Goal: Task Accomplishment & Management: Manage account settings

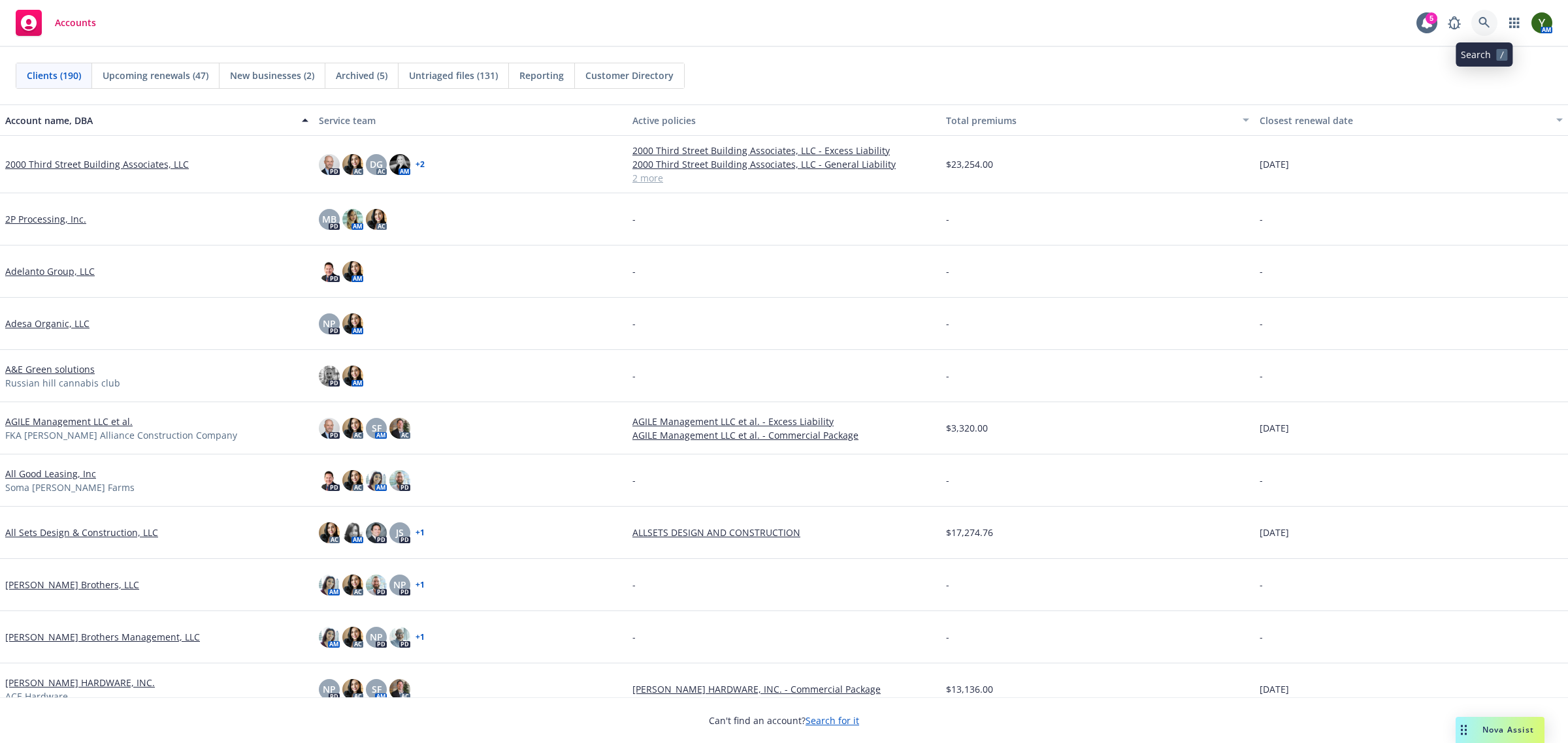
click at [1476, 21] on link at bounding box center [1485, 23] width 26 height 26
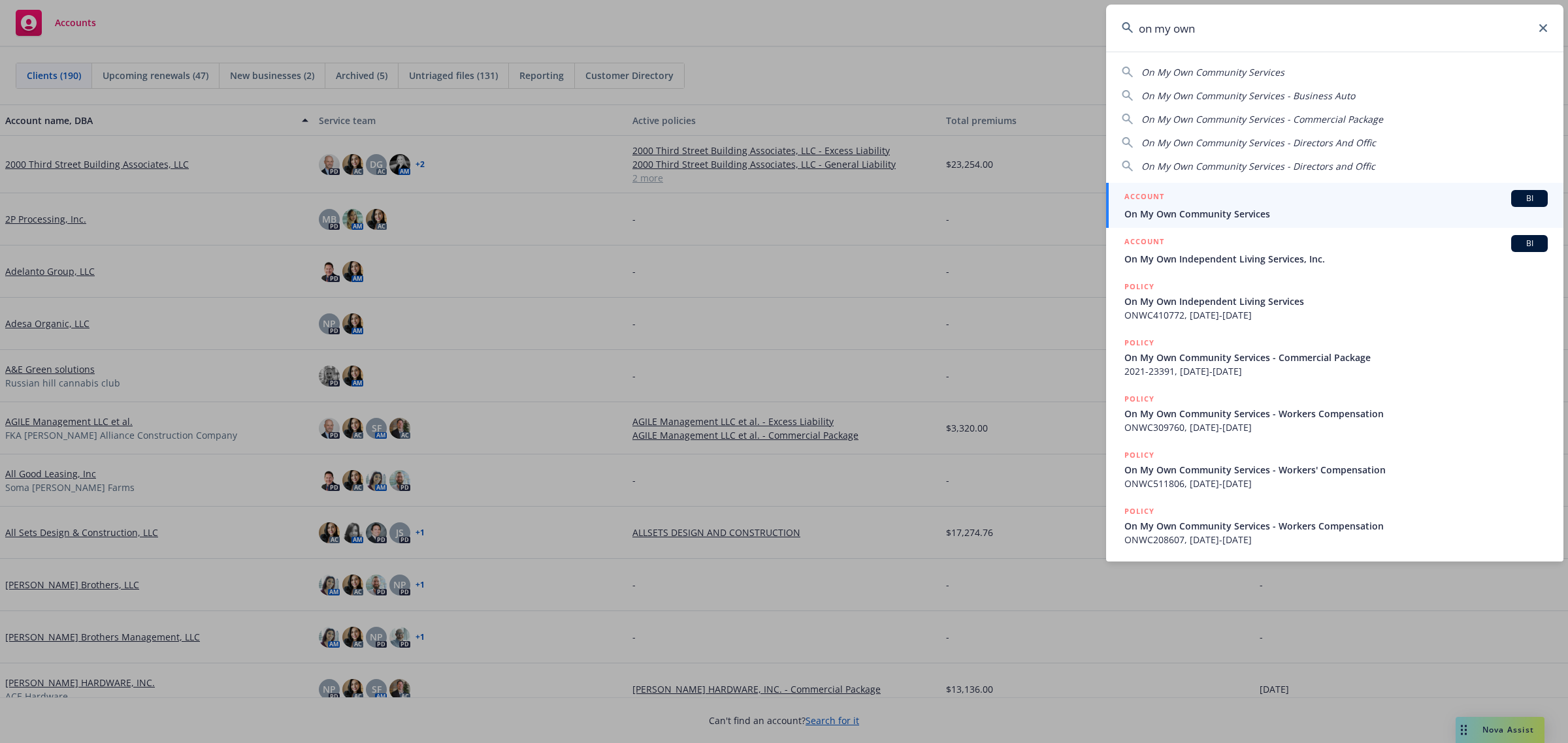
type input "on my own"
click at [1239, 213] on span "On My Own Community Services" at bounding box center [1336, 214] width 423 height 14
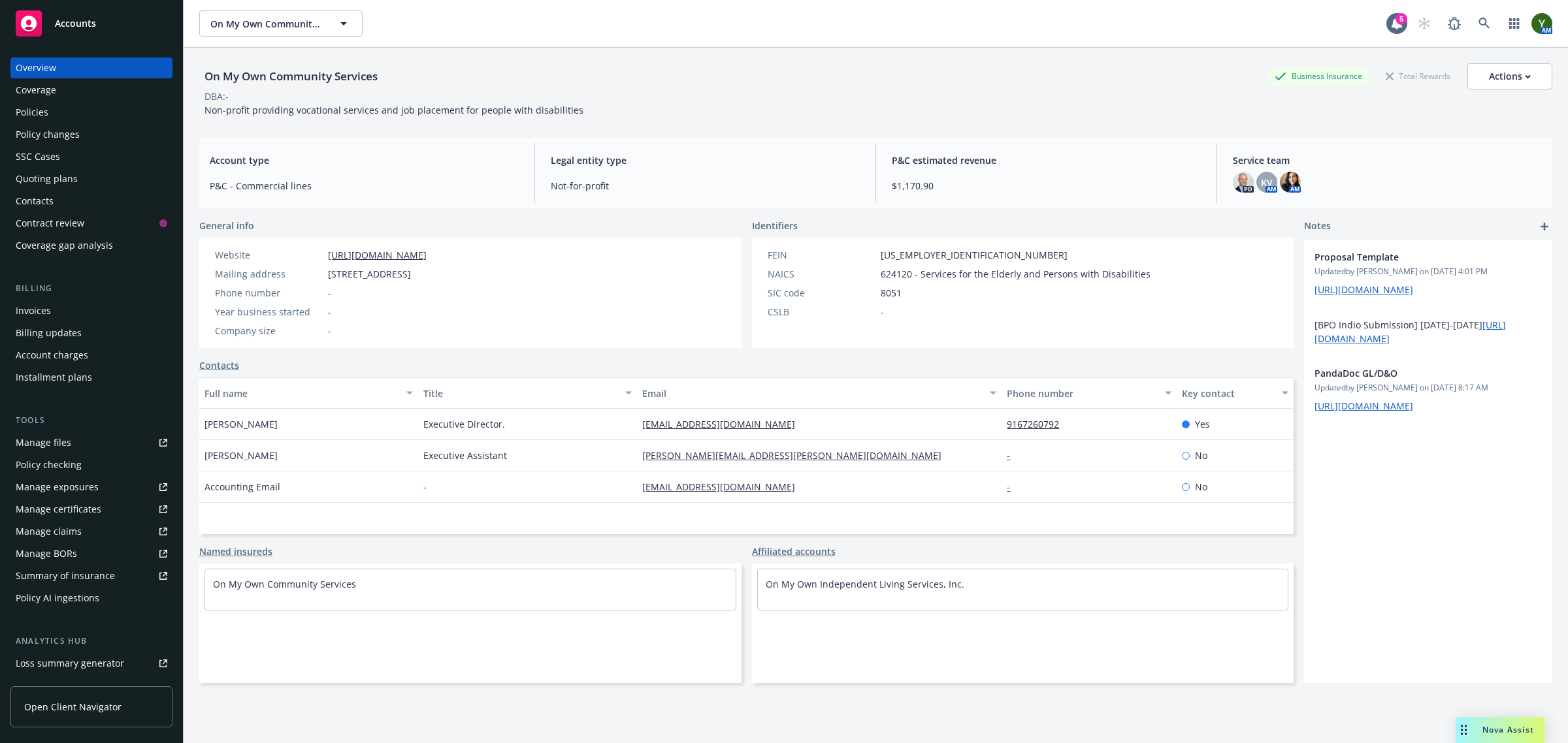
click at [44, 119] on div "Policies" at bounding box center [32, 112] width 33 height 21
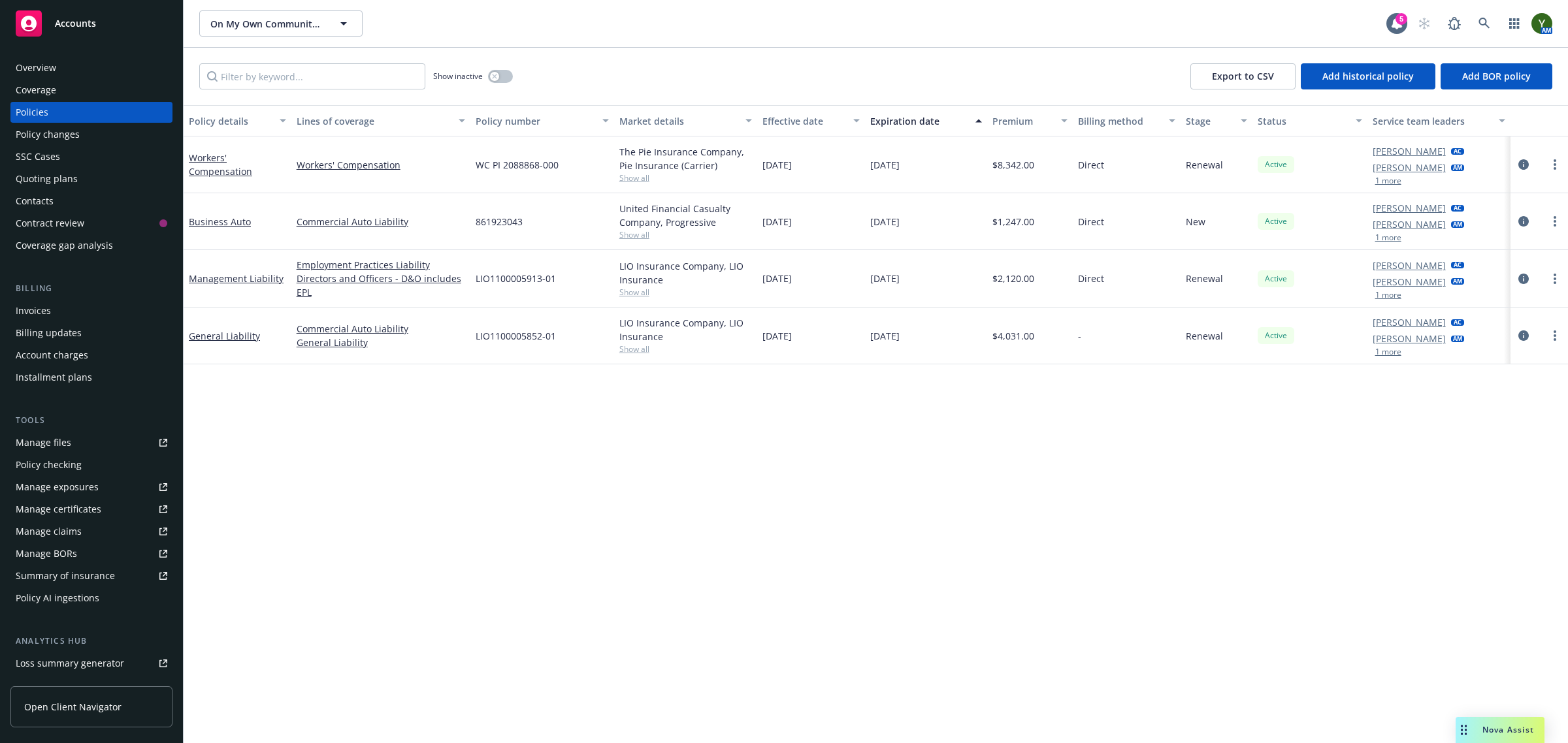
click at [495, 220] on span "861923043" at bounding box center [499, 222] width 47 height 14
copy span "861923043"
click at [1521, 223] on icon "circleInformation" at bounding box center [1523, 221] width 10 height 10
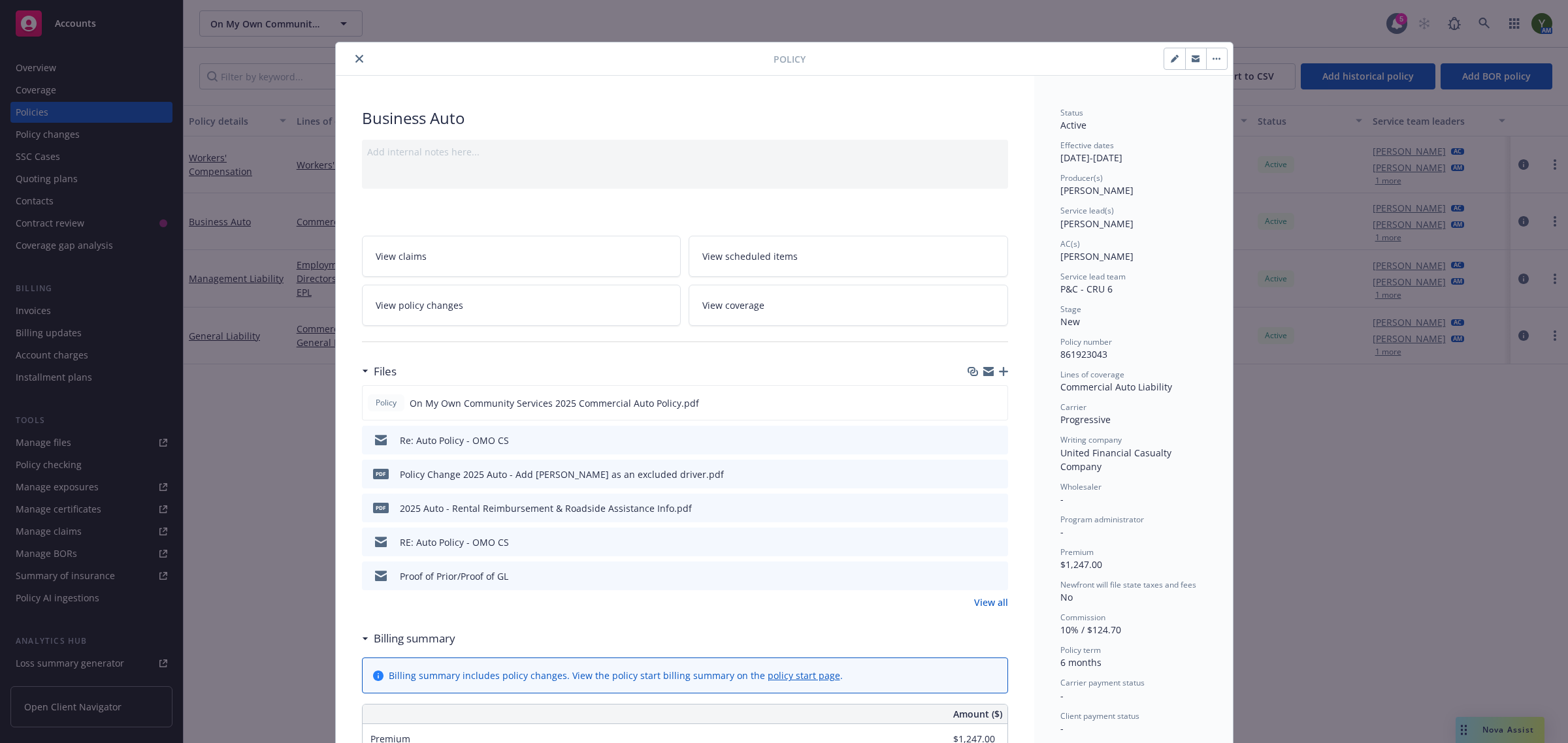
click at [994, 471] on icon "preview file" at bounding box center [995, 474] width 12 height 9
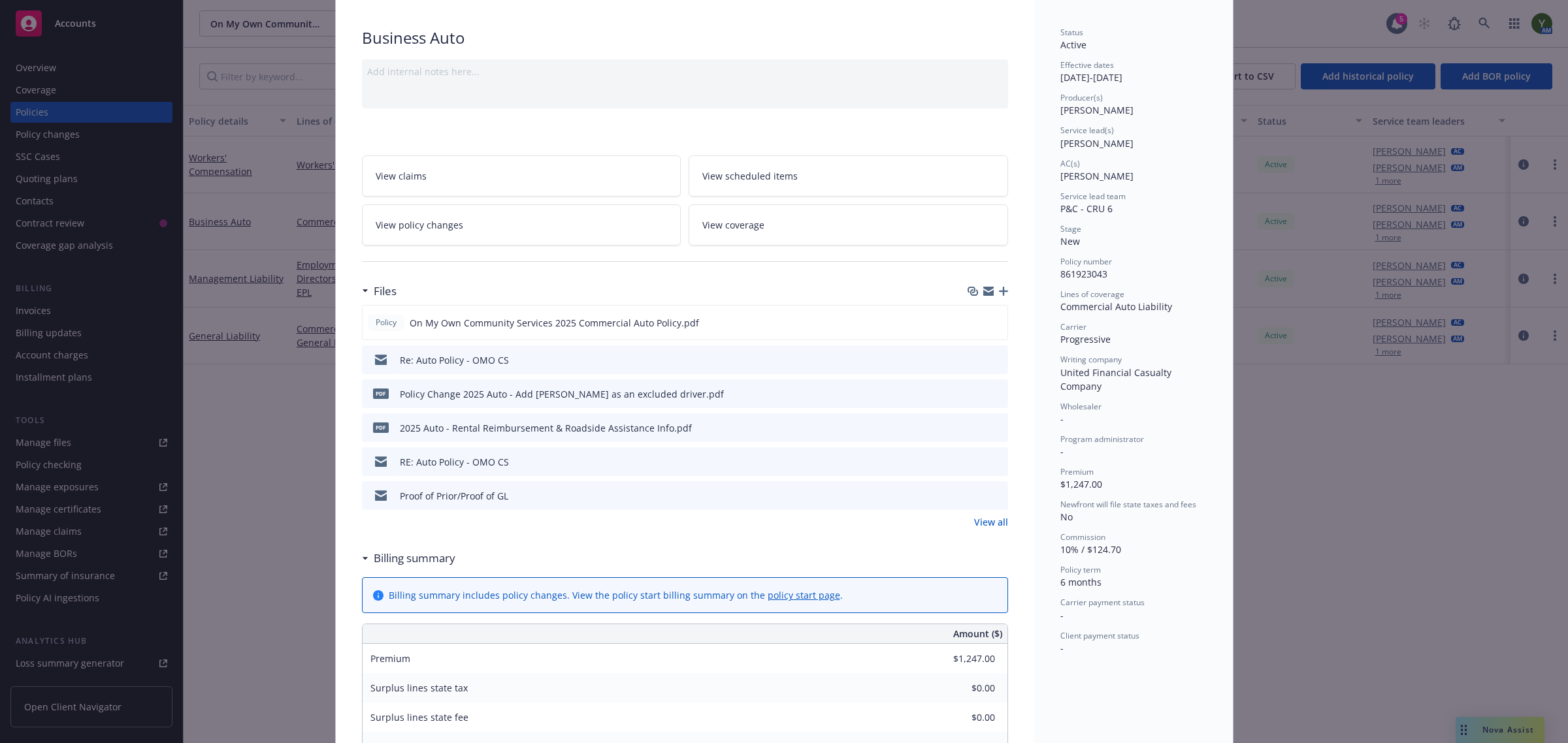
scroll to position [272, 0]
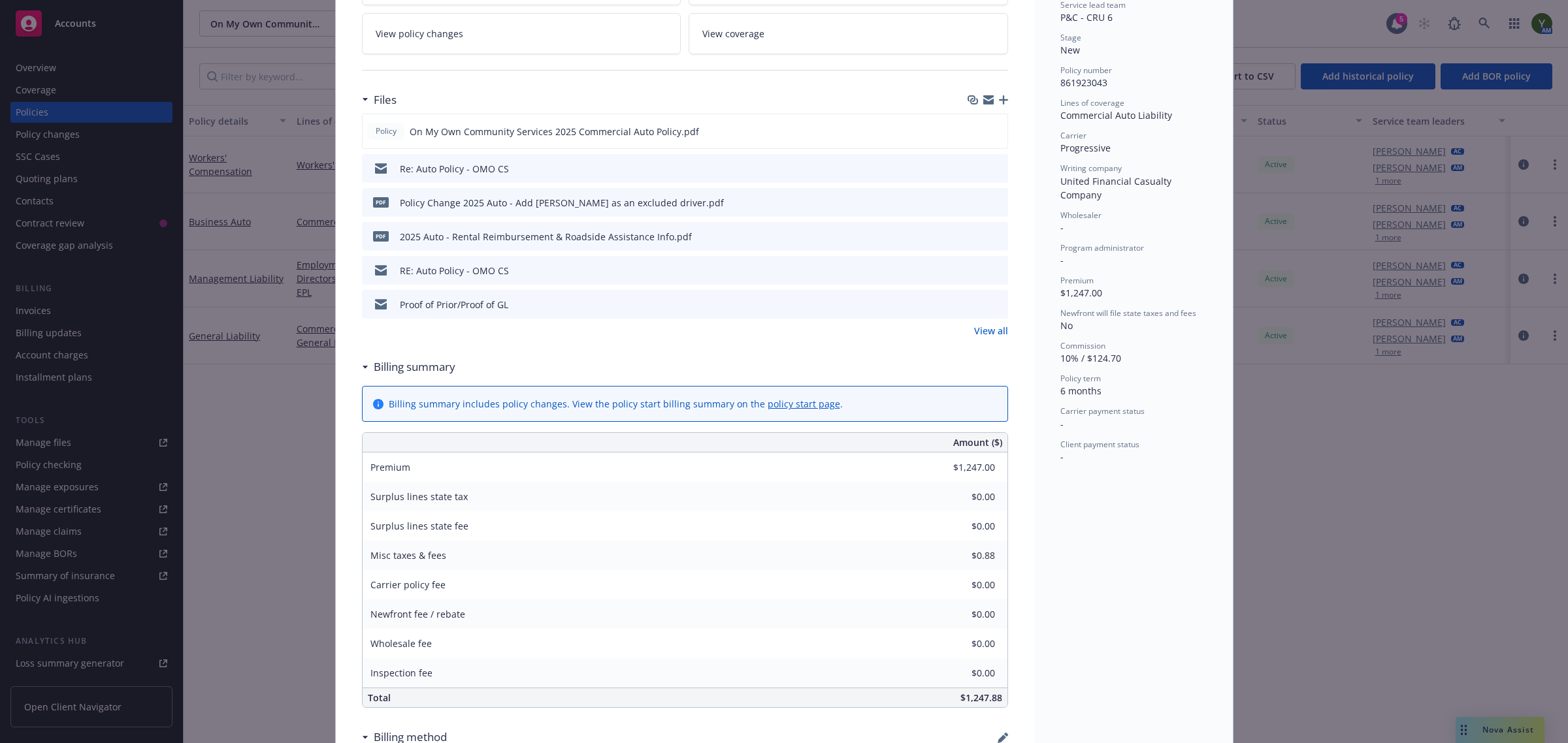
click at [251, 532] on div "Policy Business Auto Add internal notes here... View claims View scheduled item…" at bounding box center [784, 371] width 1568 height 743
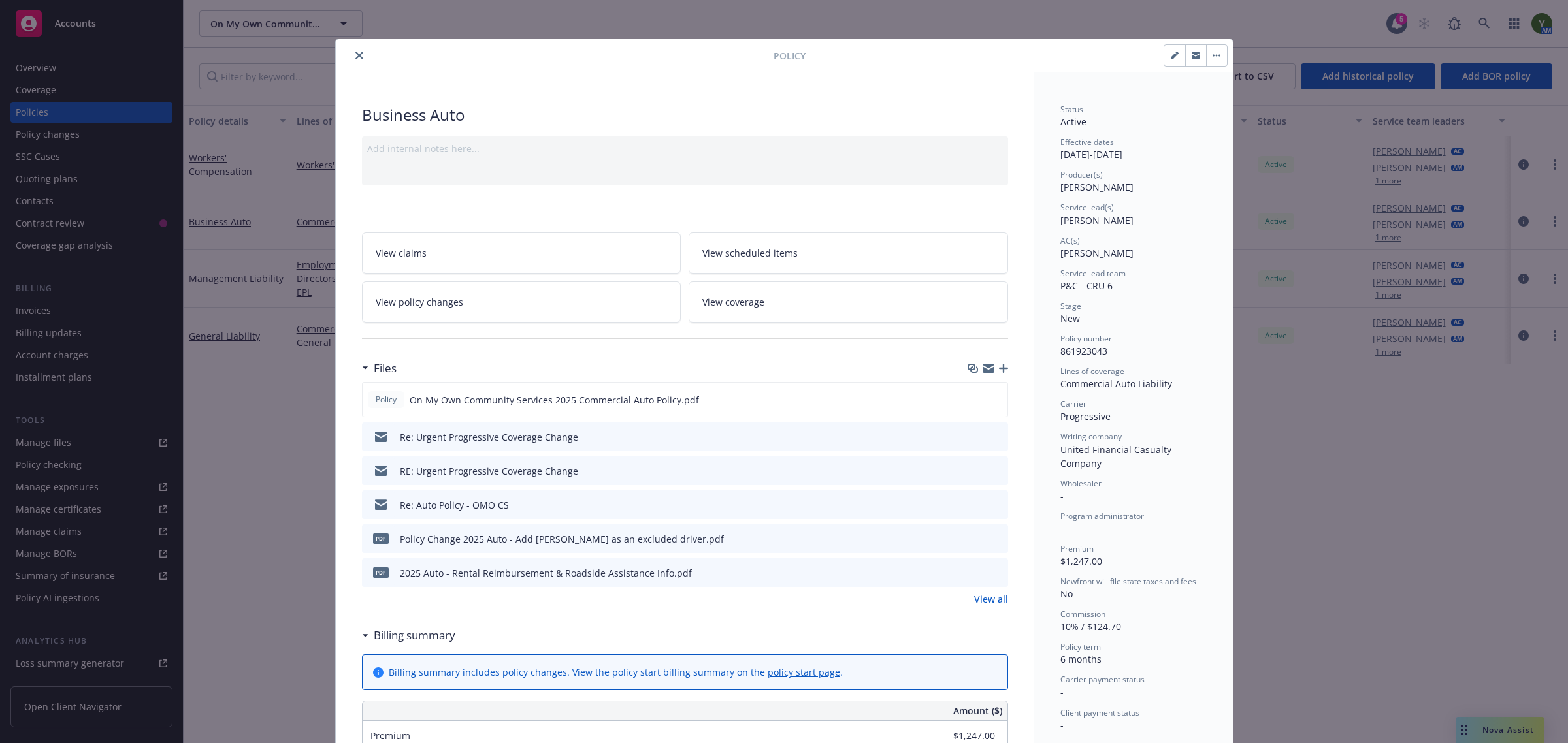
scroll to position [0, 0]
click at [356, 59] on icon "close" at bounding box center [360, 59] width 8 height 8
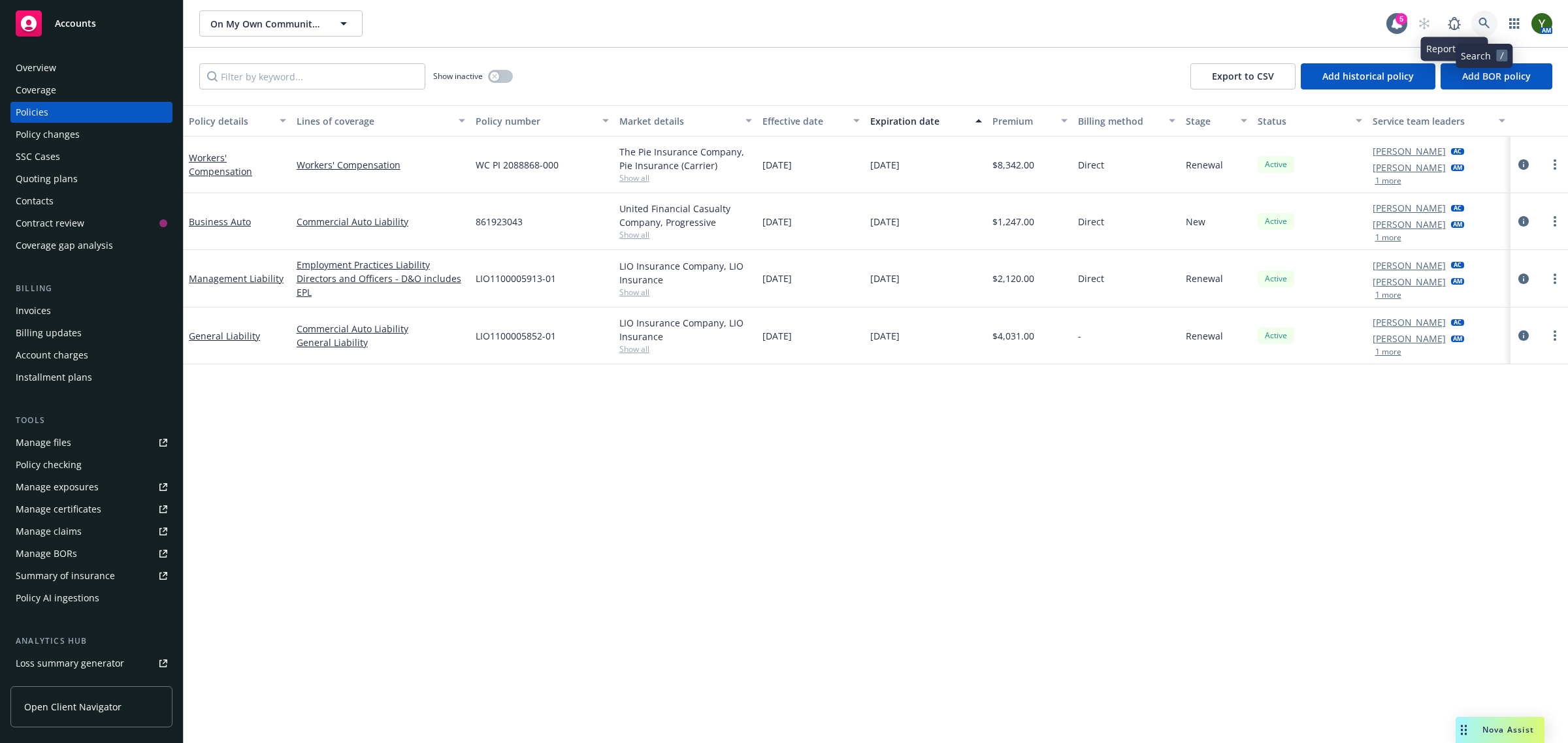
click at [1479, 23] on icon at bounding box center [1484, 23] width 12 height 12
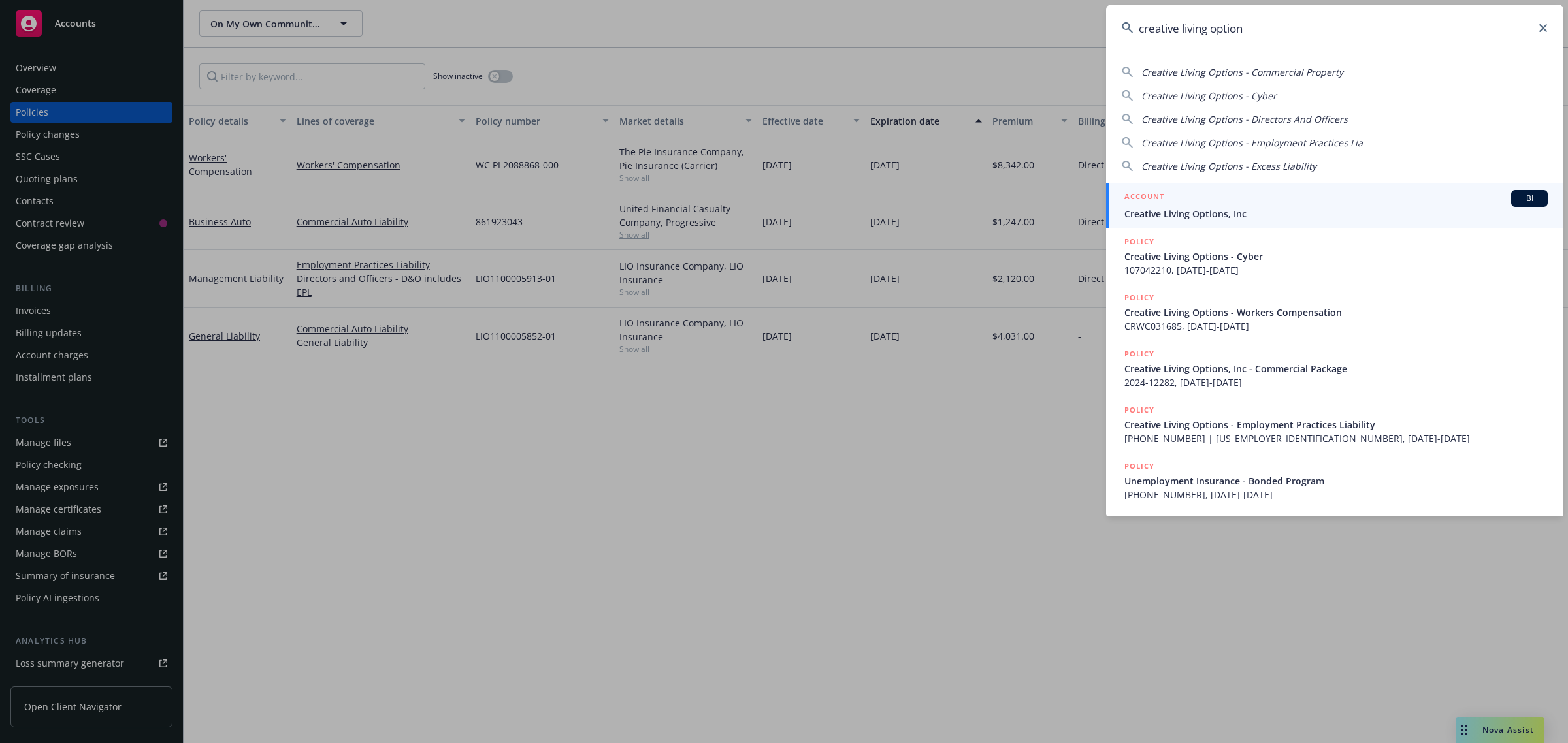
type input "creative living options"
click at [1179, 207] on span "Creative Living Options, Inc" at bounding box center [1336, 214] width 423 height 14
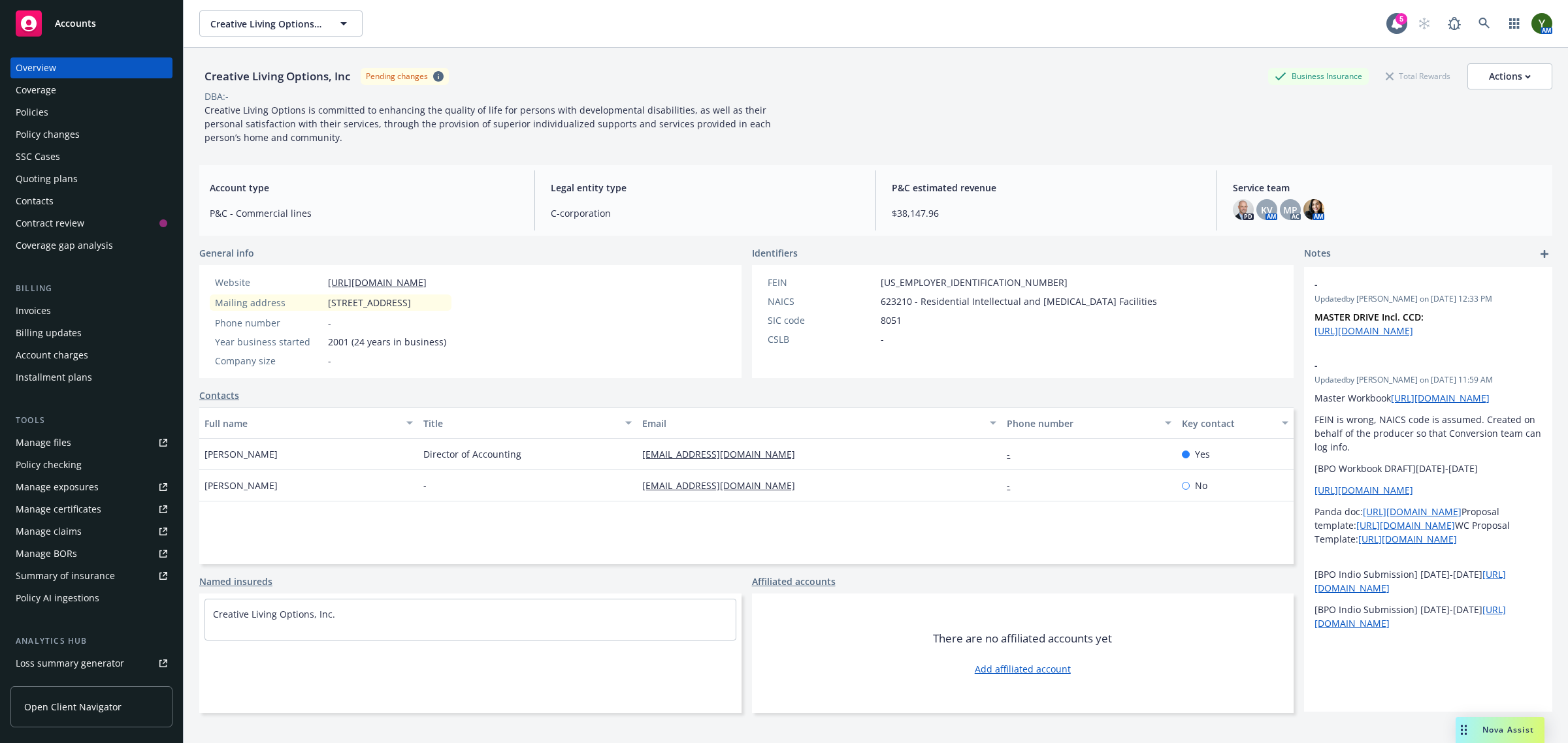
click at [86, 103] on div "Policies" at bounding box center [91, 112] width 152 height 21
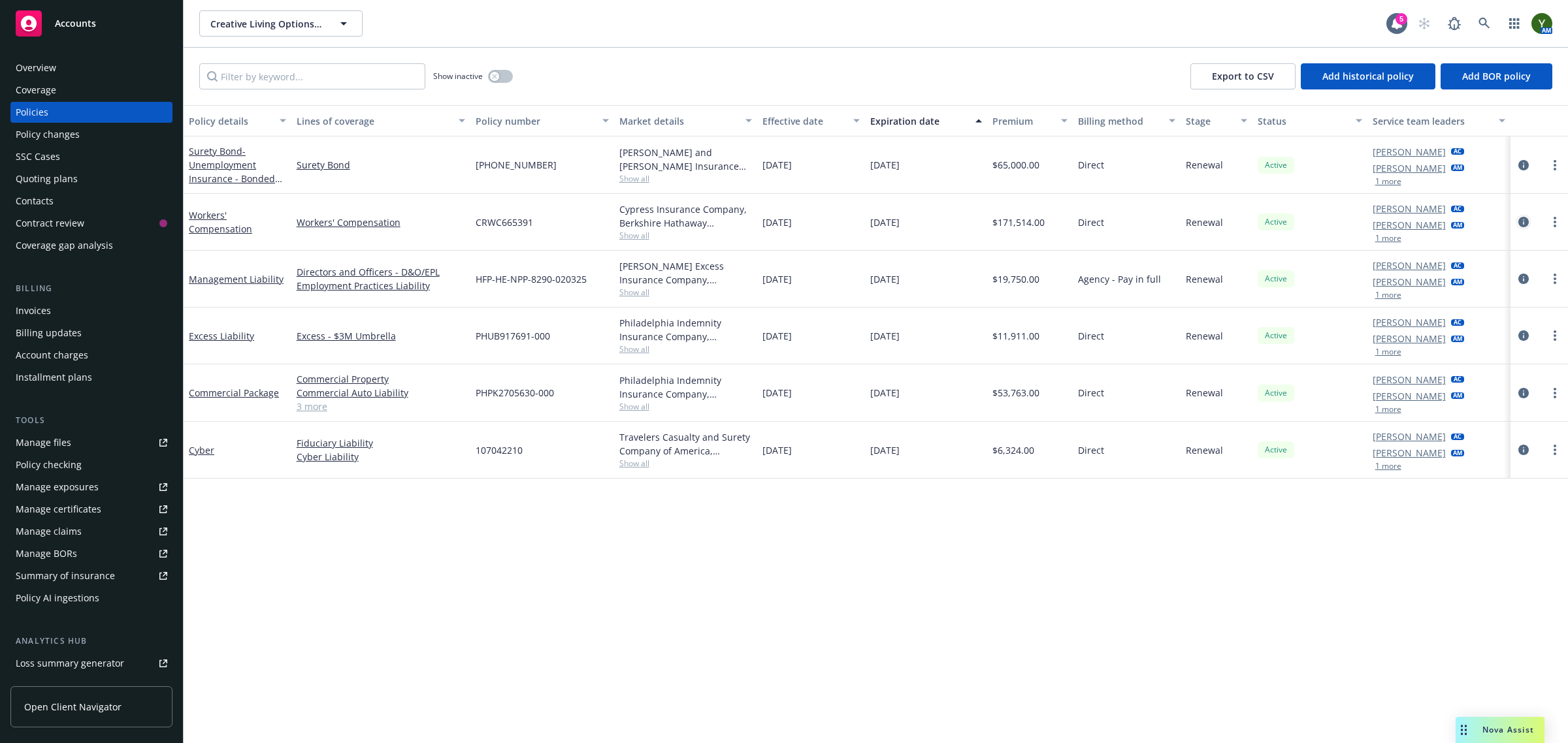
click at [1522, 221] on icon "circleInformation" at bounding box center [1523, 222] width 10 height 10
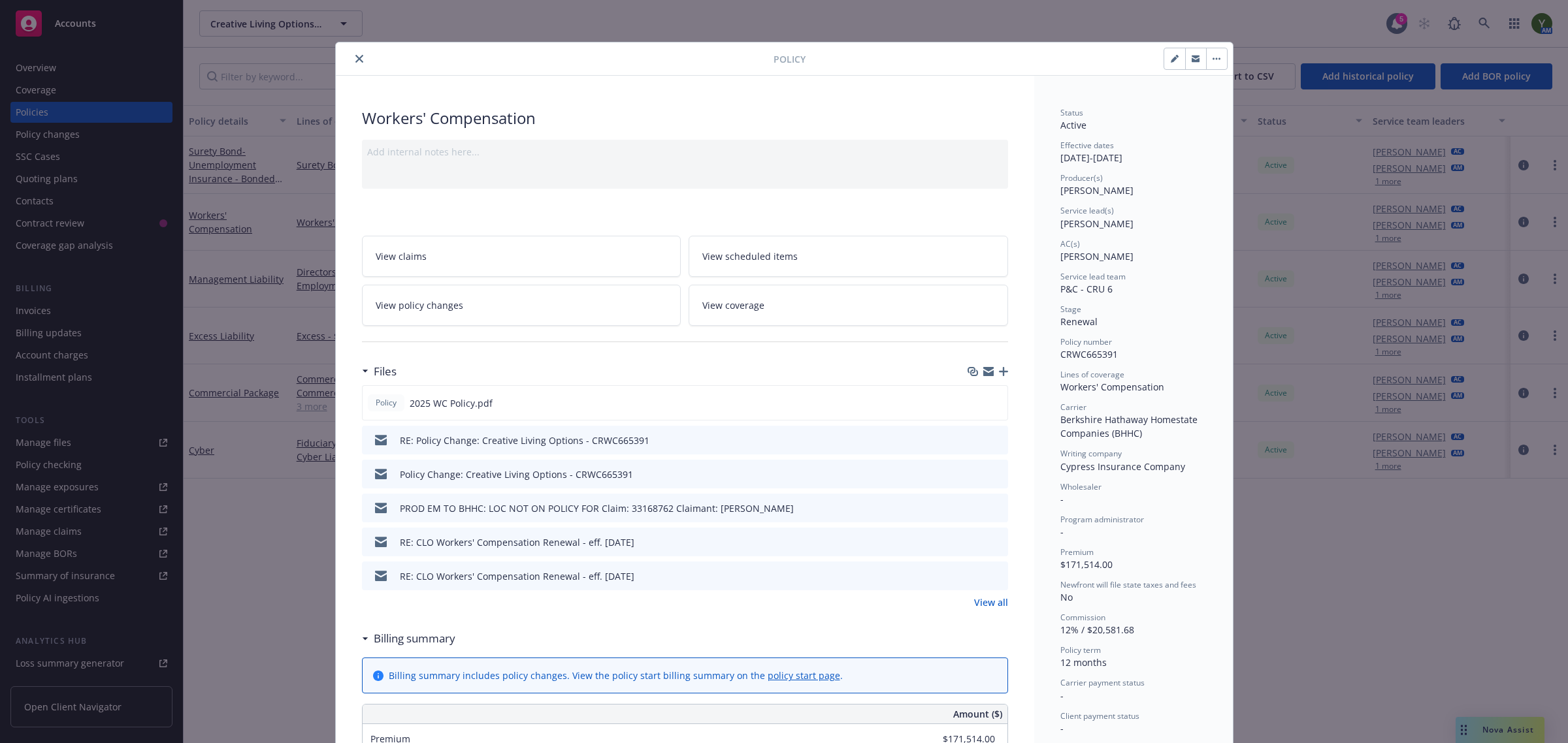
click at [993, 439] on icon "preview file" at bounding box center [995, 440] width 12 height 9
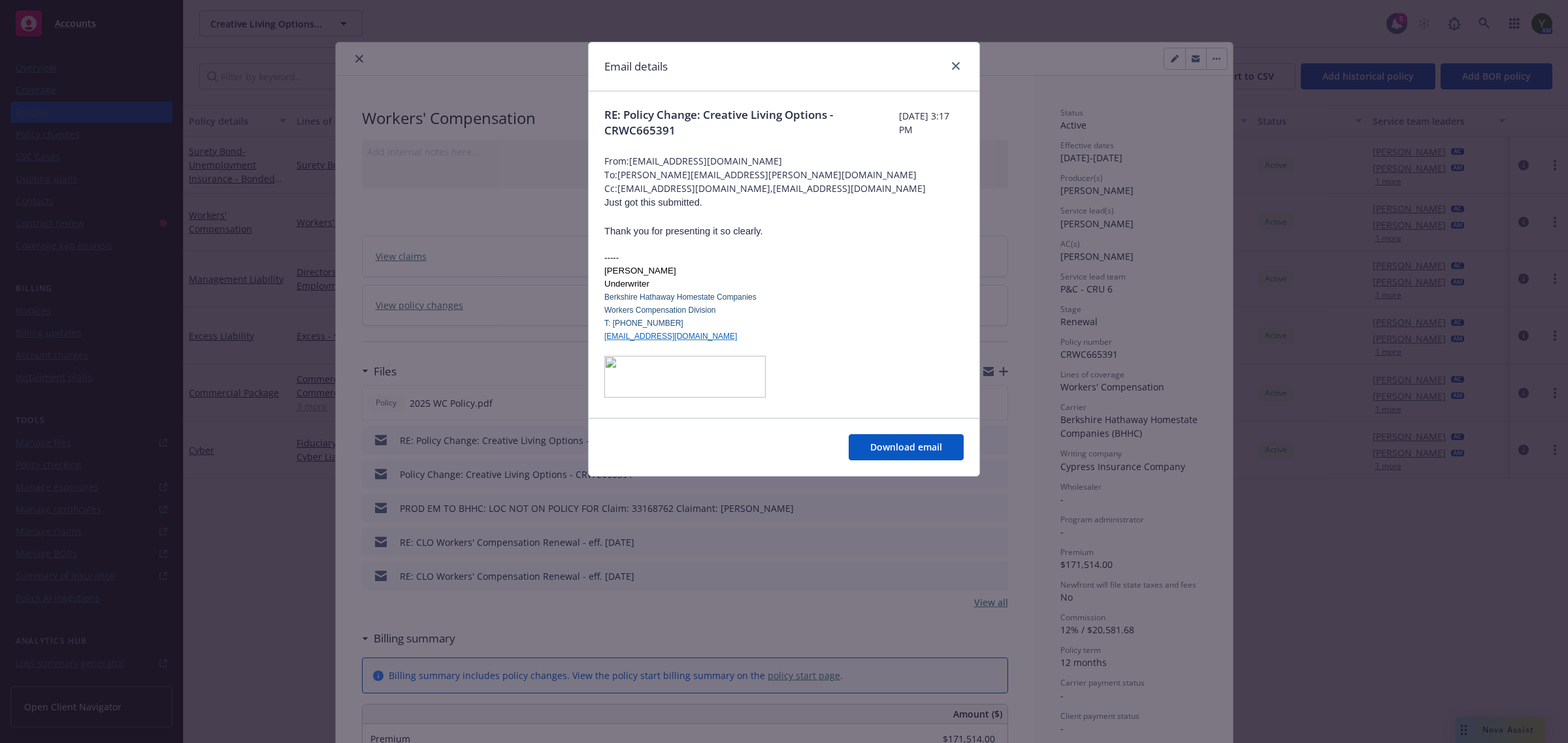
click at [957, 57] on div "Email details" at bounding box center [784, 67] width 391 height 49
click at [958, 59] on link "close" at bounding box center [956, 66] width 16 height 16
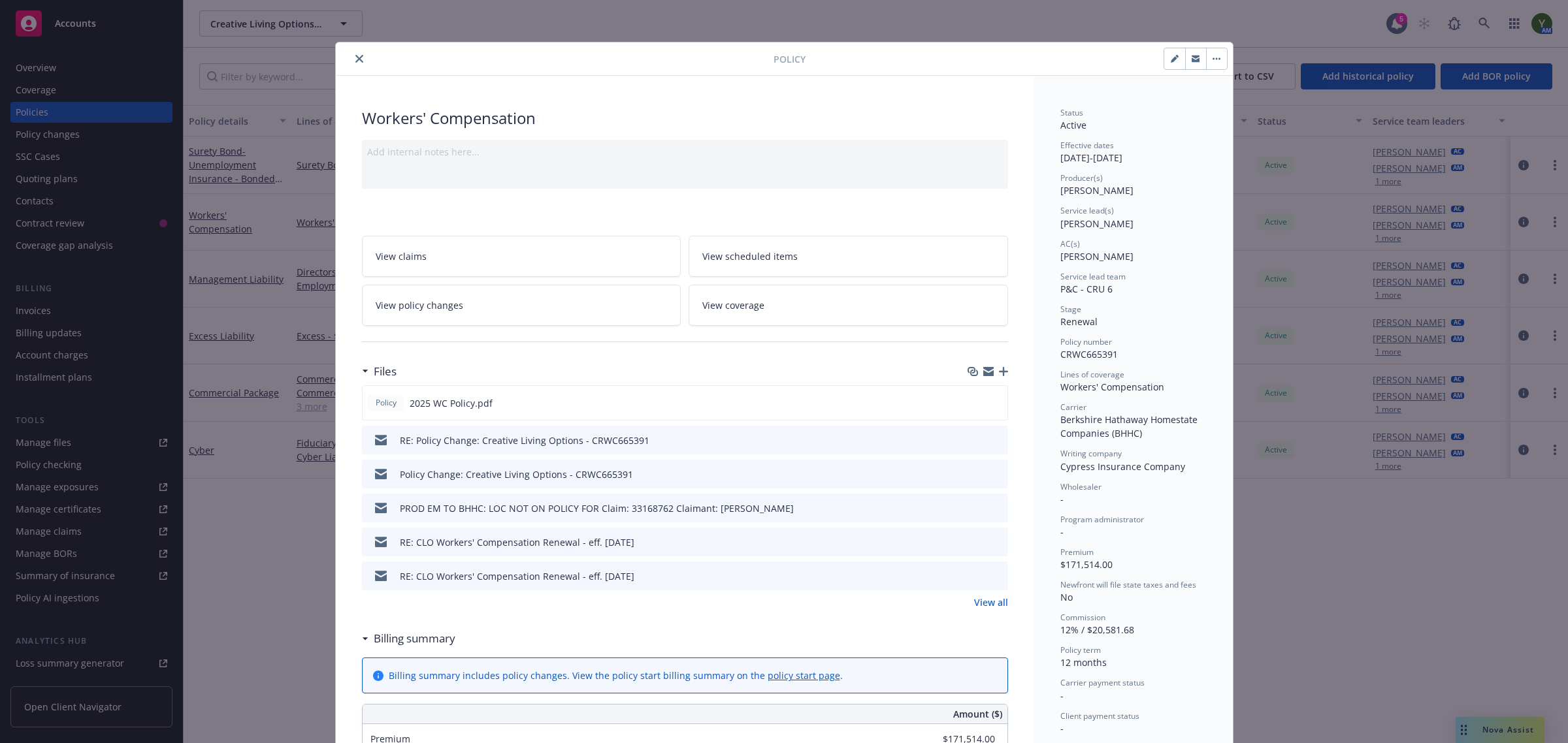
click at [524, 300] on link "View policy changes" at bounding box center [521, 305] width 320 height 41
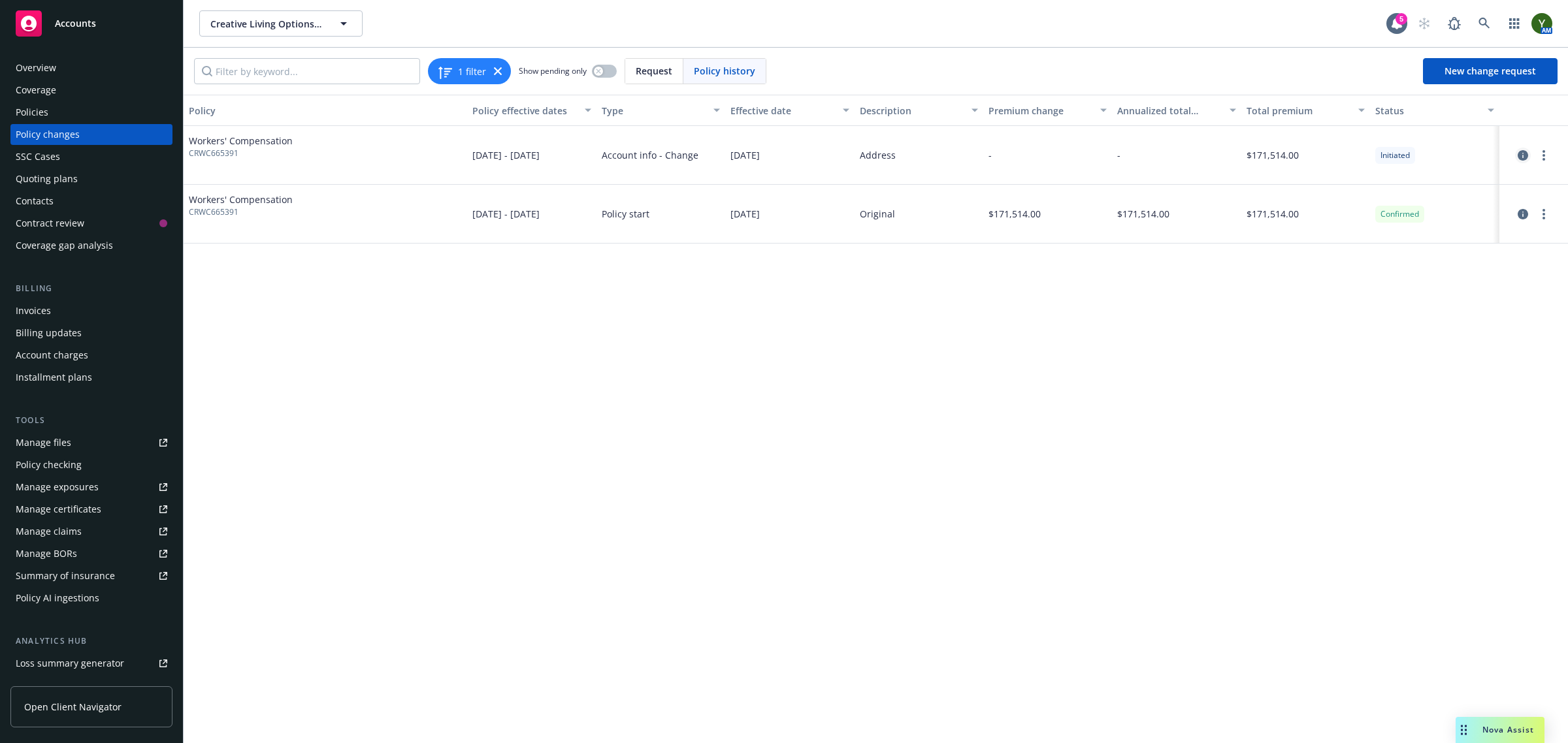
click at [1519, 156] on icon "circleInformation" at bounding box center [1522, 155] width 10 height 10
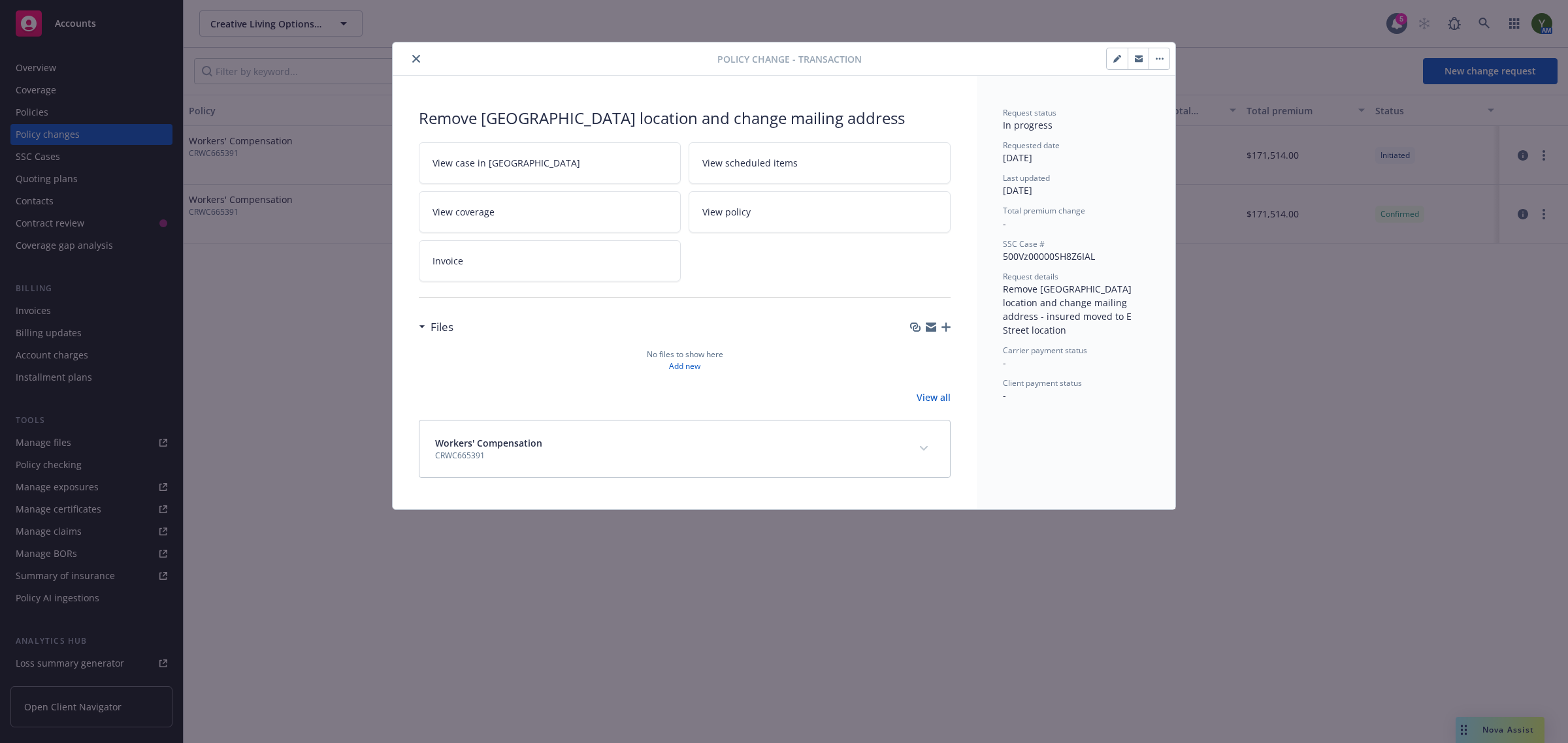
click at [546, 165] on link "View case in SSC" at bounding box center [549, 163] width 262 height 41
click at [423, 58] on button "close" at bounding box center [416, 58] width 16 height 16
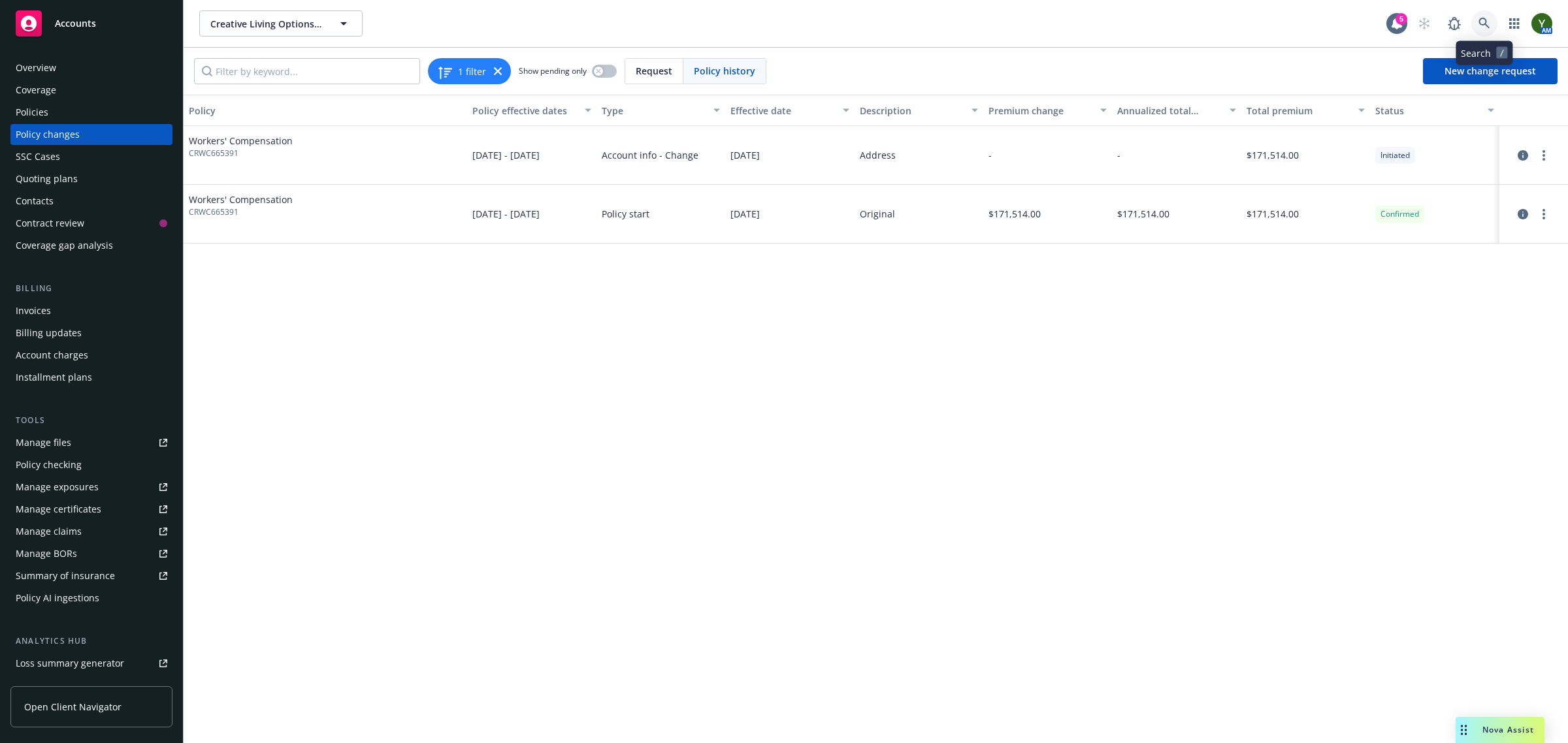
click at [1473, 19] on link at bounding box center [1485, 23] width 26 height 26
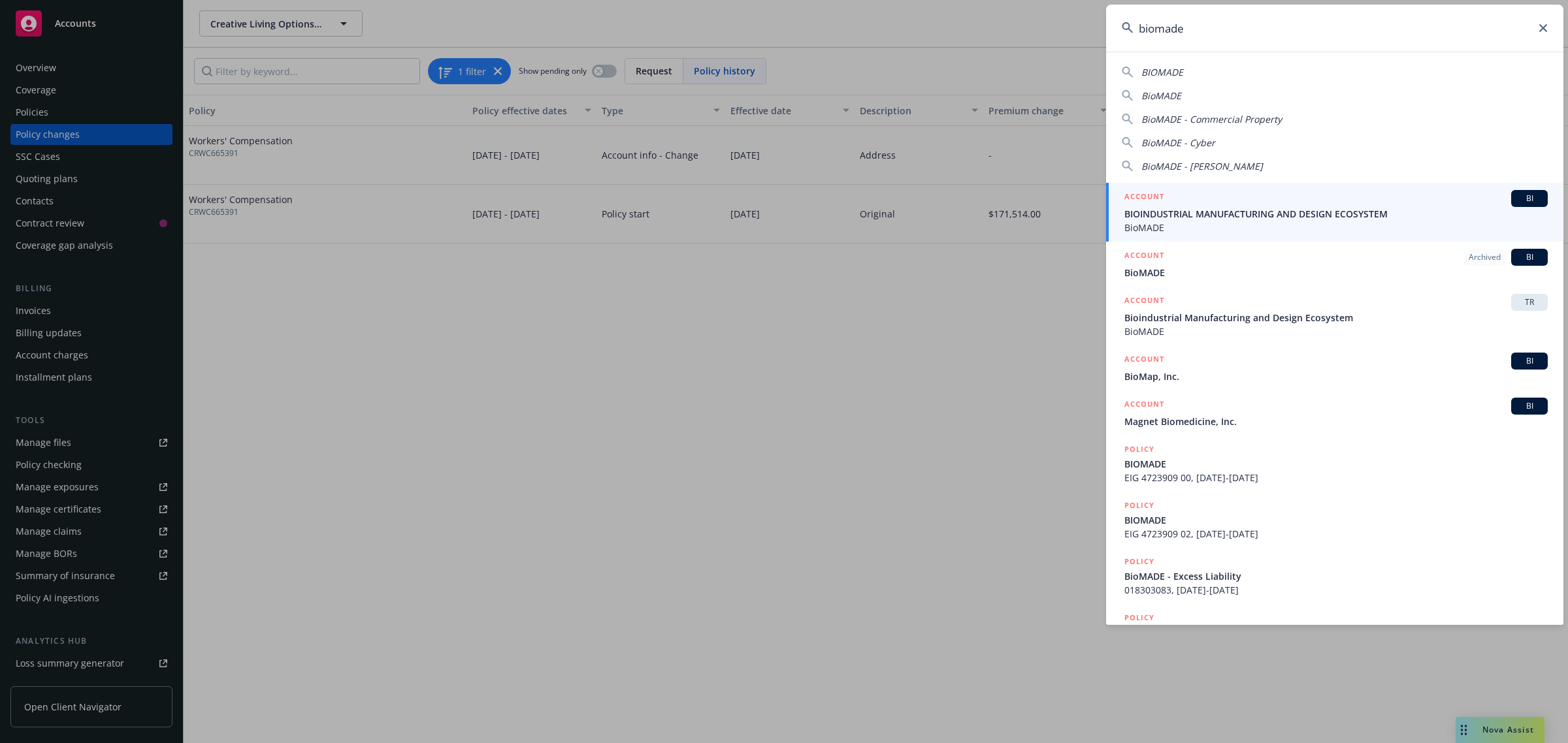
type input "biomade"
click at [1195, 238] on link "ACCOUNT BI BIOINDUSTRIAL MANUFACTURING AND DESIGN ECOSYSTEM BioMADE" at bounding box center [1335, 212] width 458 height 59
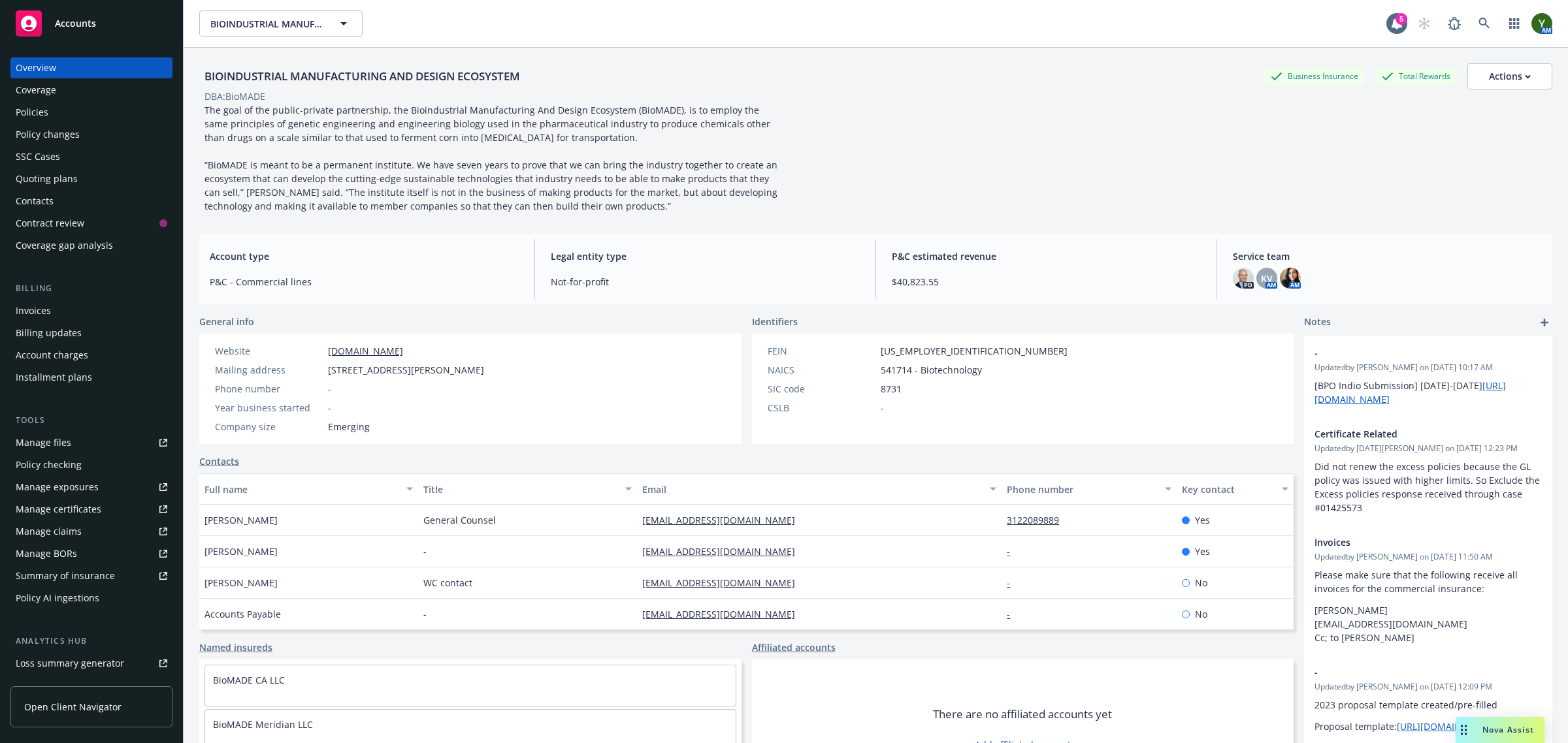
click at [47, 106] on div "Policies" at bounding box center [32, 112] width 33 height 21
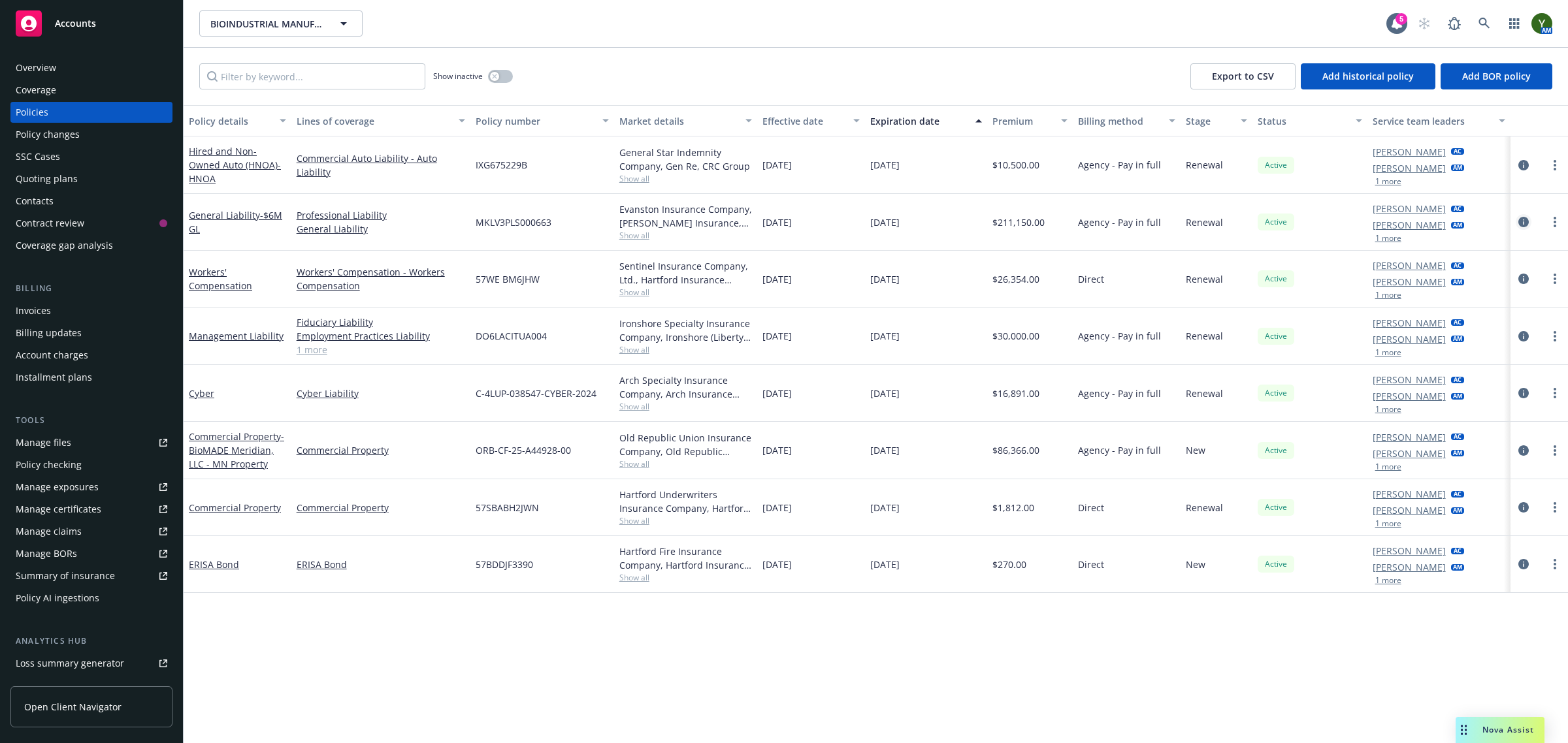
click at [1526, 223] on icon "circleInformation" at bounding box center [1523, 222] width 10 height 10
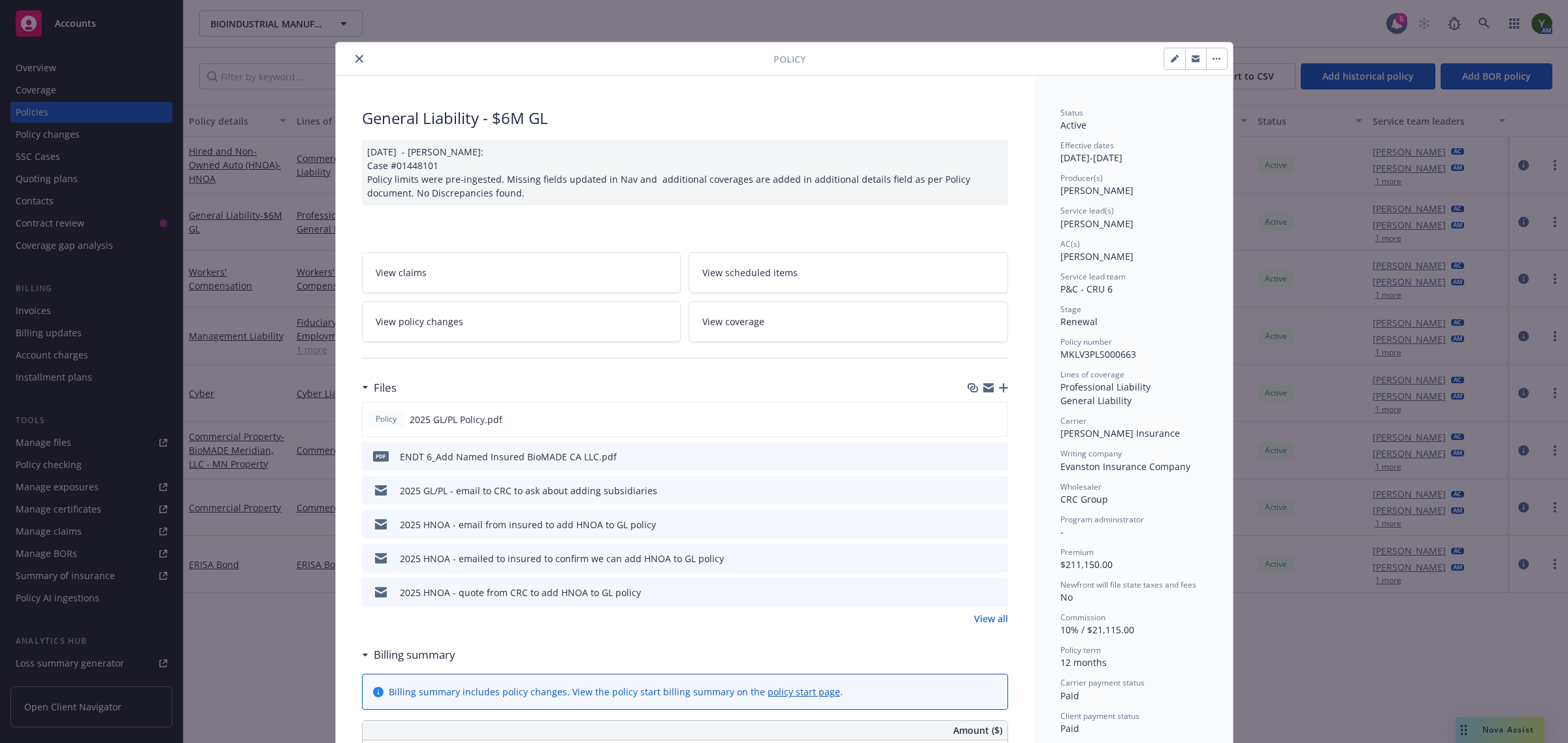
click at [488, 322] on link "View policy changes" at bounding box center [521, 321] width 320 height 41
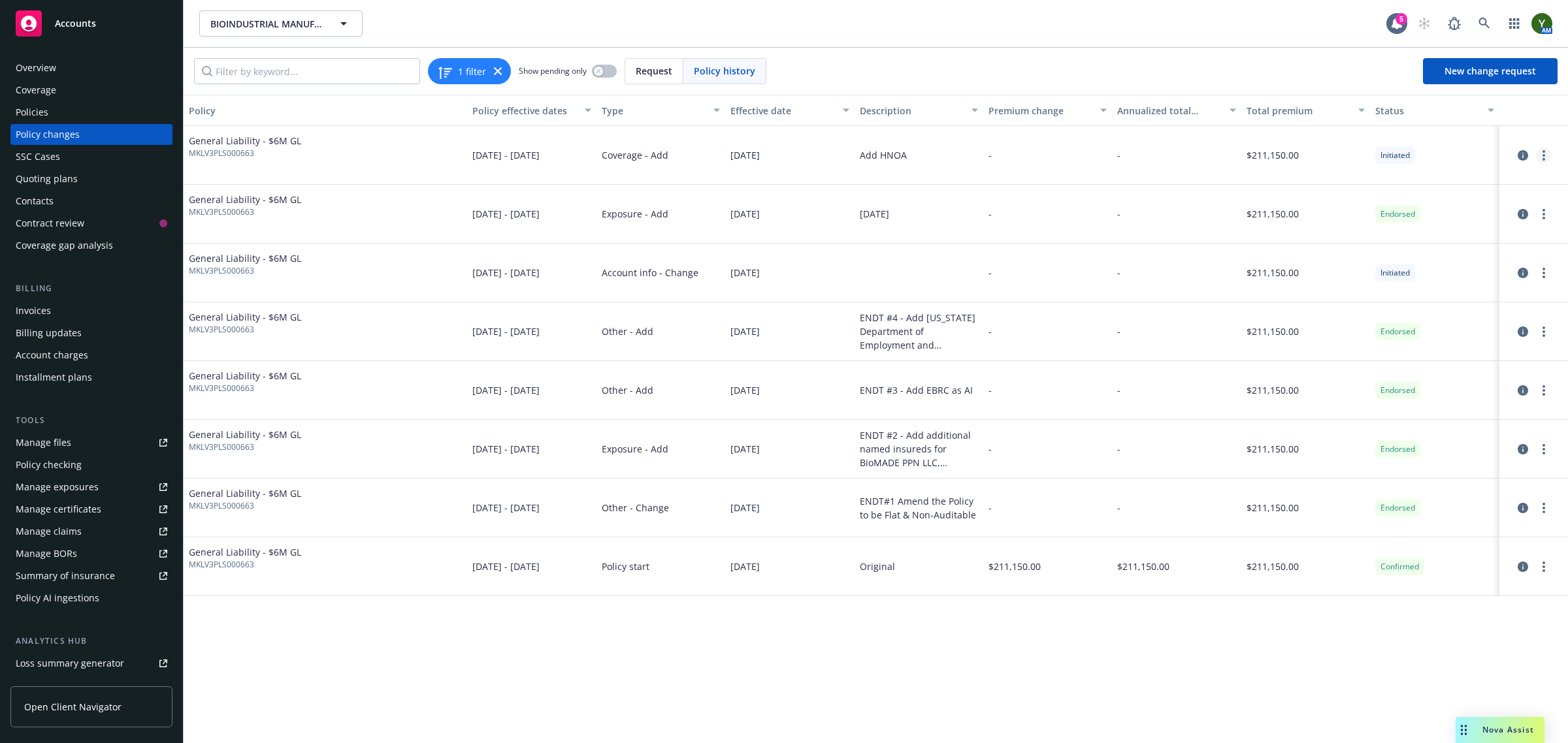
click at [1541, 153] on link "more" at bounding box center [1544, 156] width 16 height 16
click at [1524, 145] on div at bounding box center [1534, 156] width 68 height 59
click at [1528, 145] on div at bounding box center [1534, 156] width 68 height 59
click at [1524, 156] on icon "circleInformation" at bounding box center [1522, 155] width 10 height 10
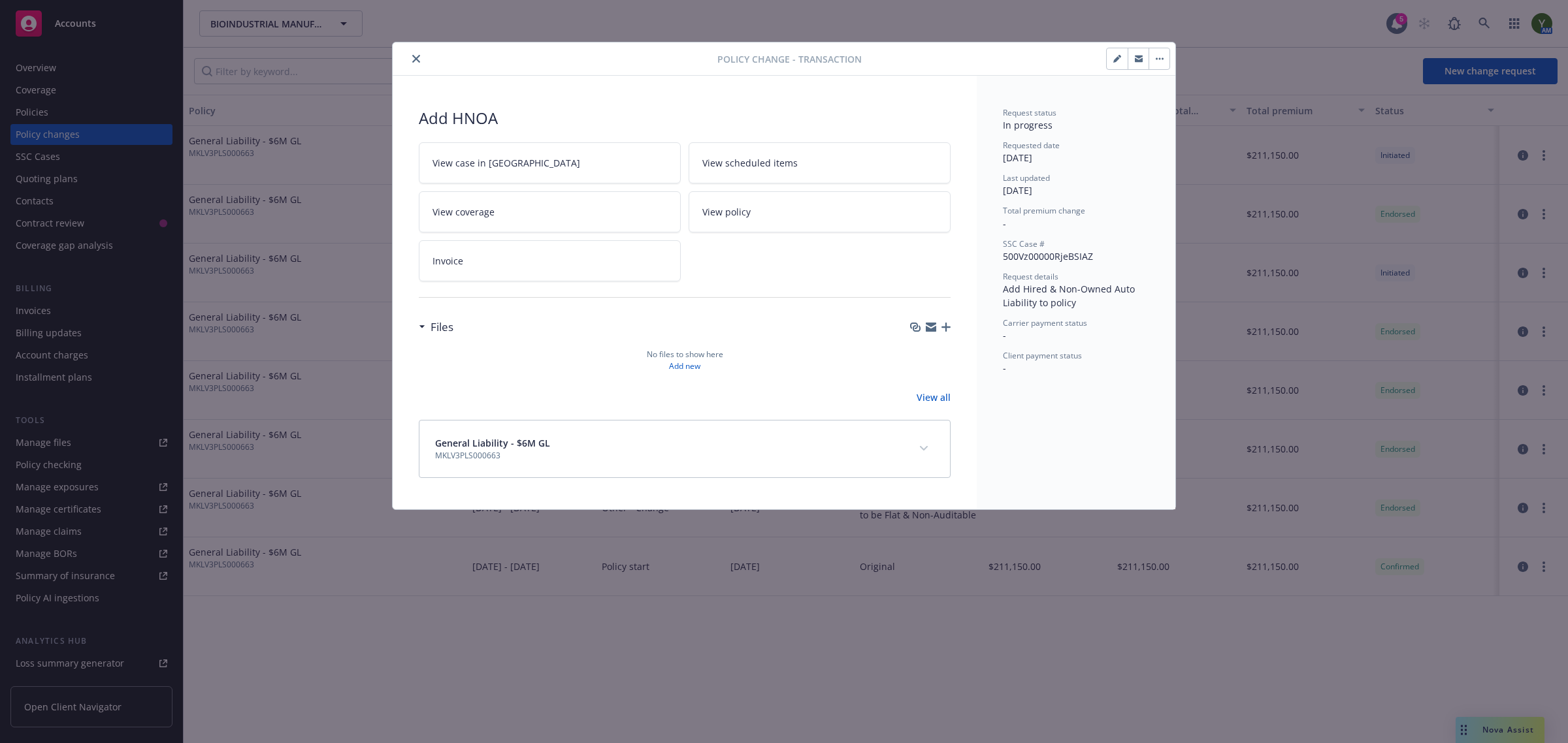
click at [497, 159] on span "View case in SSC" at bounding box center [507, 163] width 148 height 14
click at [410, 60] on button "close" at bounding box center [416, 58] width 16 height 16
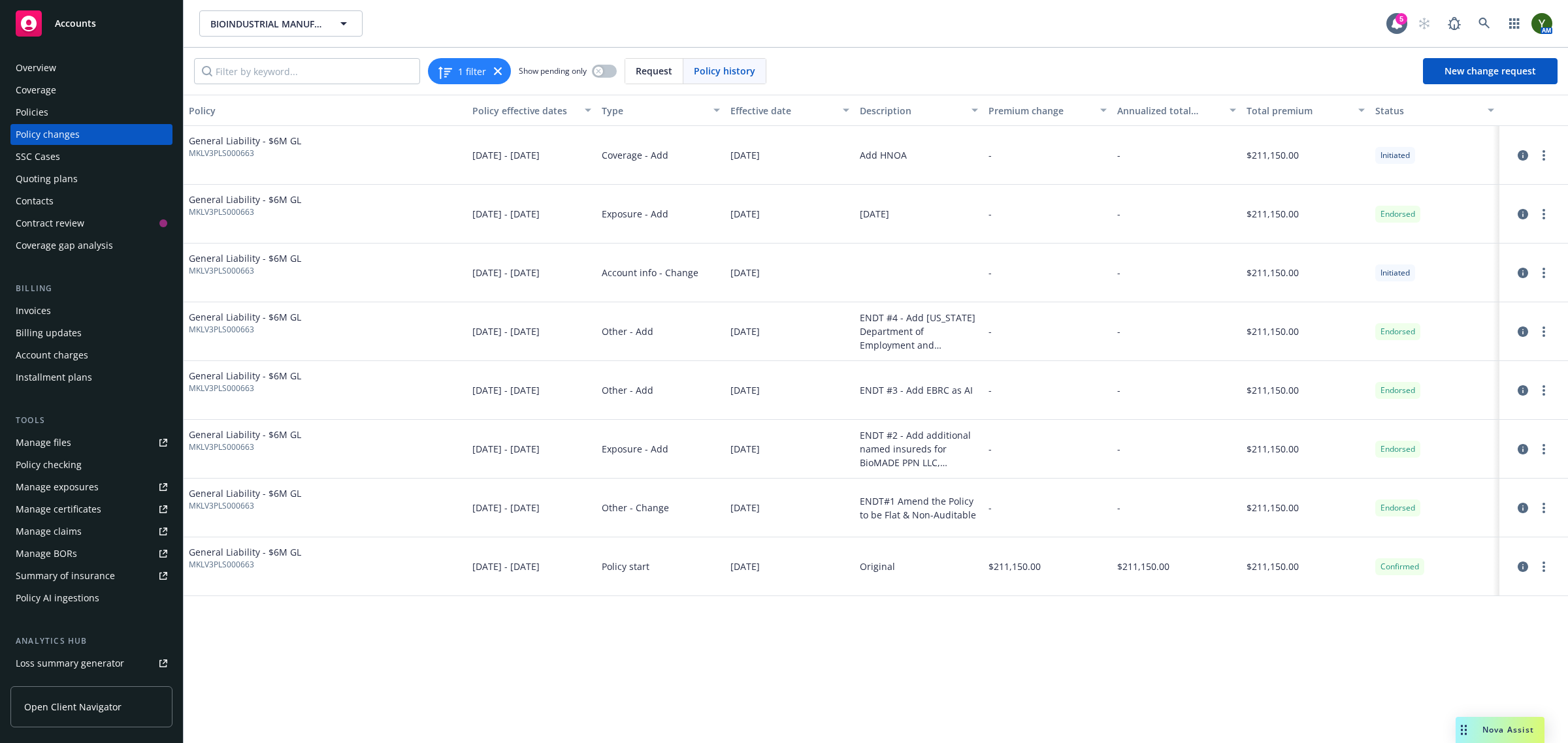
click at [56, 300] on div "Invoices" at bounding box center [91, 310] width 152 height 21
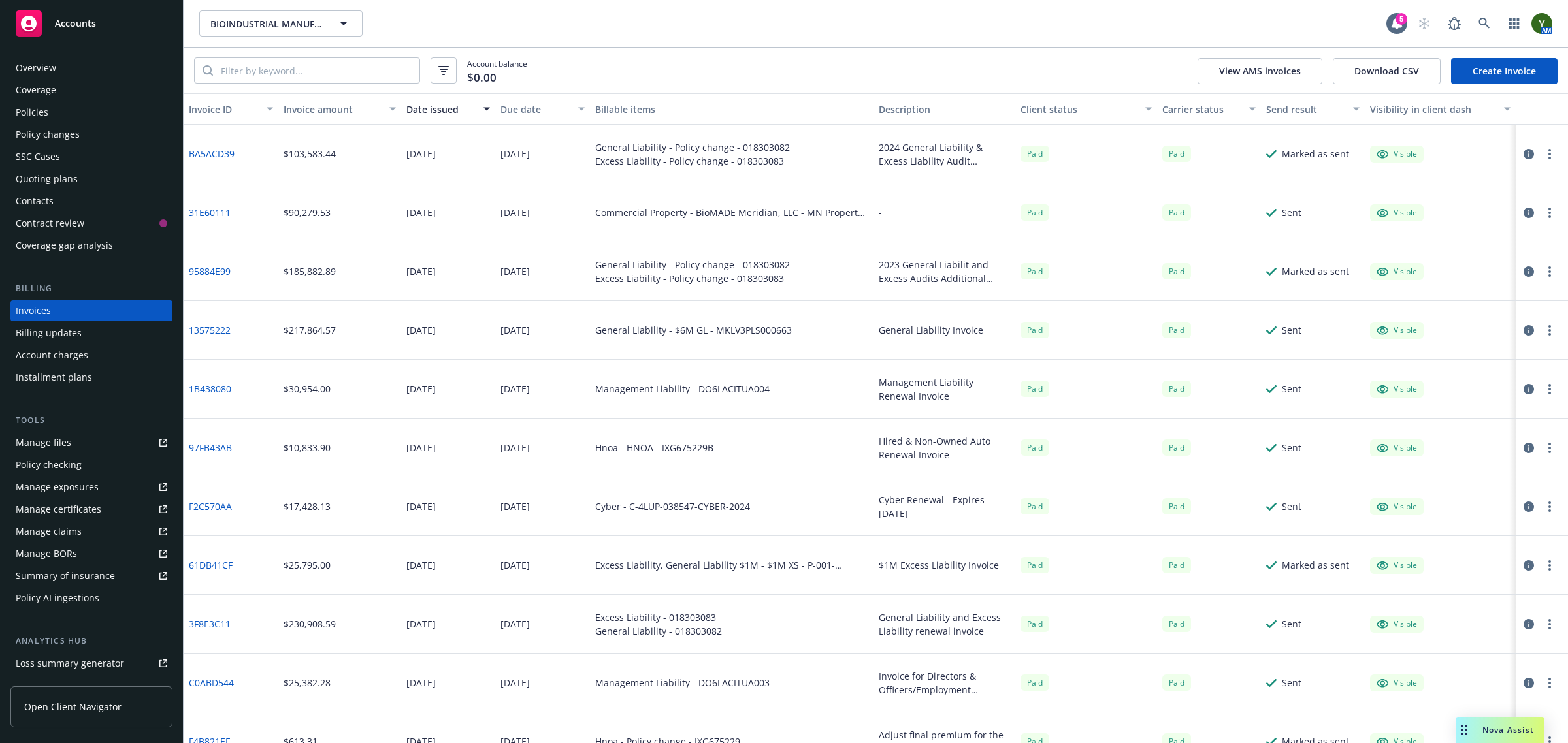
click at [53, 113] on div "Policies" at bounding box center [91, 112] width 152 height 21
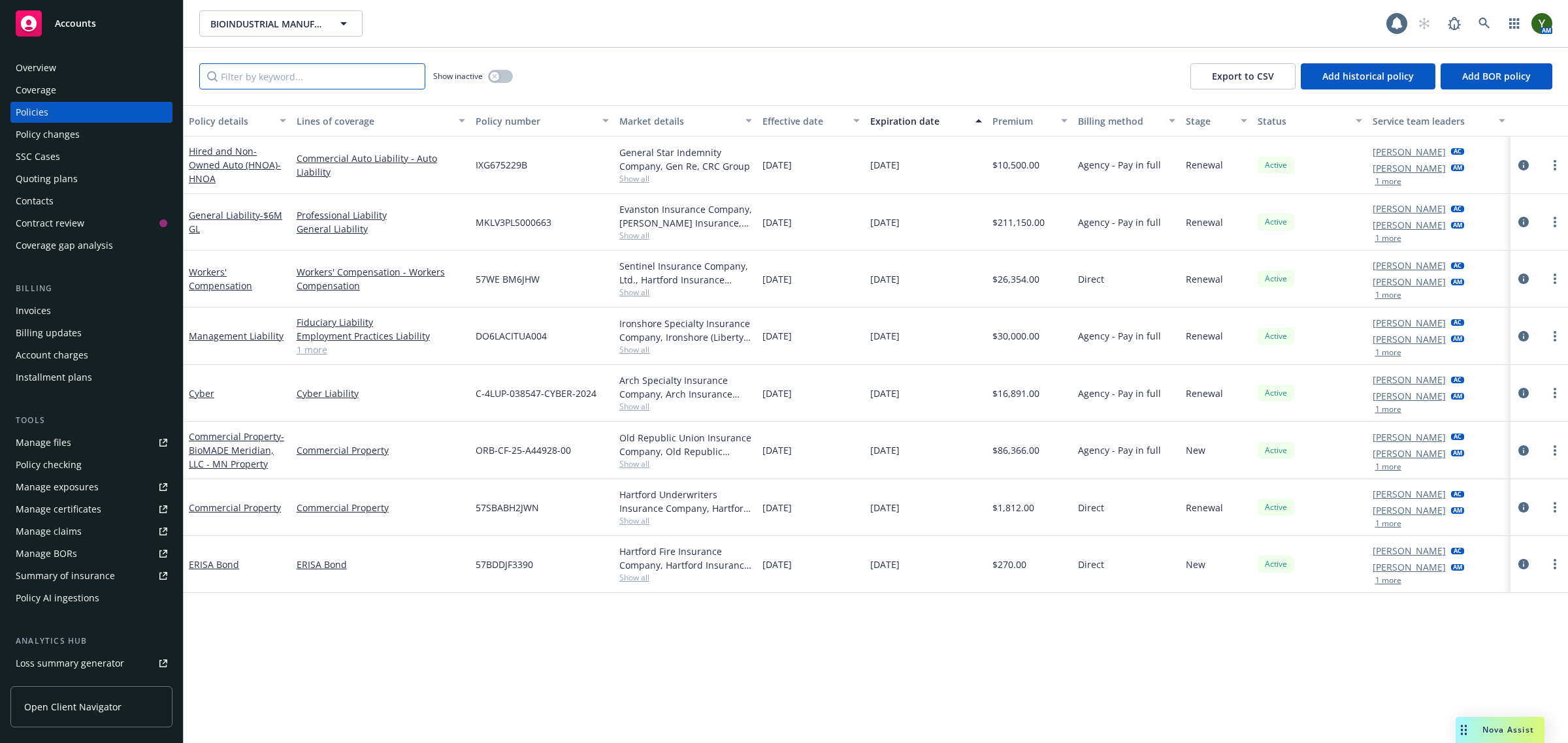
click at [304, 67] on input "Filter by keyword..." at bounding box center [312, 76] width 226 height 26
click at [1527, 218] on icon "circleInformation" at bounding box center [1523, 222] width 10 height 10
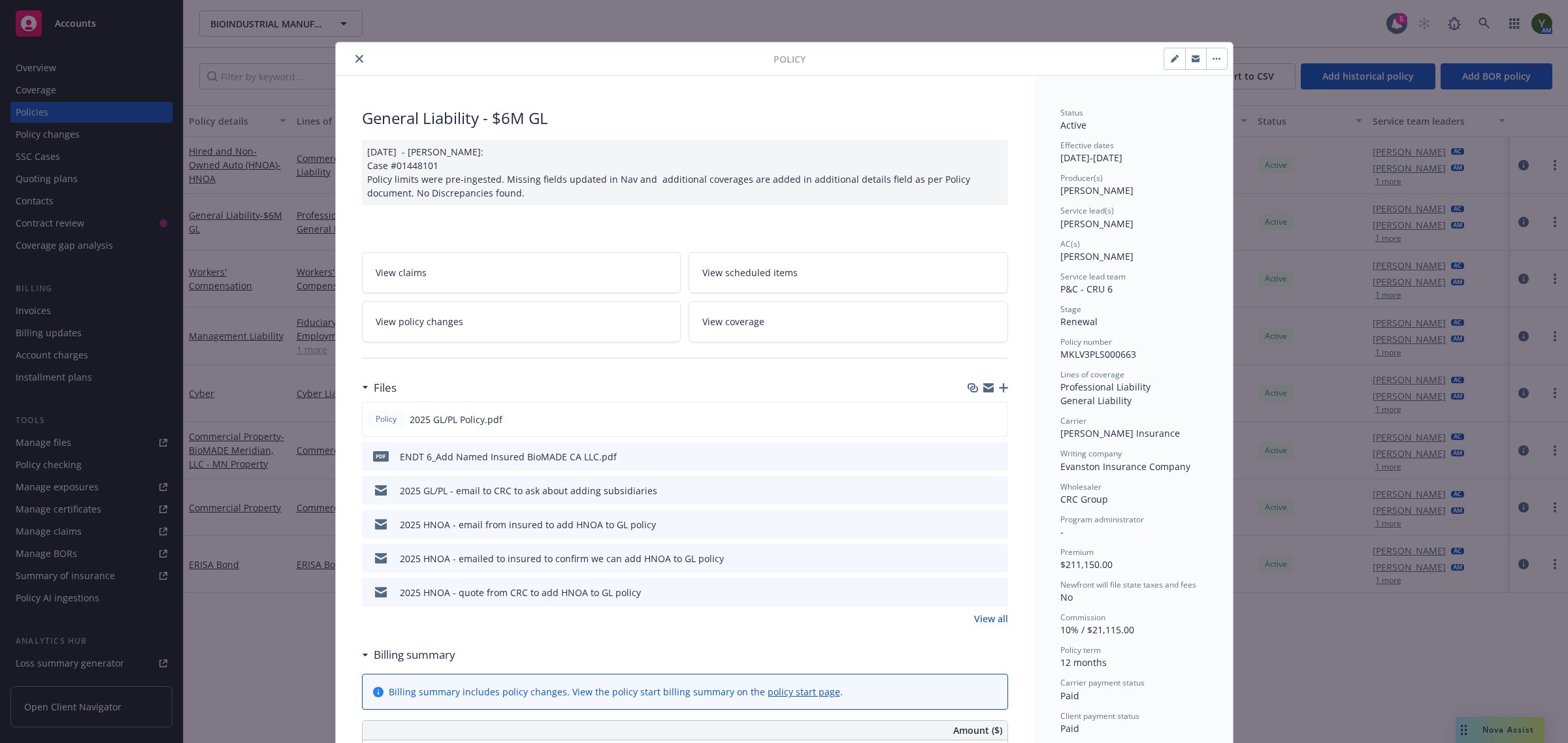
scroll to position [39, 0]
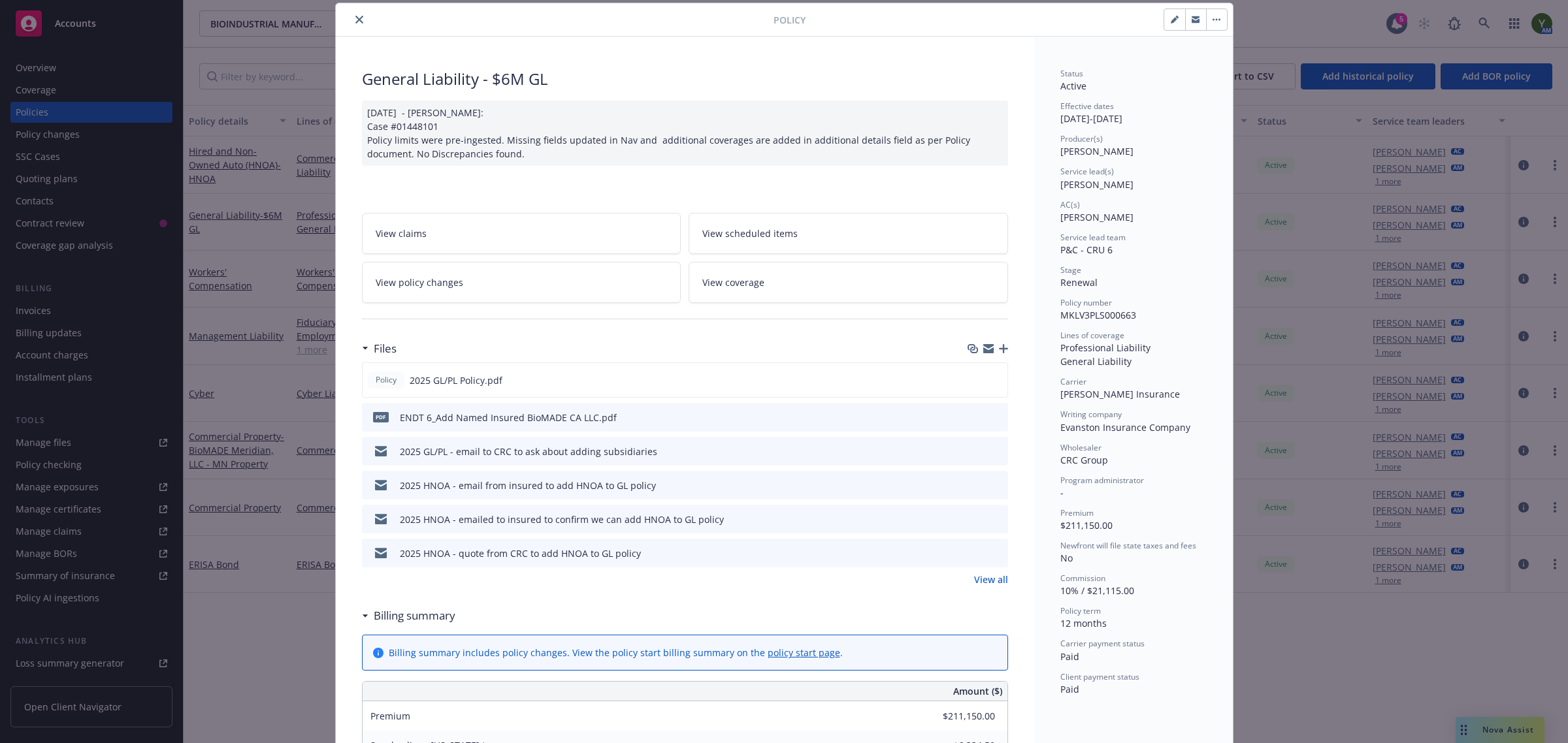
click at [483, 286] on link "View policy changes" at bounding box center [521, 282] width 320 height 41
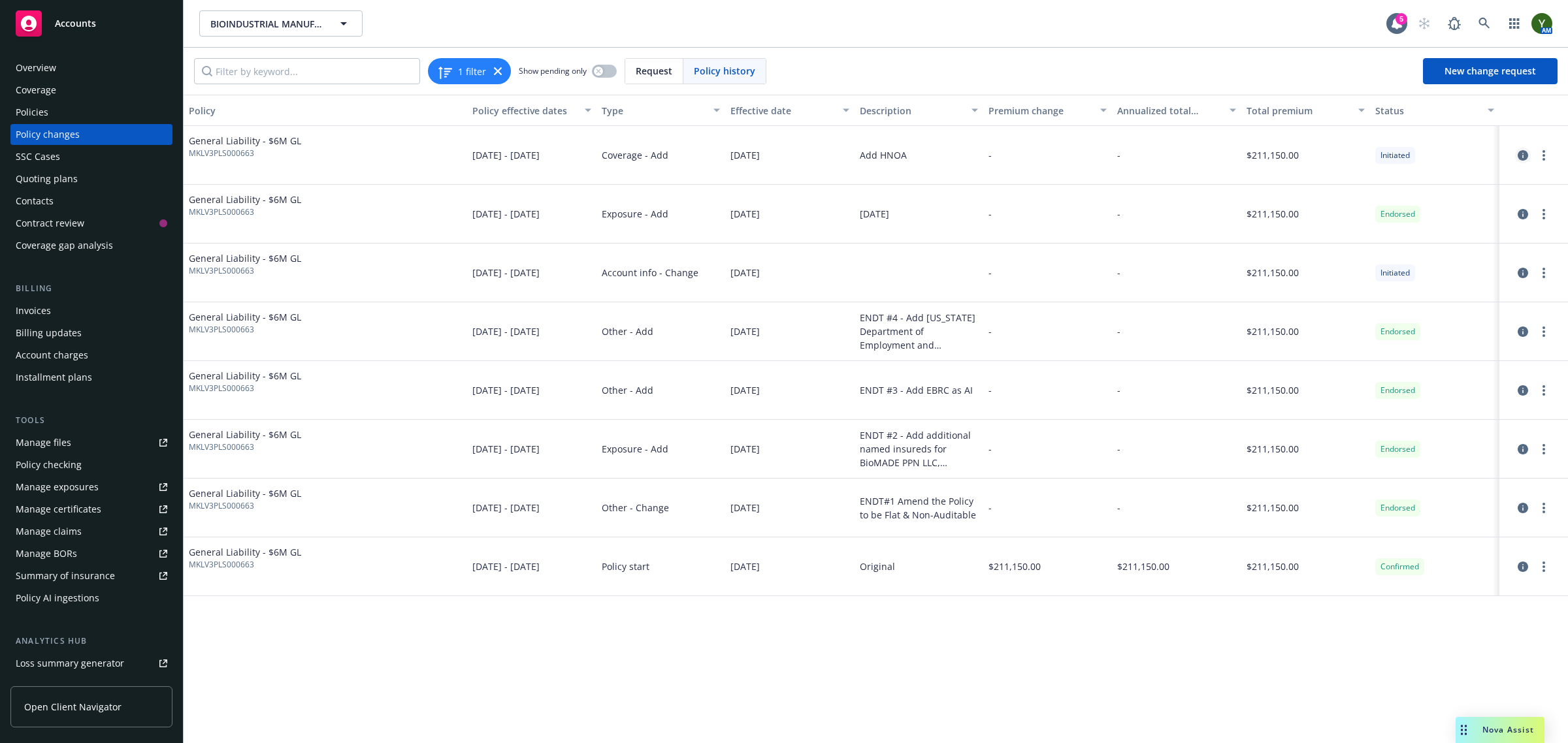
click at [1521, 153] on icon "circleInformation" at bounding box center [1522, 155] width 10 height 10
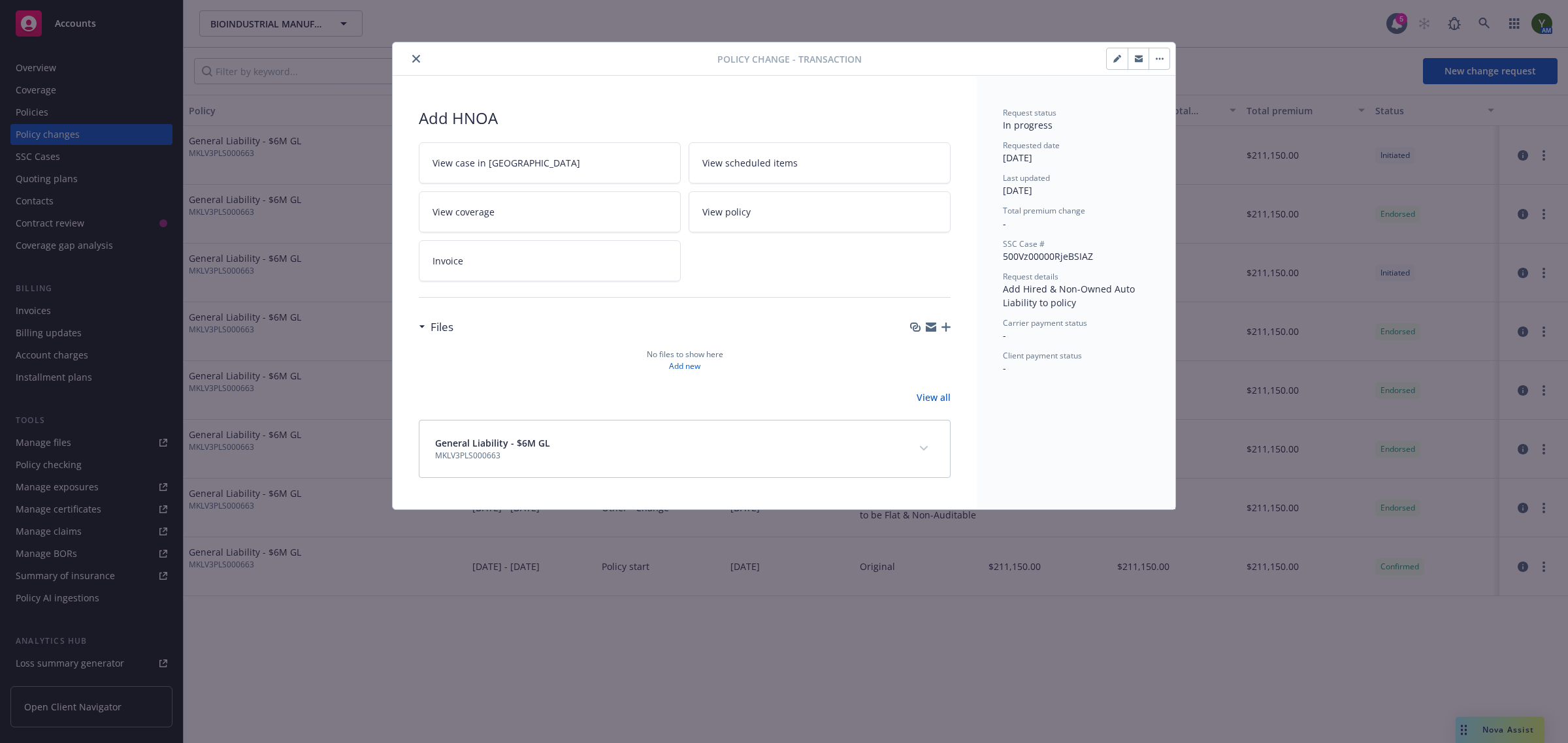
click at [416, 53] on button "close" at bounding box center [416, 58] width 16 height 16
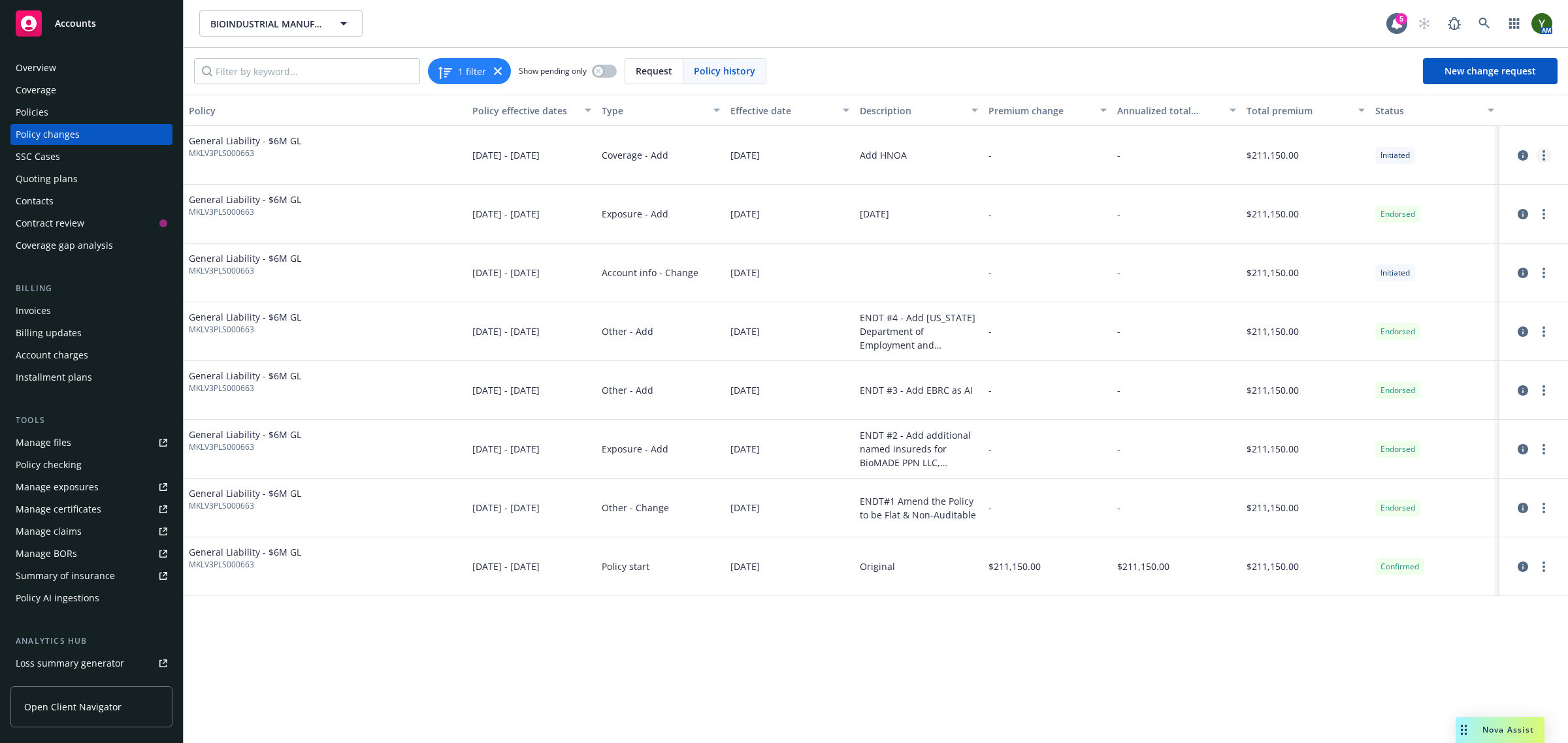
click at [1549, 150] on link "more" at bounding box center [1544, 156] width 16 height 16
click at [1434, 214] on link "Resume workflow" at bounding box center [1439, 209] width 224 height 26
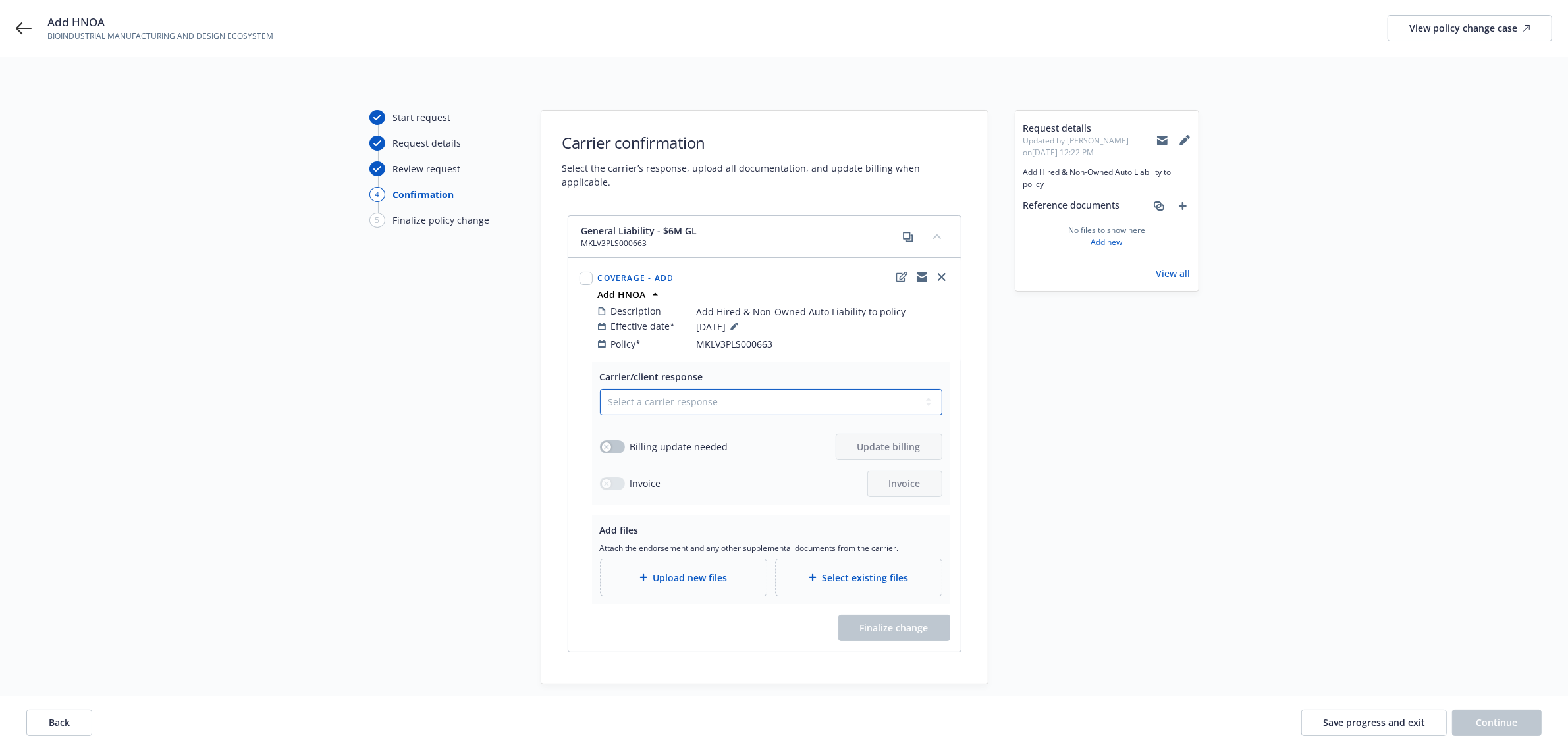
click at [640, 395] on select "Select a carrier response Accepted Accepted with revision No endorsement needed…" at bounding box center [771, 402] width 343 height 27
select select "ACCEPTED"
click at [600, 389] on select "Select a carrier response Accepted Accepted with revision No endorsement needed…" at bounding box center [771, 402] width 343 height 27
drag, startPoint x: 624, startPoint y: 432, endPoint x: 613, endPoint y: 432, distance: 11.0
click at [624, 440] on div "Billing update needed" at bounding box center [664, 447] width 129 height 14
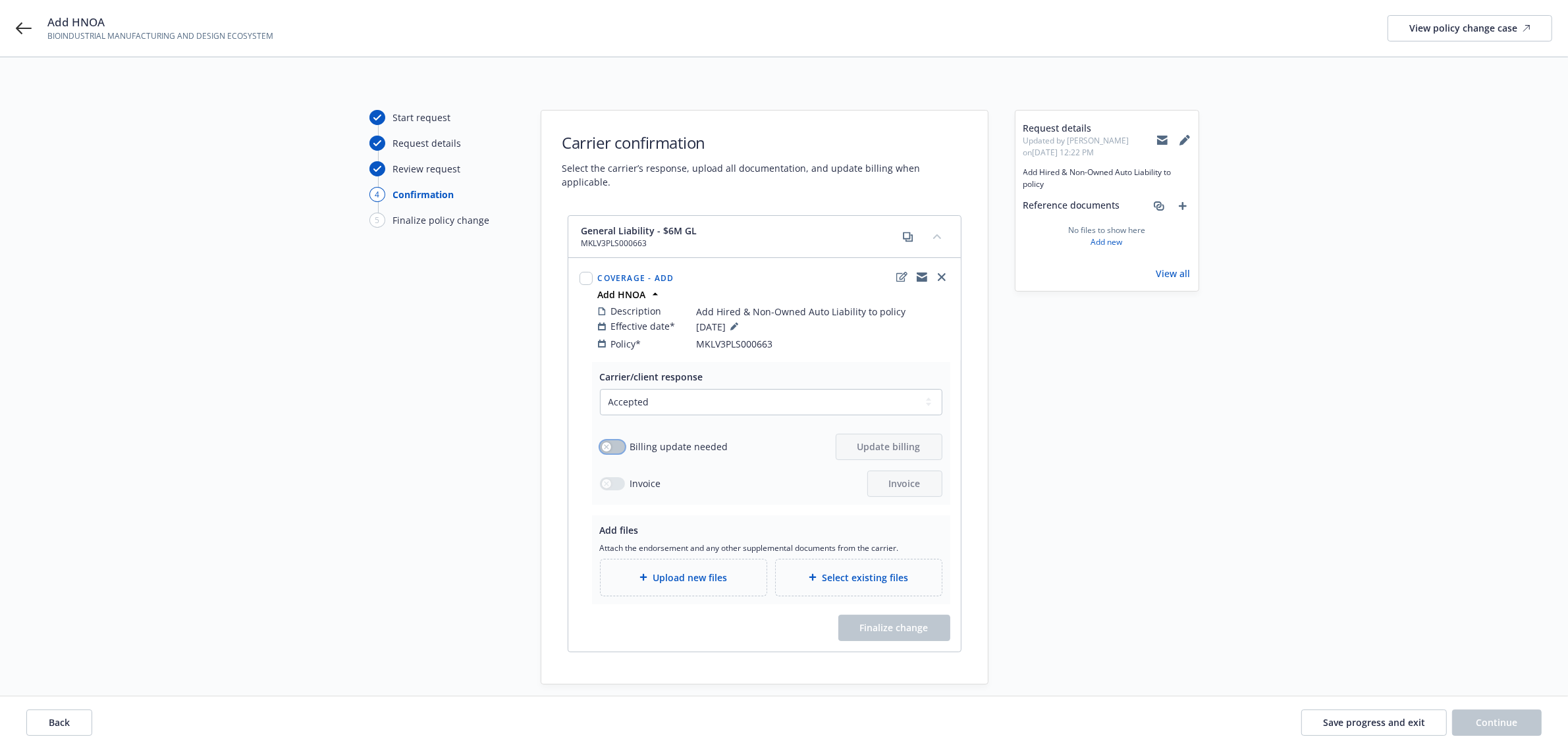
click at [602, 442] on div "button" at bounding box center [606, 447] width 9 height 9
click at [712, 560] on div "Upload new files" at bounding box center [684, 578] width 166 height 36
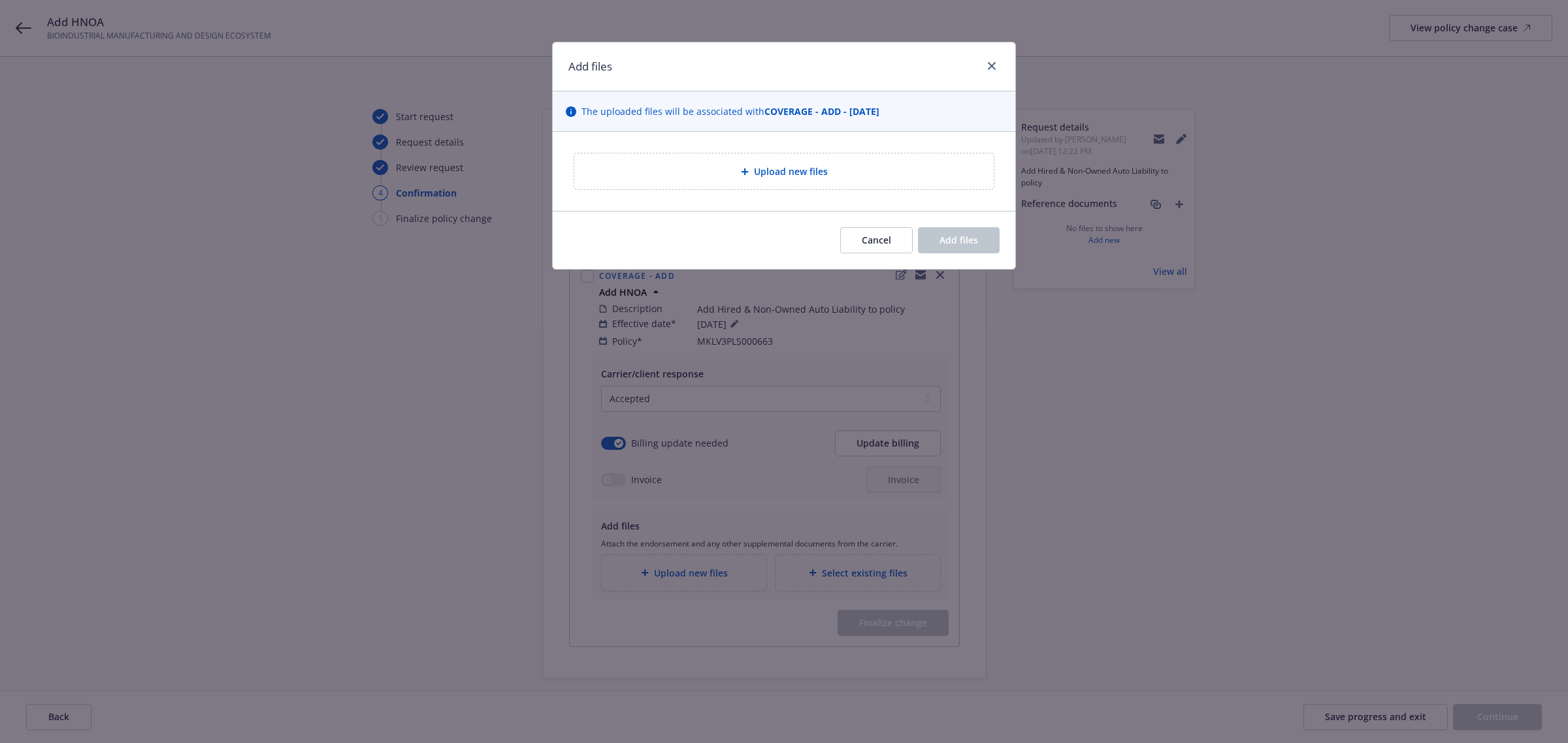
click at [731, 179] on div "Upload new files" at bounding box center [784, 171] width 398 height 15
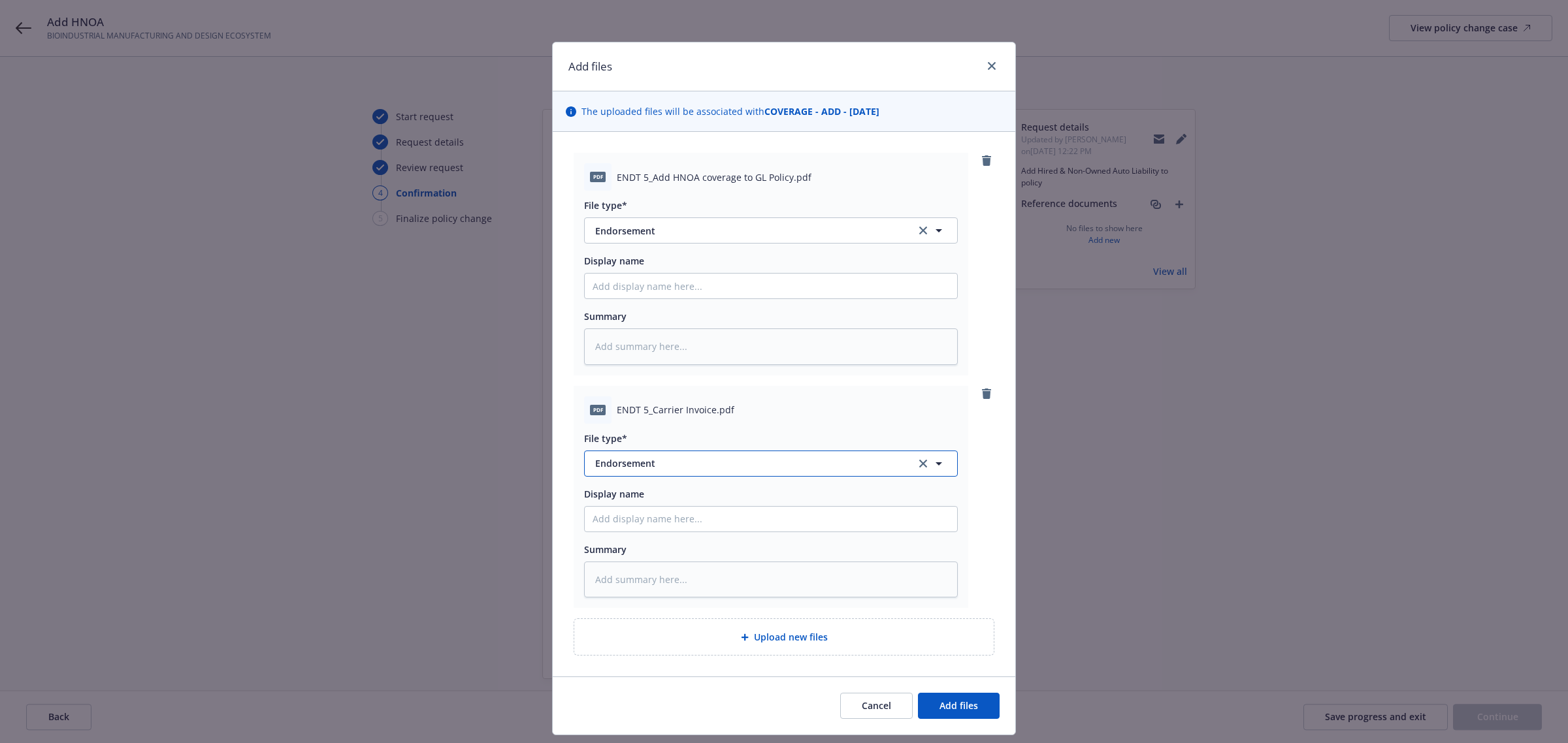
click at [666, 458] on span "Endorsement" at bounding box center [746, 464] width 303 height 14
type input "third"
click at [670, 422] on span "Invoice - Third Party" at bounding box center [643, 428] width 90 height 14
click at [951, 713] on button "Add files" at bounding box center [959, 706] width 82 height 26
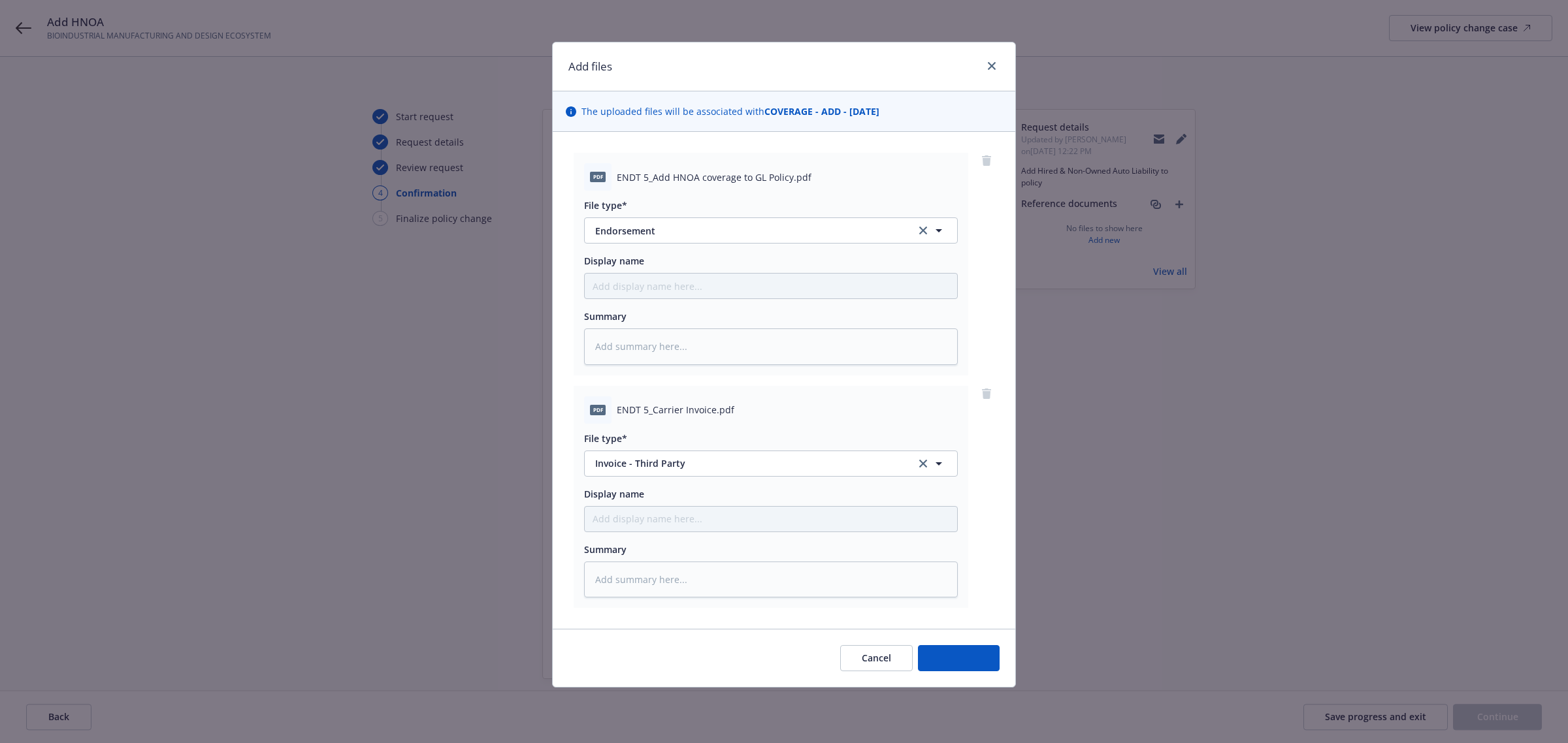
type textarea "x"
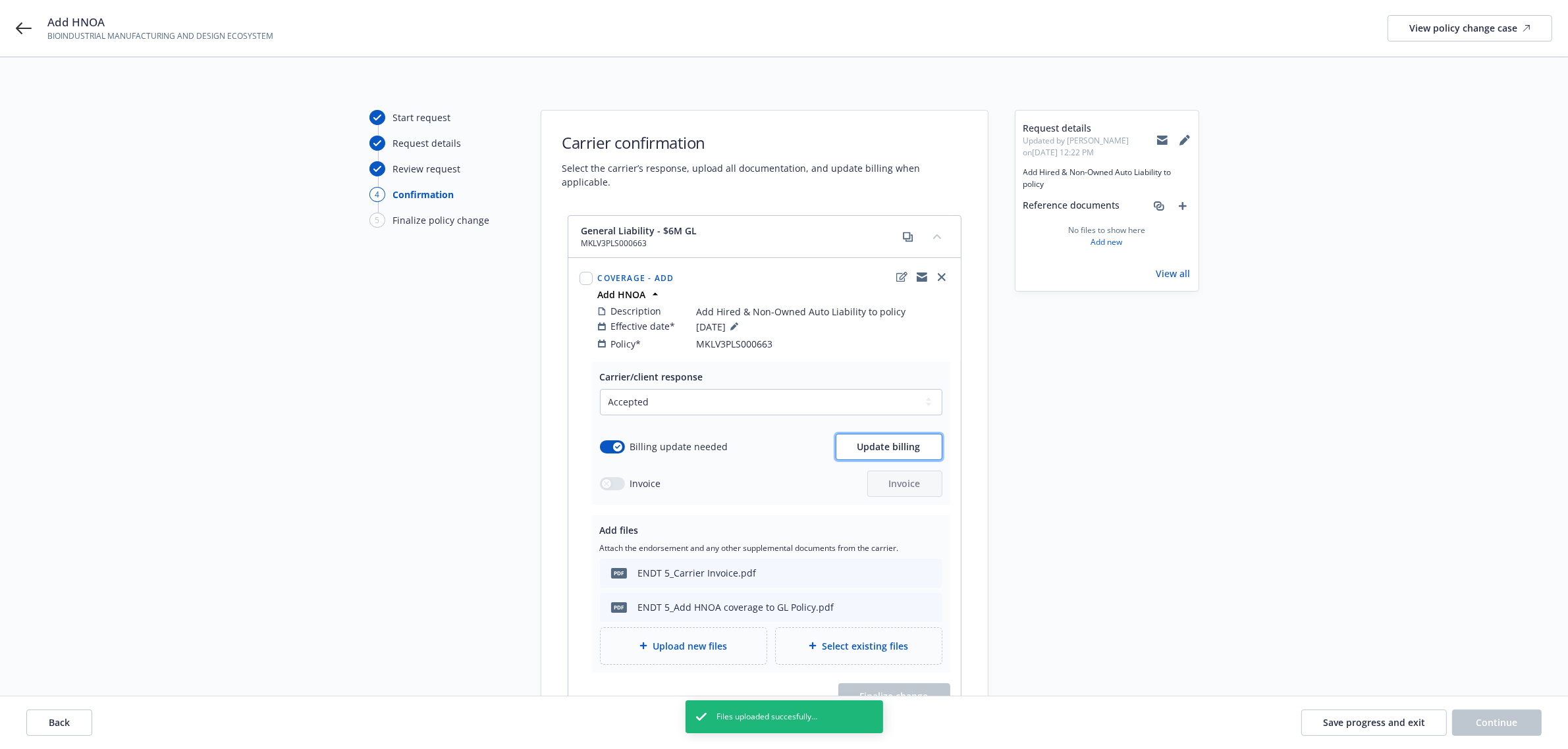
click at [872, 445] on button "Update billing" at bounding box center [889, 447] width 107 height 27
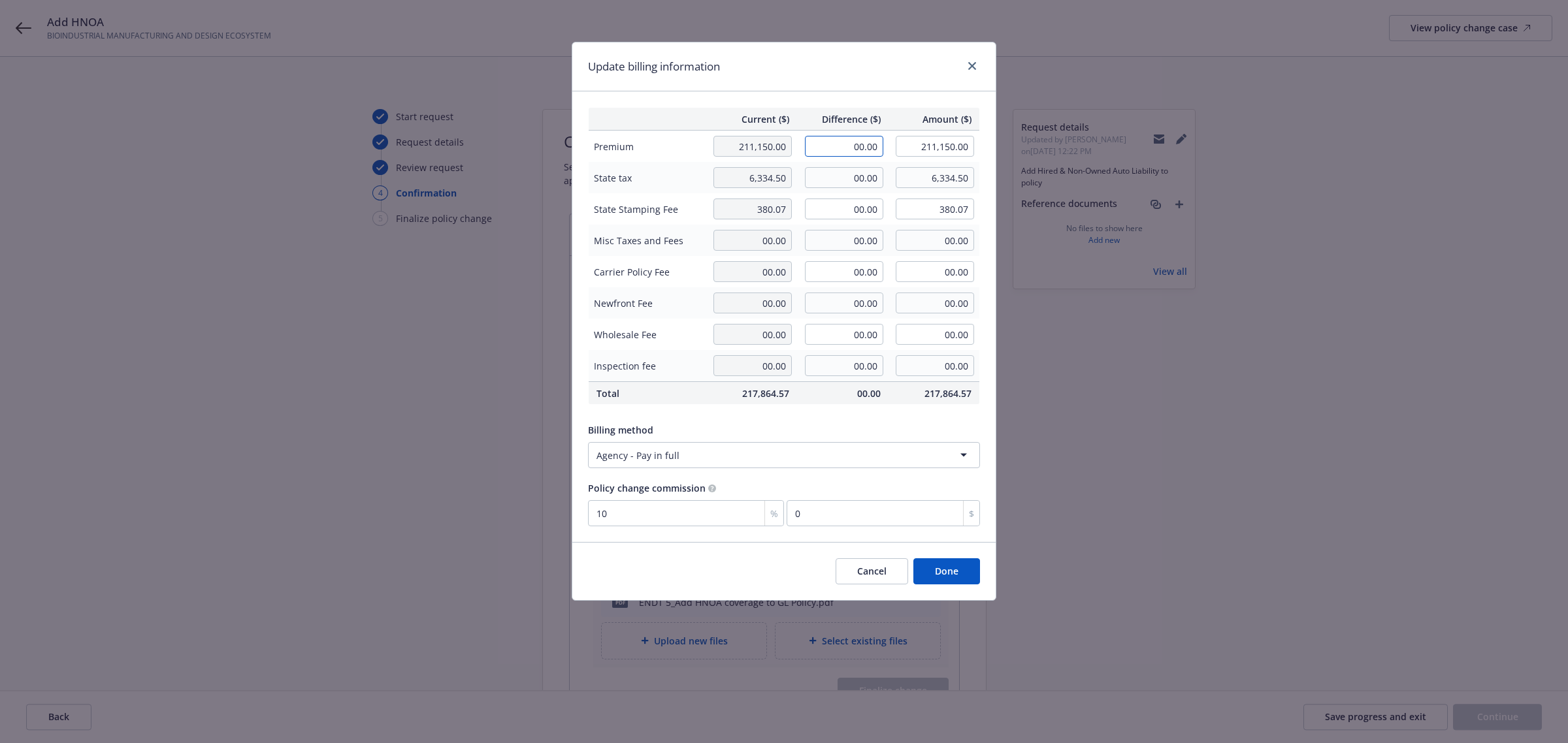
click at [857, 139] on input "00.00" at bounding box center [844, 146] width 79 height 21
click at [838, 152] on input "00.00" at bounding box center [844, 146] width 79 height 21
paste input "2,318"
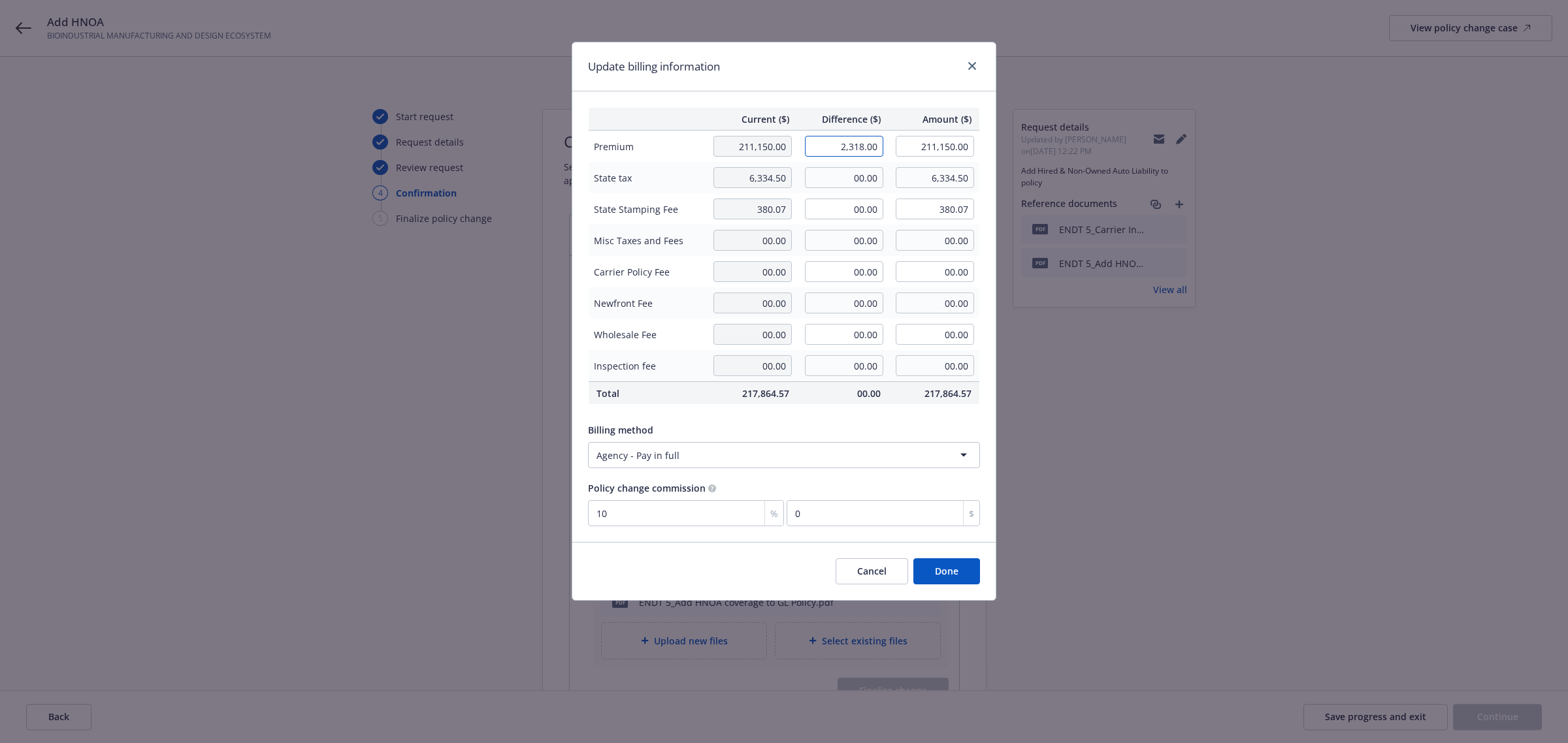
type input "2,318.00"
type input "213,468.00"
type input "231.8"
click at [841, 272] on input "00.00" at bounding box center [844, 272] width 79 height 21
click at [849, 422] on div "Billing method Agency - Pay in full" at bounding box center [784, 443] width 392 height 51
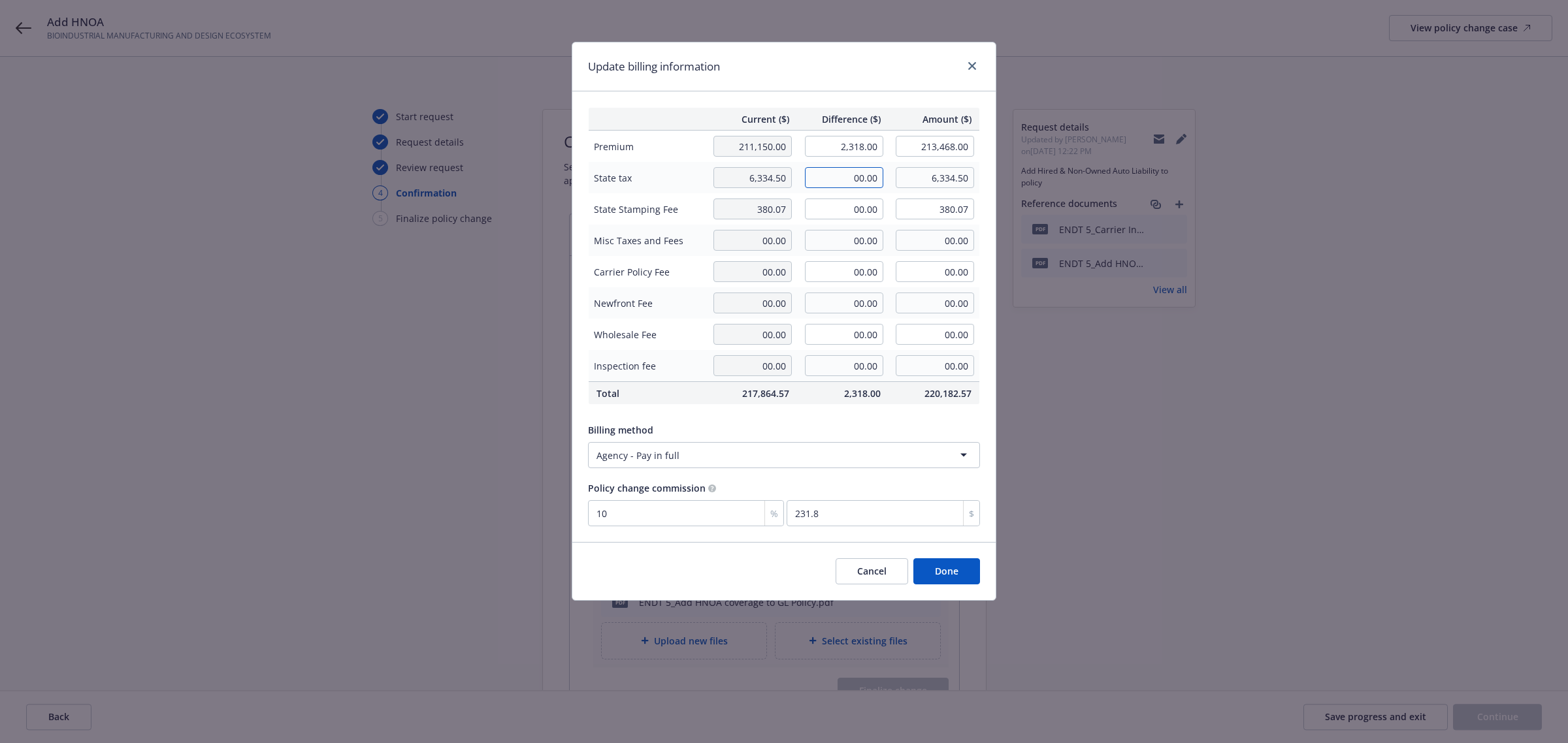
click at [840, 177] on input "00.00" at bounding box center [844, 177] width 79 height 21
paste input "17.94"
type input "17.94"
type input "6,352.44"
click at [848, 213] on input "00.00" at bounding box center [844, 209] width 79 height 21
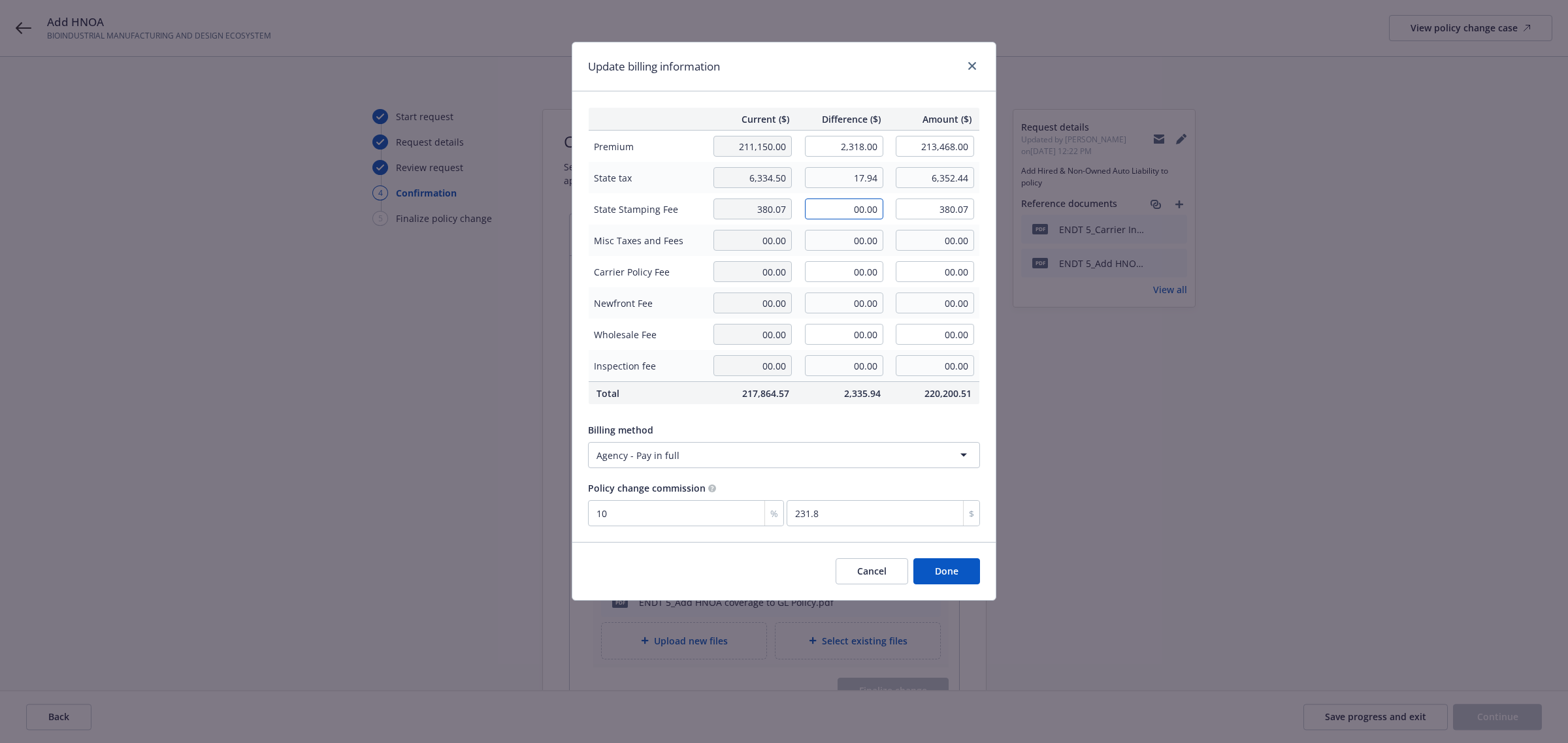
paste input "1.08"
type input "1.08"
type input "381.15"
click at [915, 440] on div "Billing method Agency - Pay in full" at bounding box center [784, 446] width 392 height 45
click at [935, 565] on button "Done" at bounding box center [947, 572] width 67 height 26
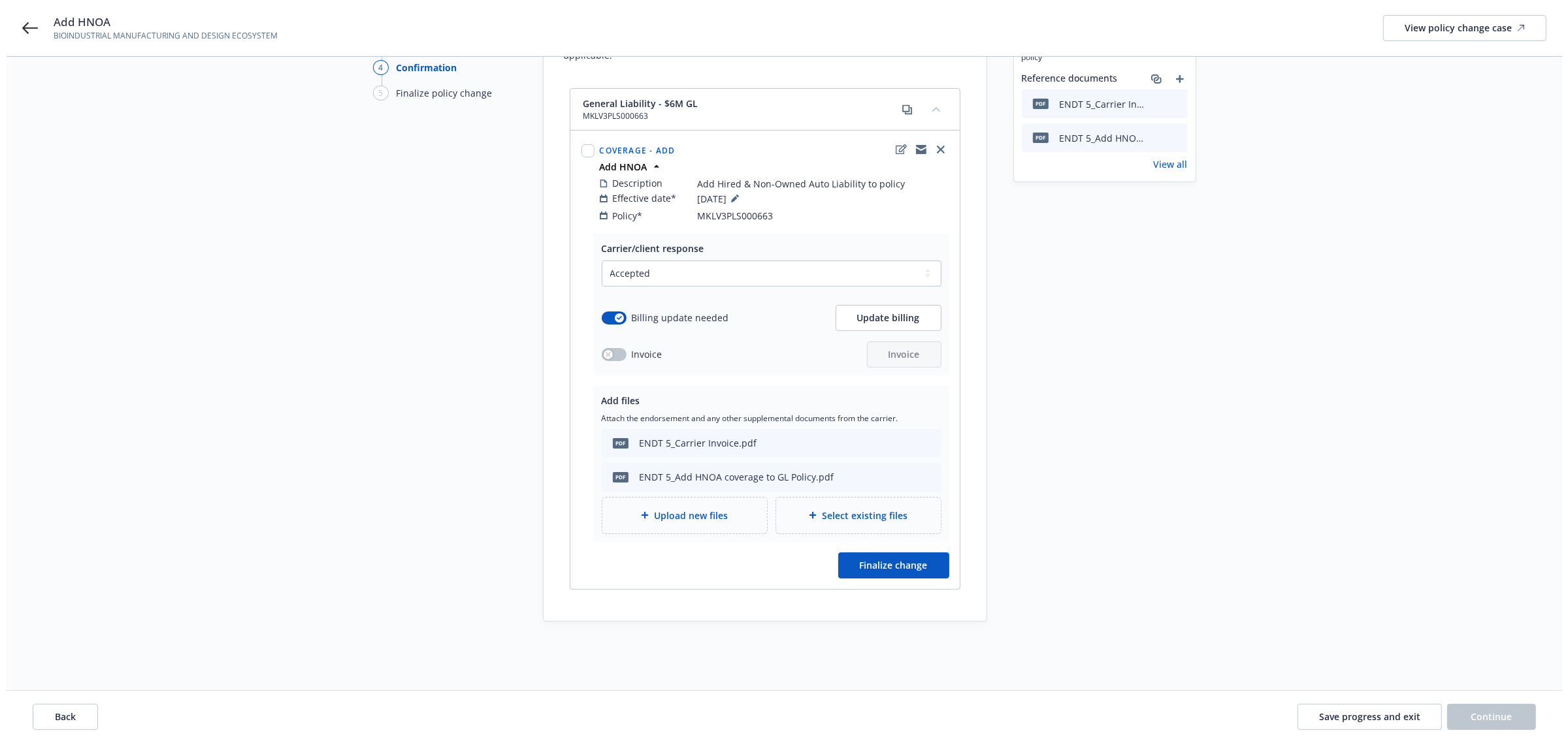
scroll to position [128, 0]
click at [886, 550] on button "Finalize change" at bounding box center [887, 563] width 111 height 26
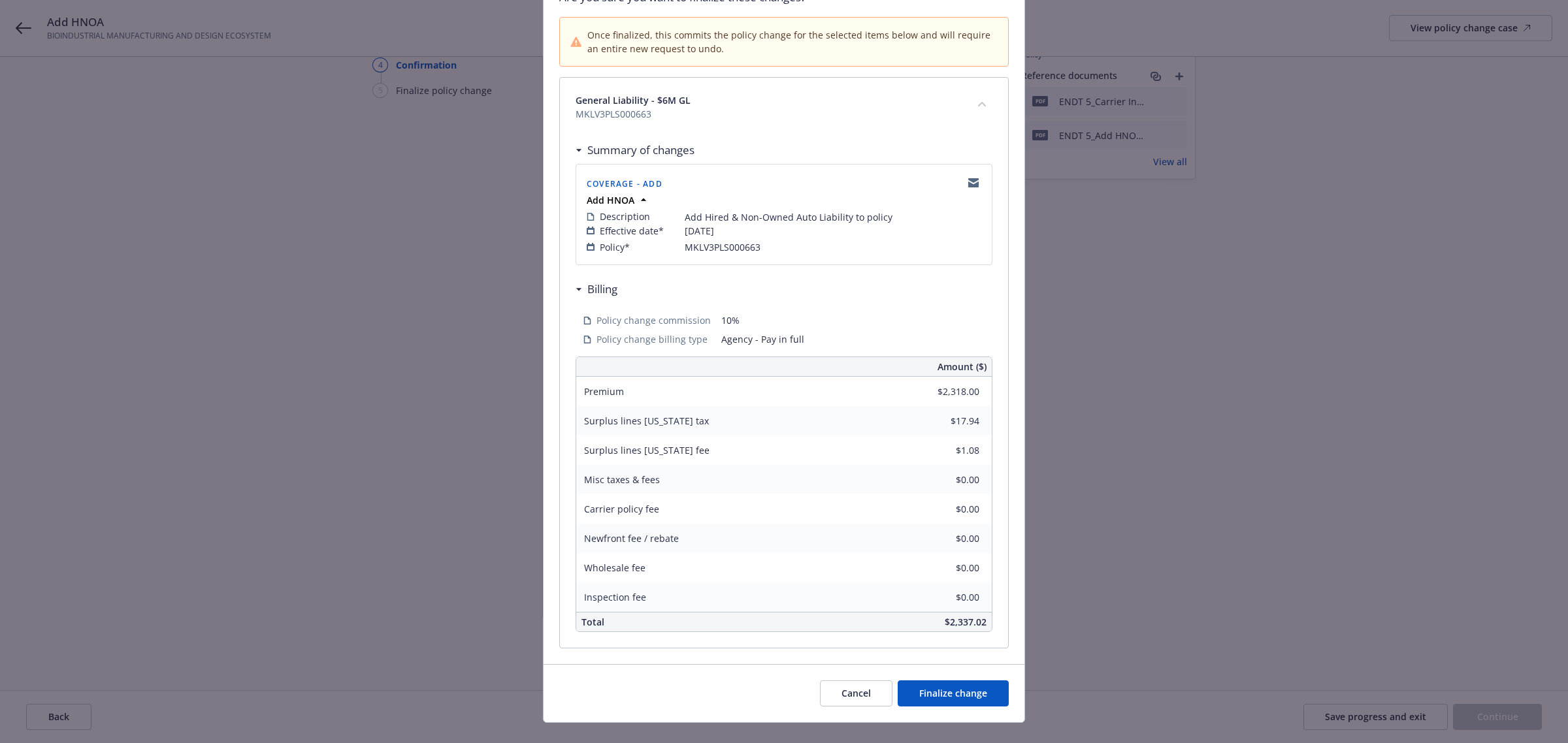
scroll to position [142, 0]
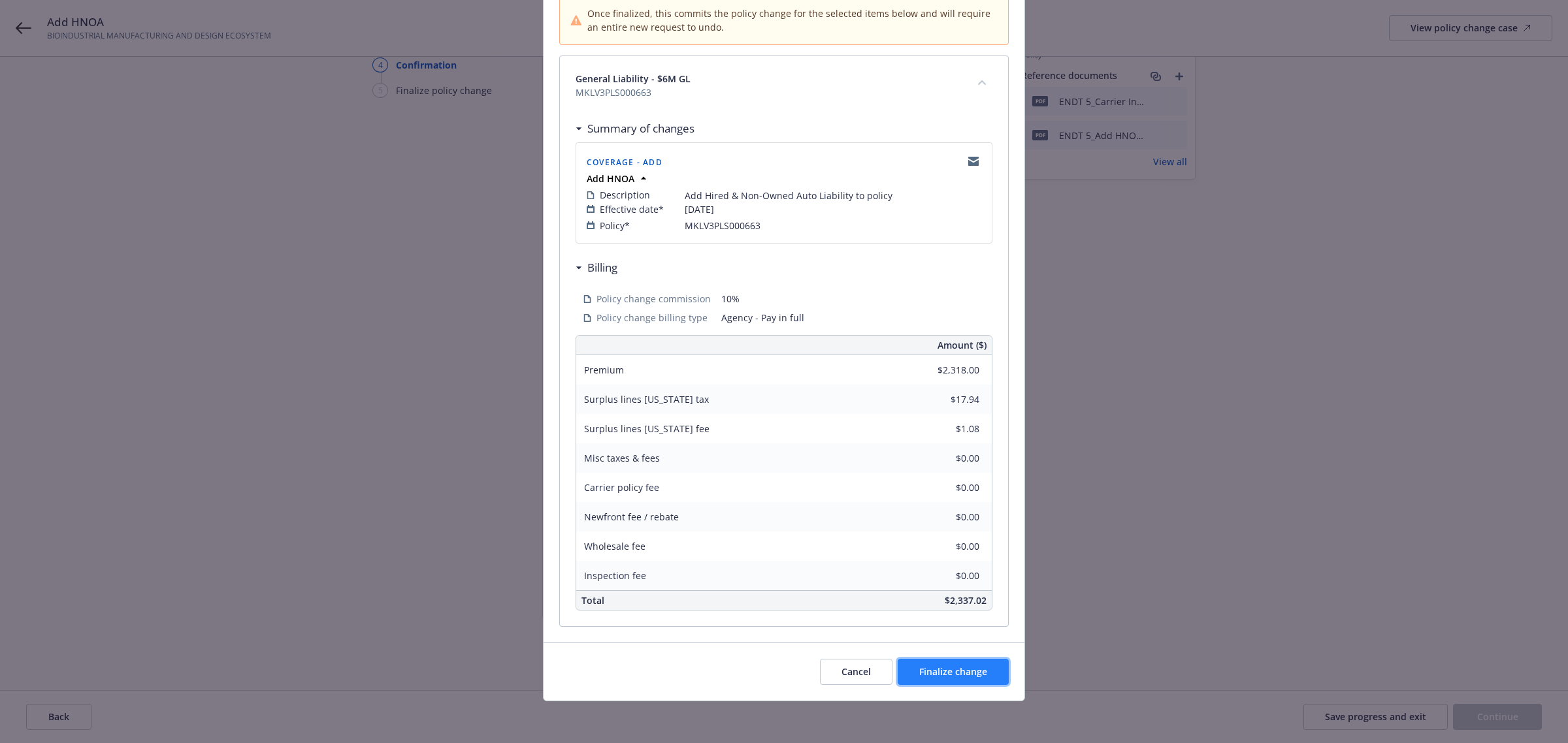
click at [920, 671] on span "Finalize change" at bounding box center [952, 671] width 68 height 12
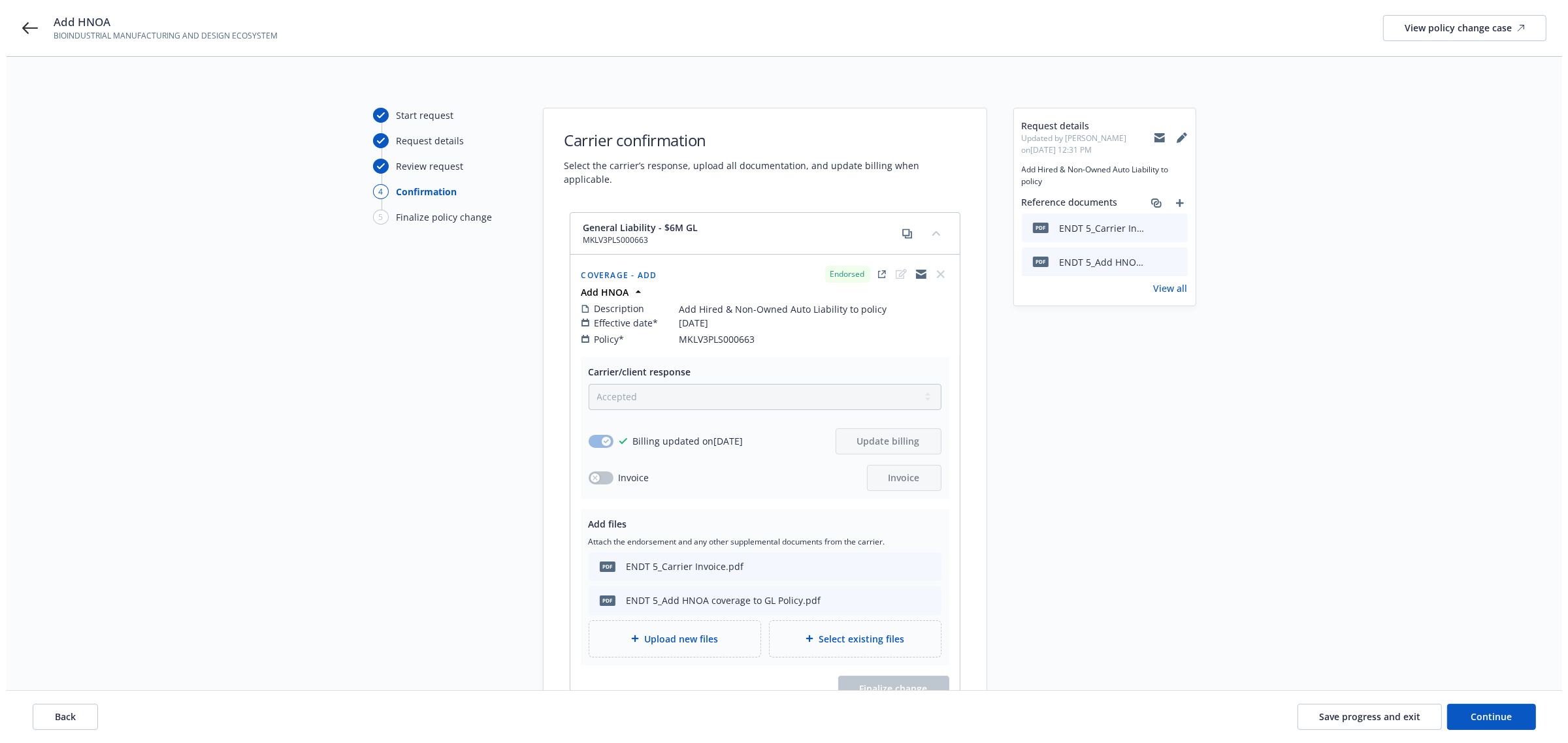
scroll to position [0, 0]
click at [1475, 723] on button "Continue" at bounding box center [1485, 717] width 89 height 26
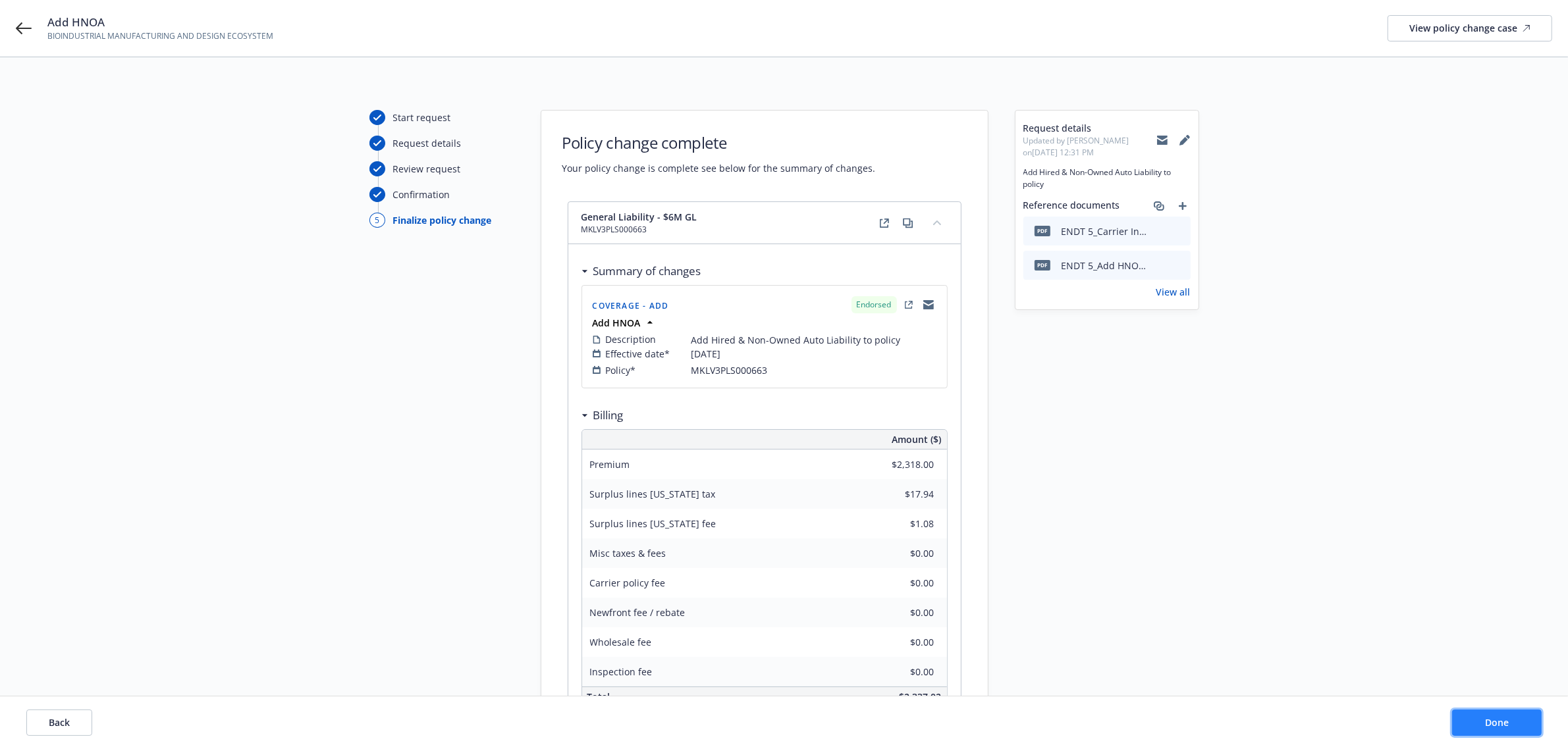
click at [1498, 729] on button "Done" at bounding box center [1497, 723] width 89 height 27
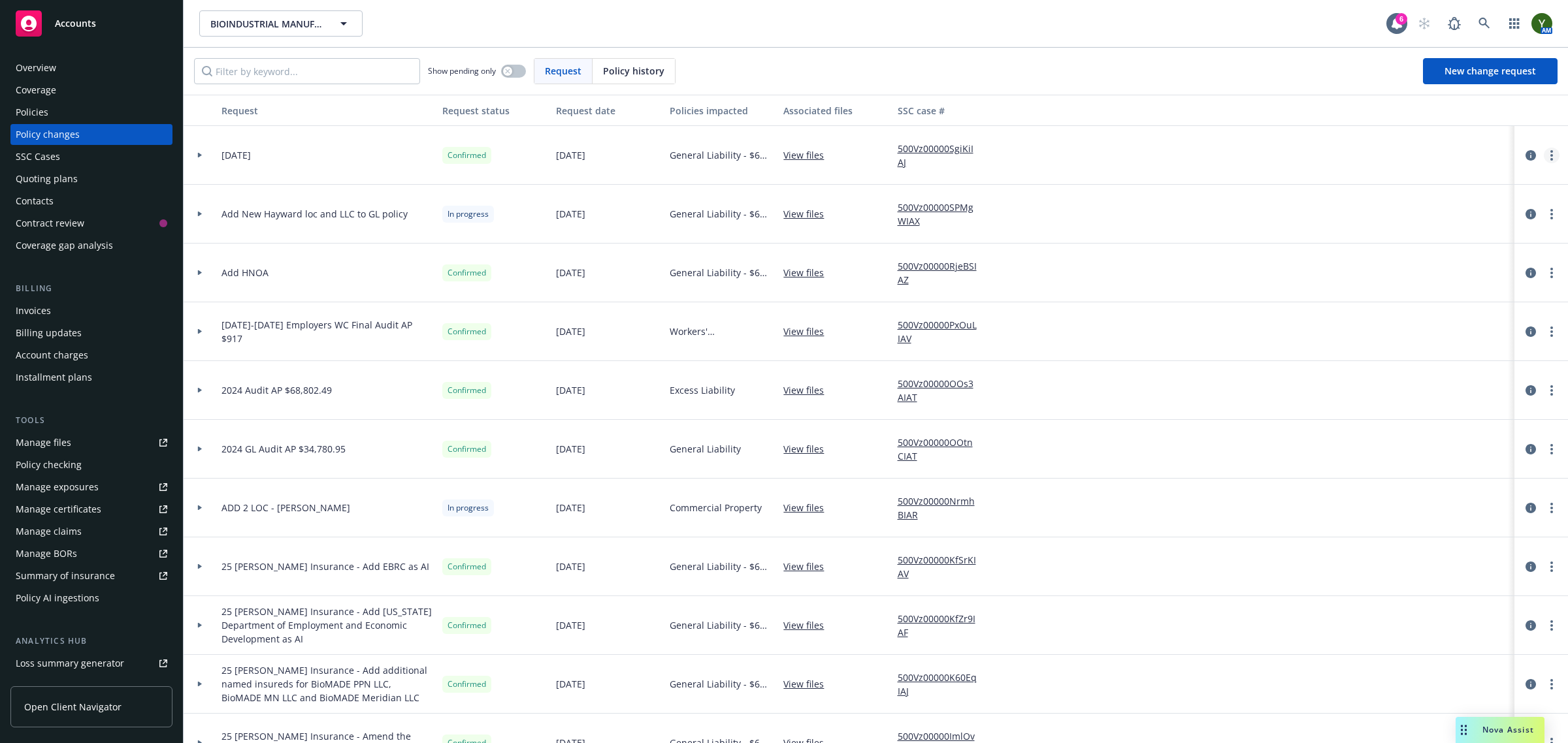
click at [1545, 159] on link "more" at bounding box center [1552, 156] width 16 height 16
click at [1525, 155] on icon "circleInformation" at bounding box center [1530, 155] width 10 height 10
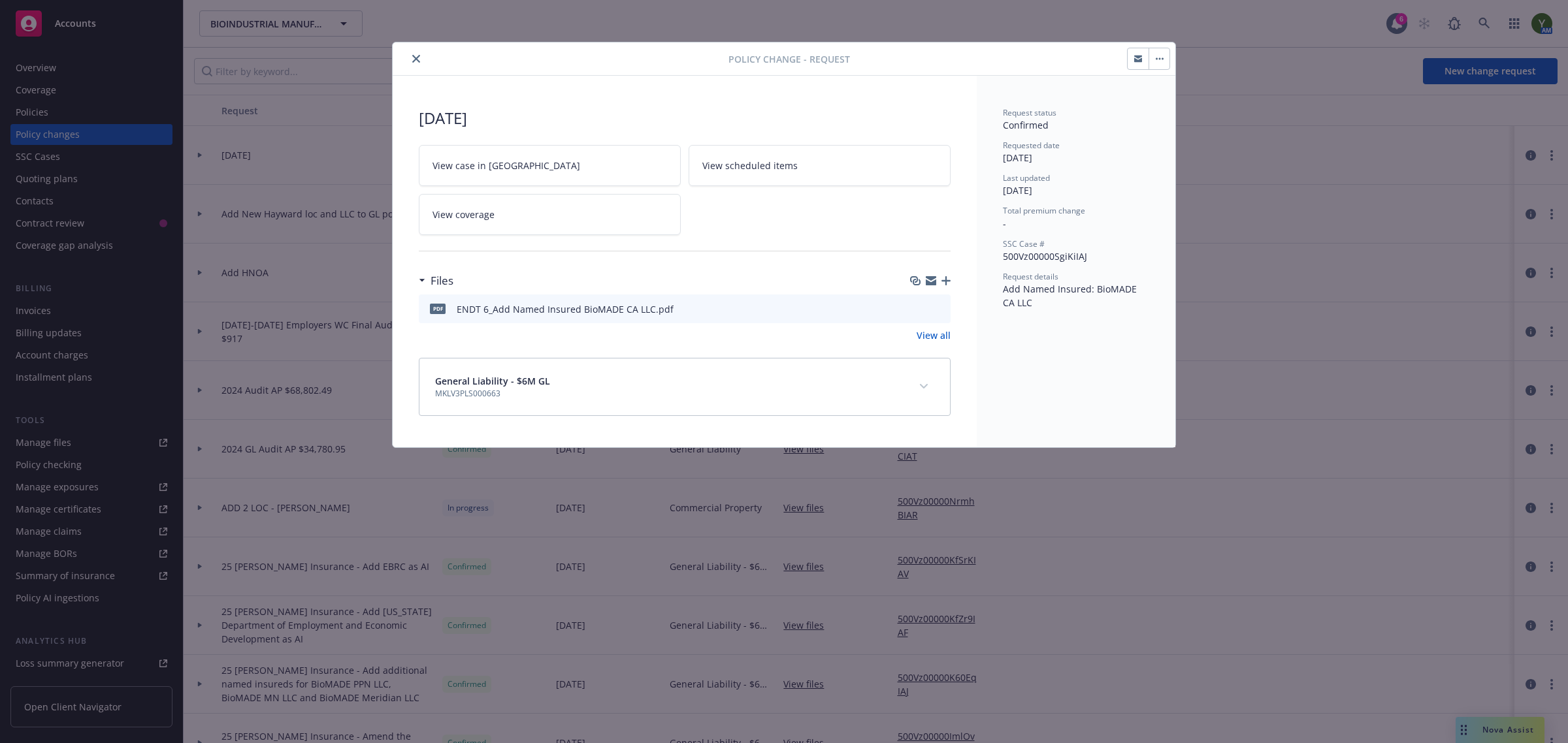
click at [409, 60] on button "close" at bounding box center [416, 58] width 16 height 16
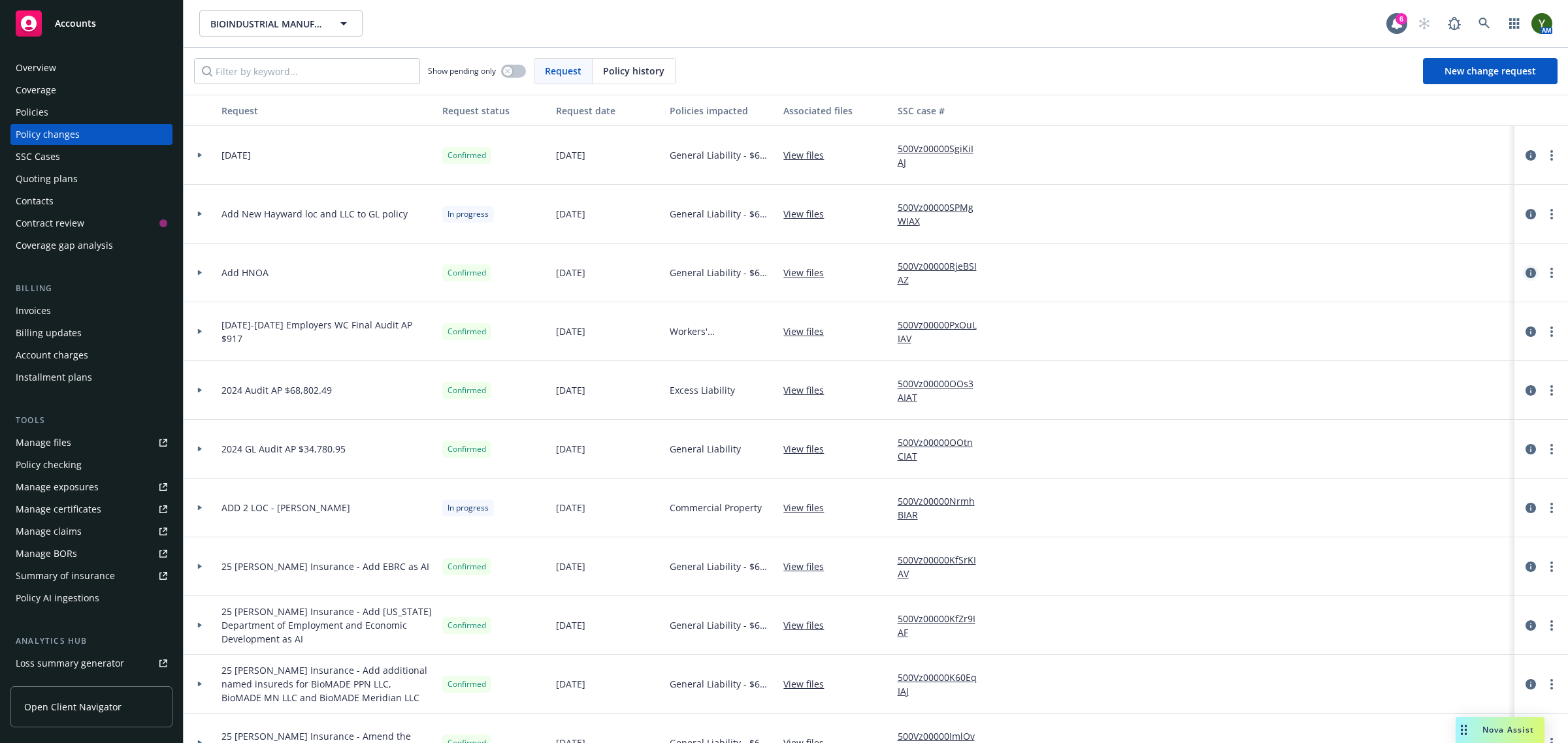
click at [1525, 271] on icon "circleInformation" at bounding box center [1530, 272] width 10 height 10
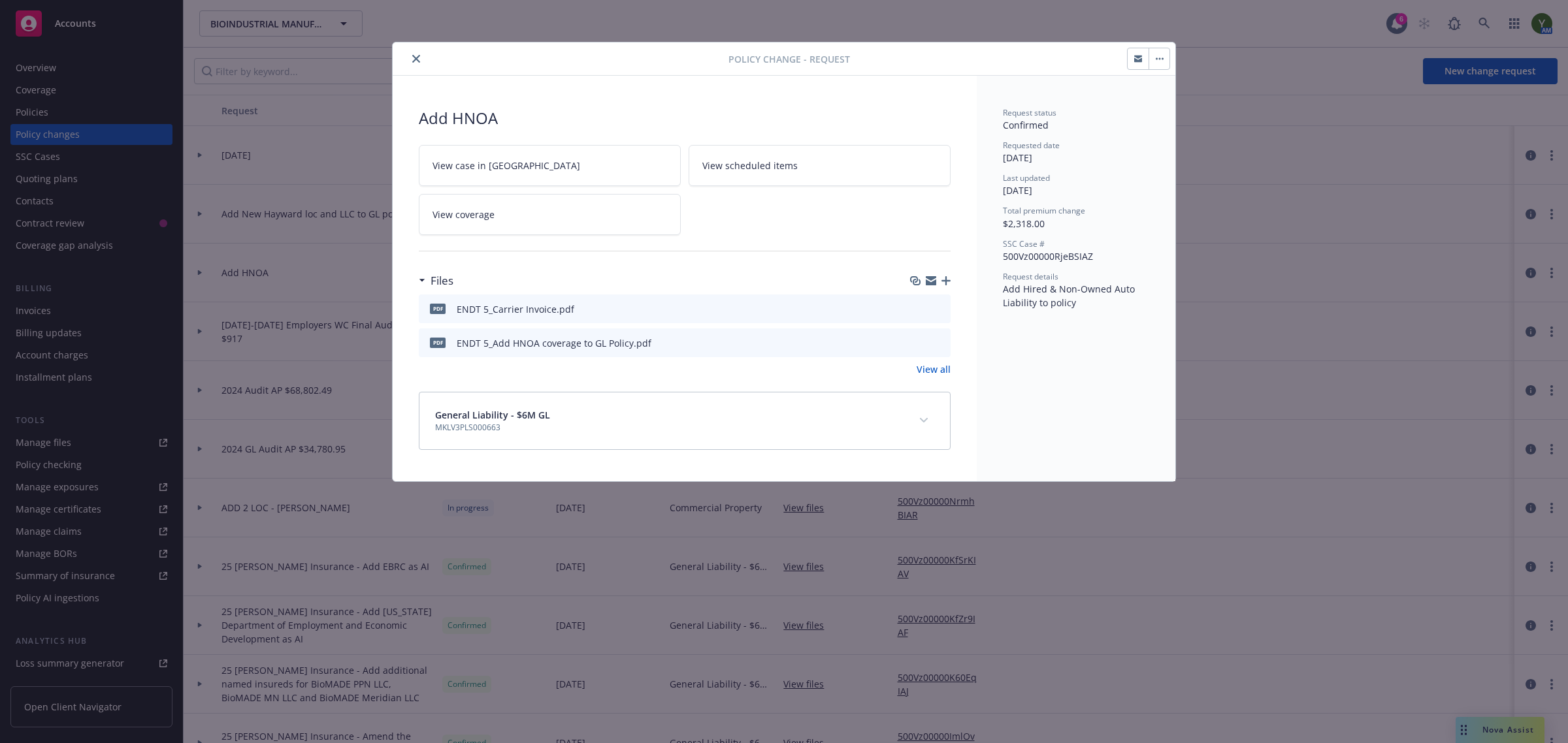
click at [1154, 56] on button "button" at bounding box center [1159, 58] width 21 height 21
click at [419, 54] on button "close" at bounding box center [416, 58] width 16 height 16
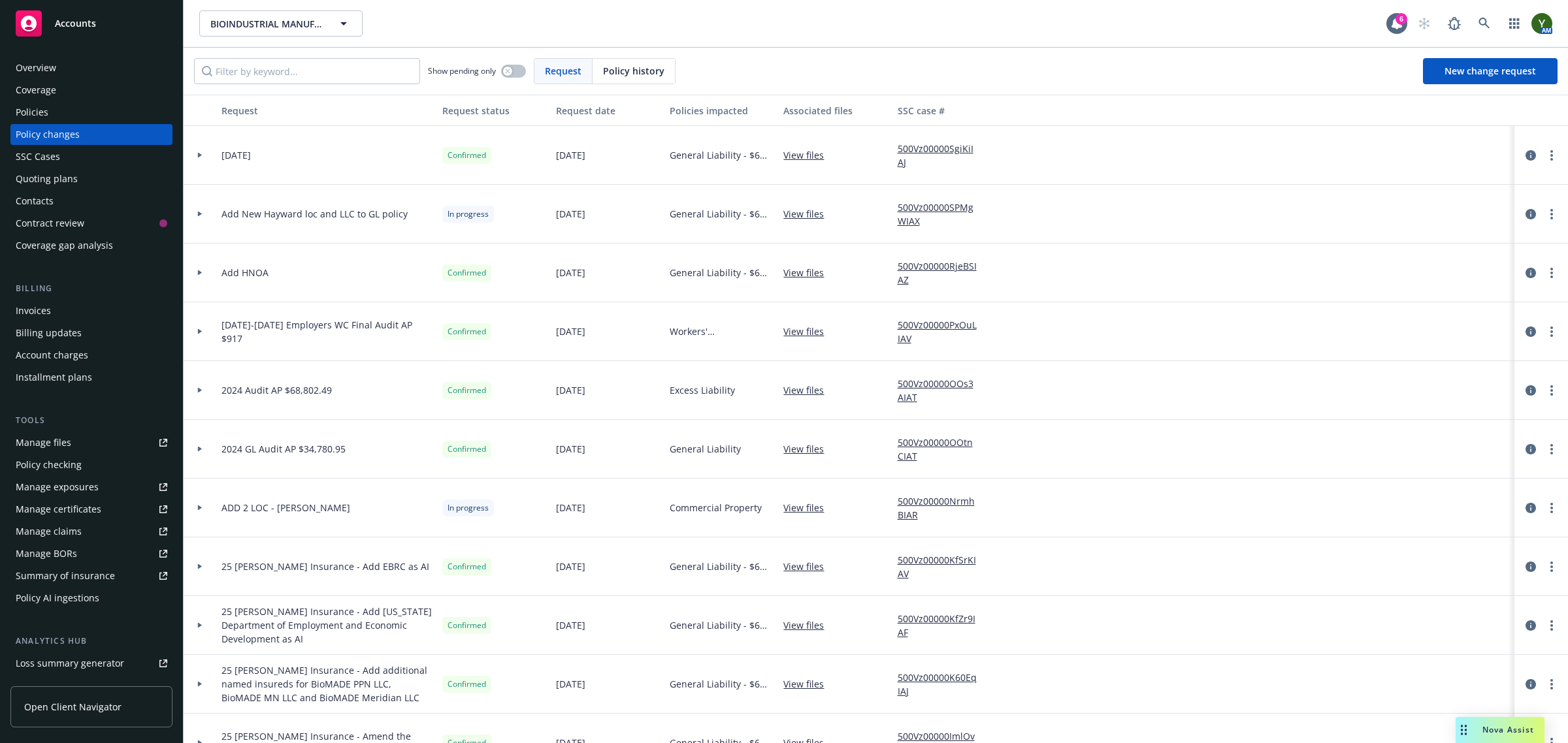
click at [57, 307] on div "Invoices" at bounding box center [91, 310] width 152 height 21
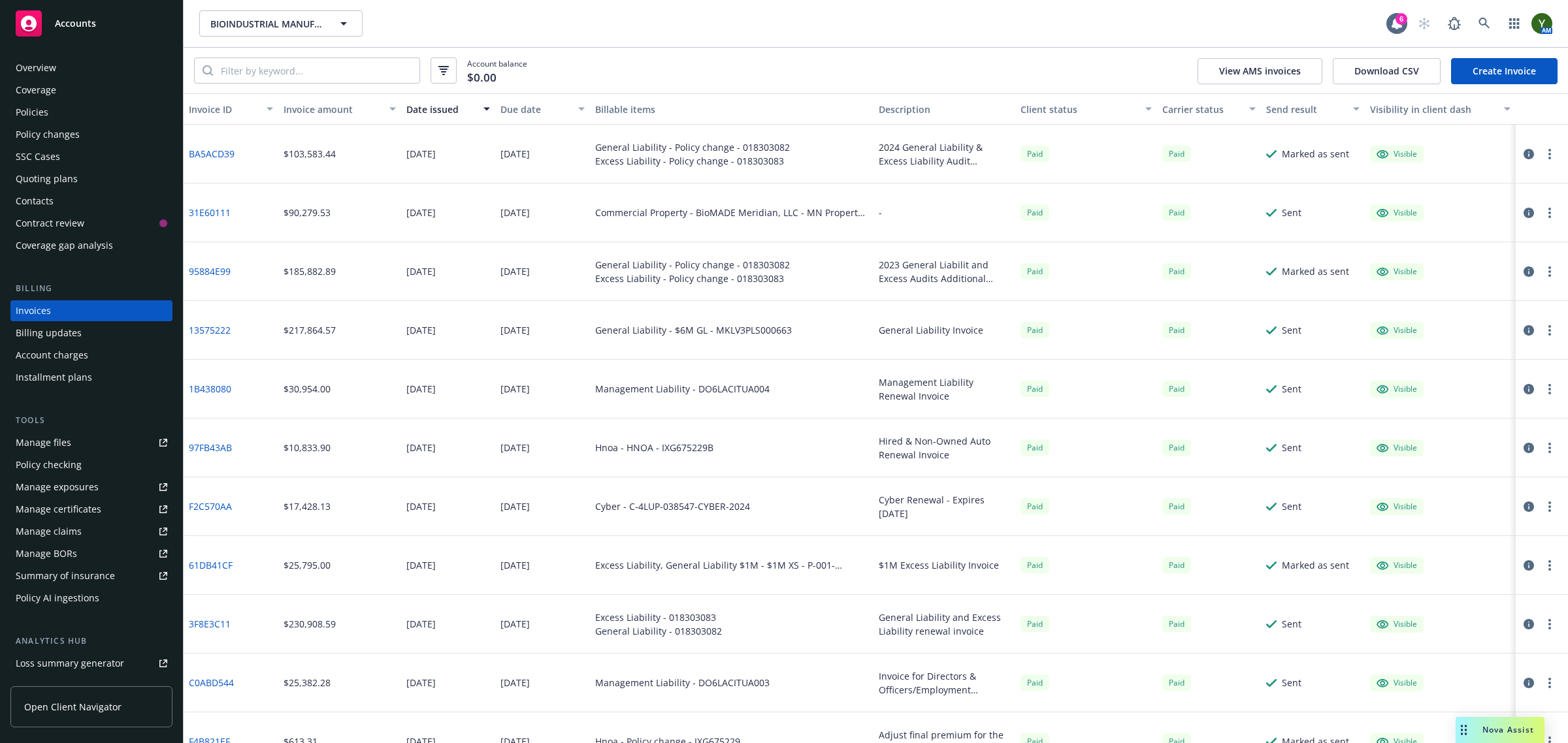
click at [1470, 68] on link "Create Invoice" at bounding box center [1504, 72] width 107 height 26
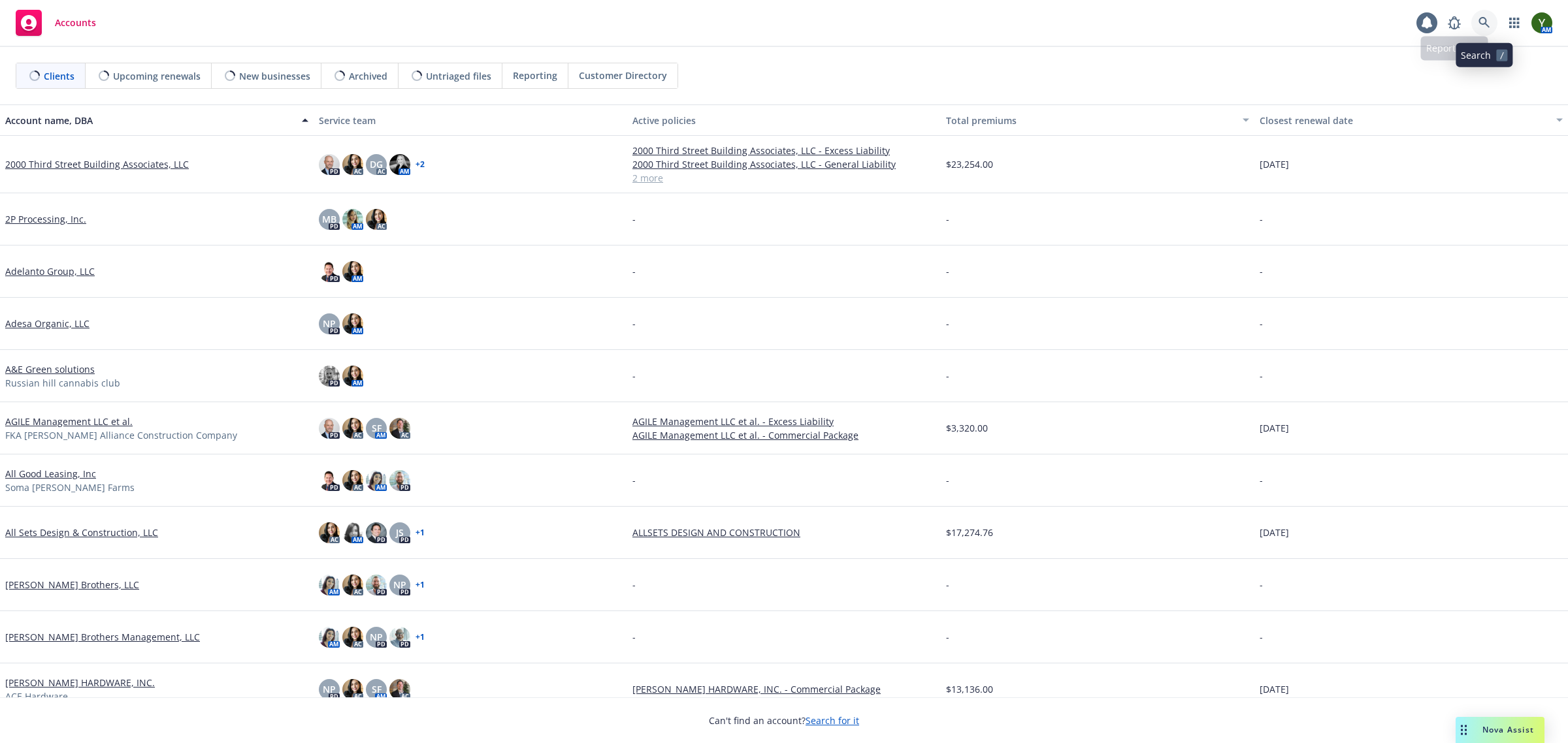
click at [1484, 19] on icon at bounding box center [1484, 23] width 12 height 12
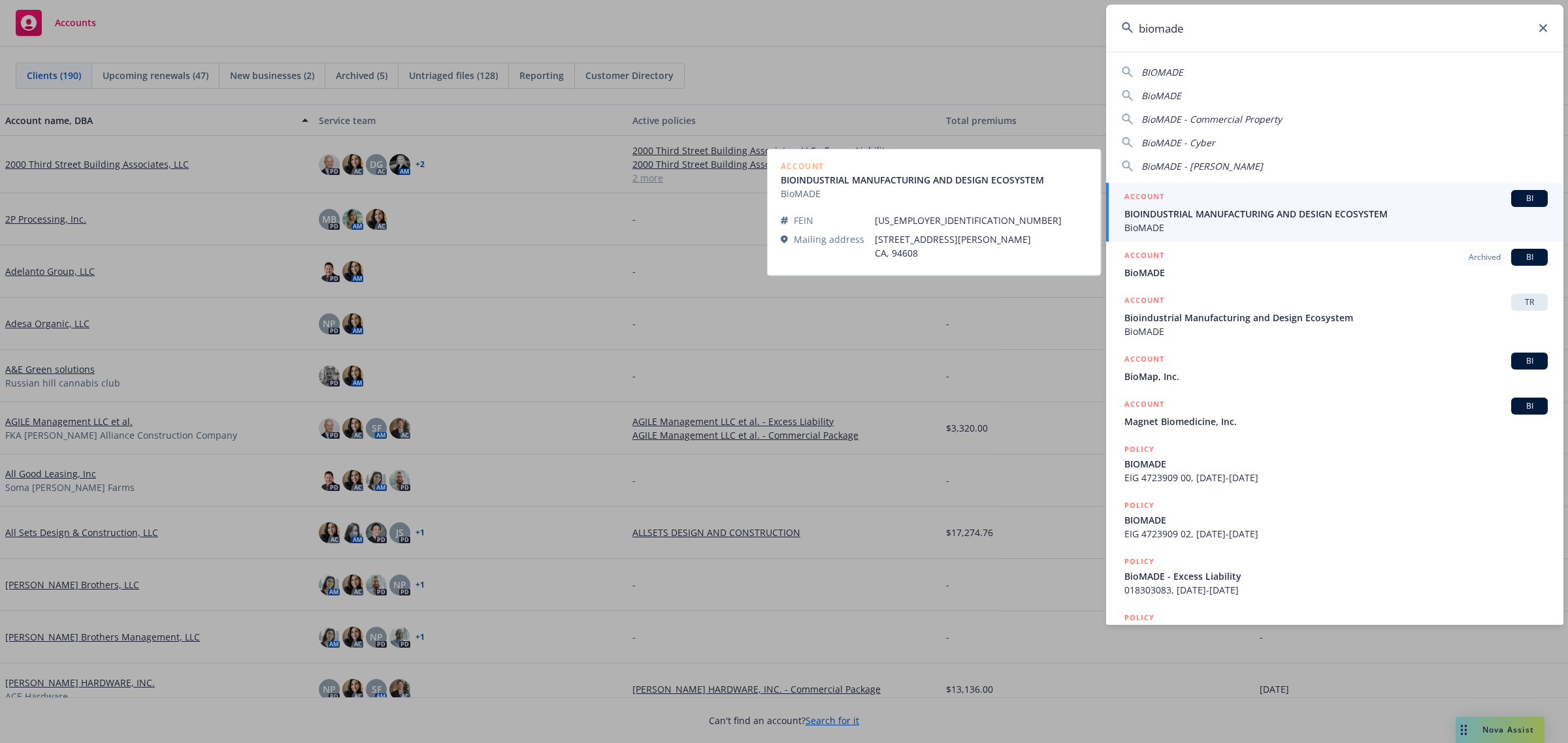
type input "biomade"
click at [1191, 223] on span "BioMADE" at bounding box center [1336, 228] width 423 height 14
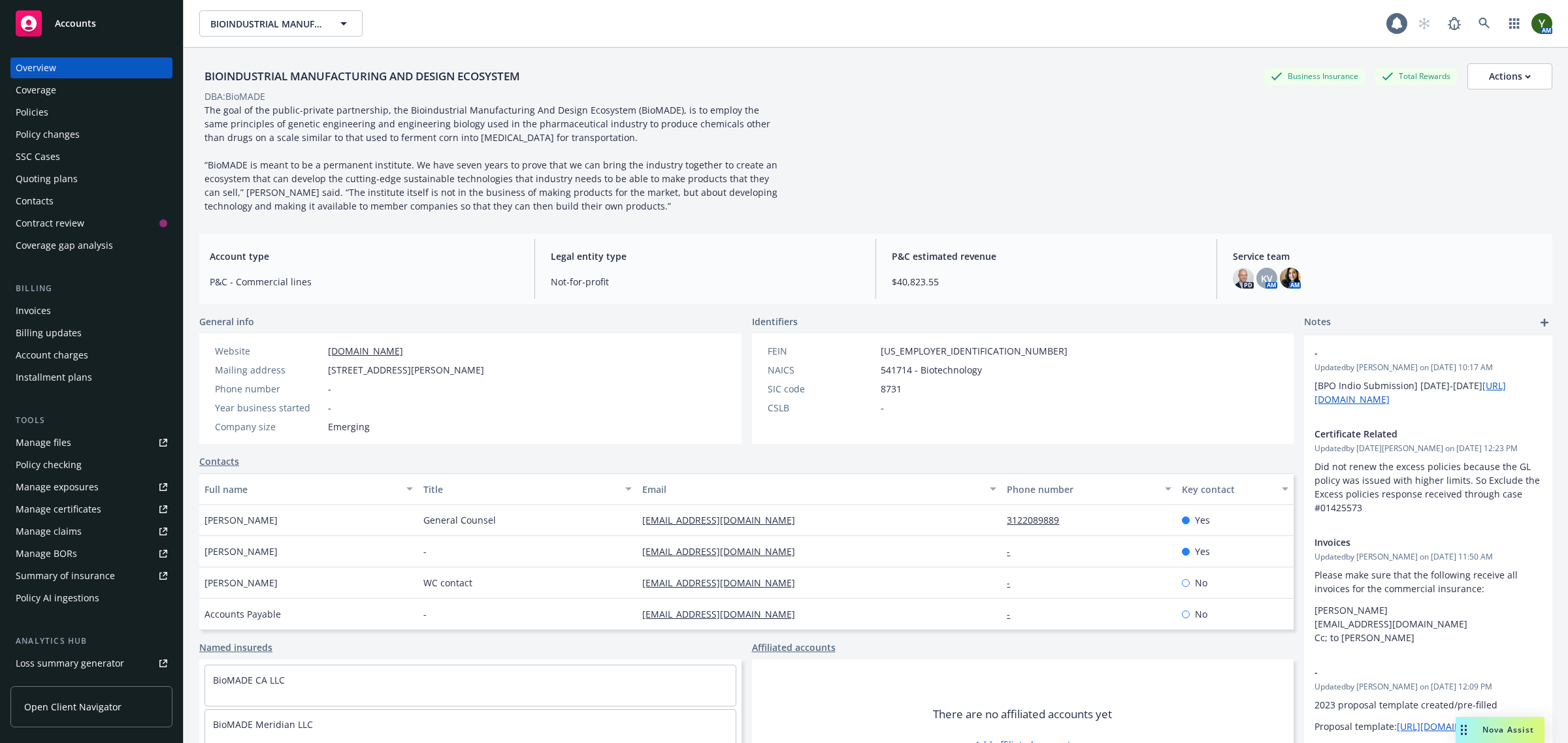
click at [36, 102] on div "Policies" at bounding box center [32, 112] width 33 height 21
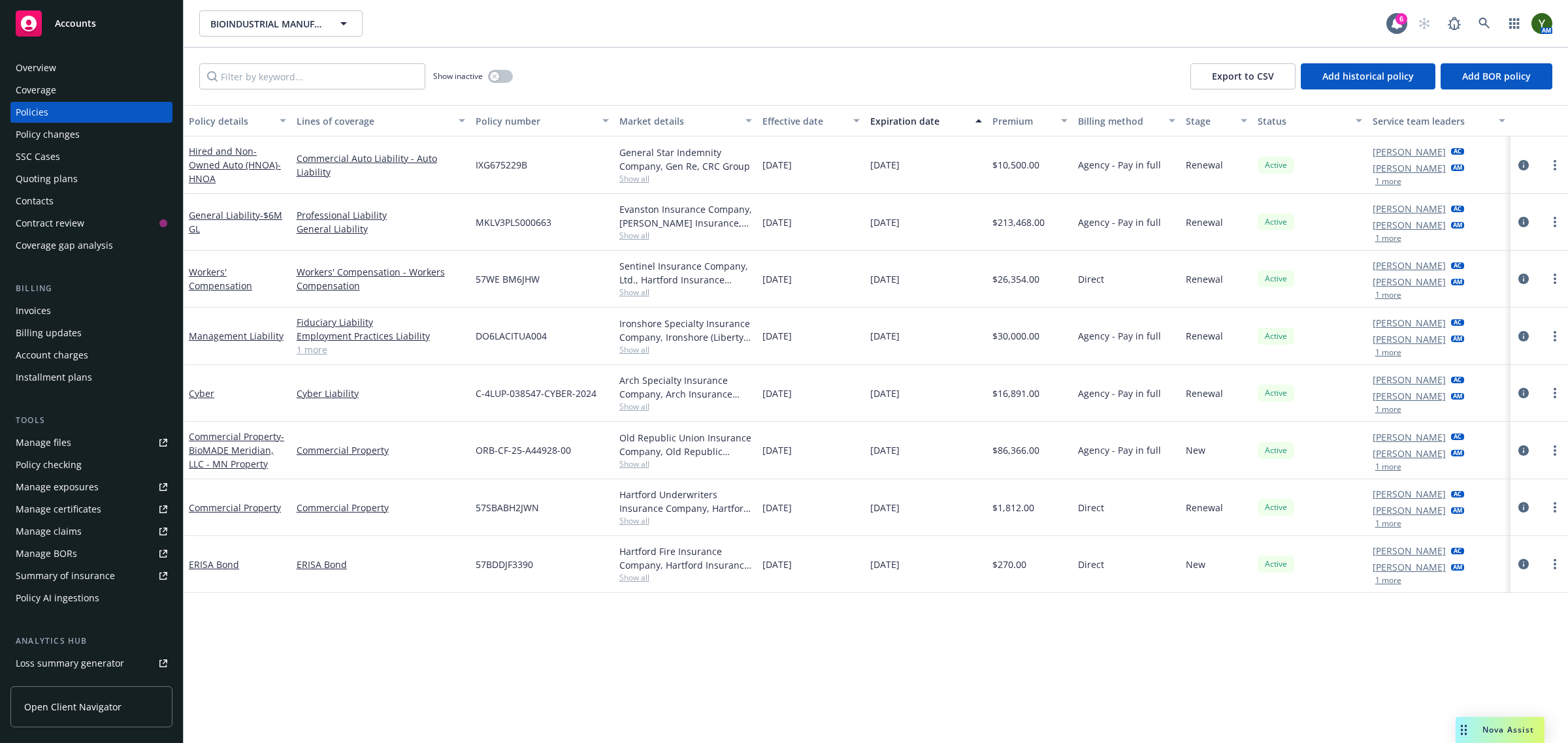
click at [34, 202] on div "Contacts" at bounding box center [34, 201] width 38 height 21
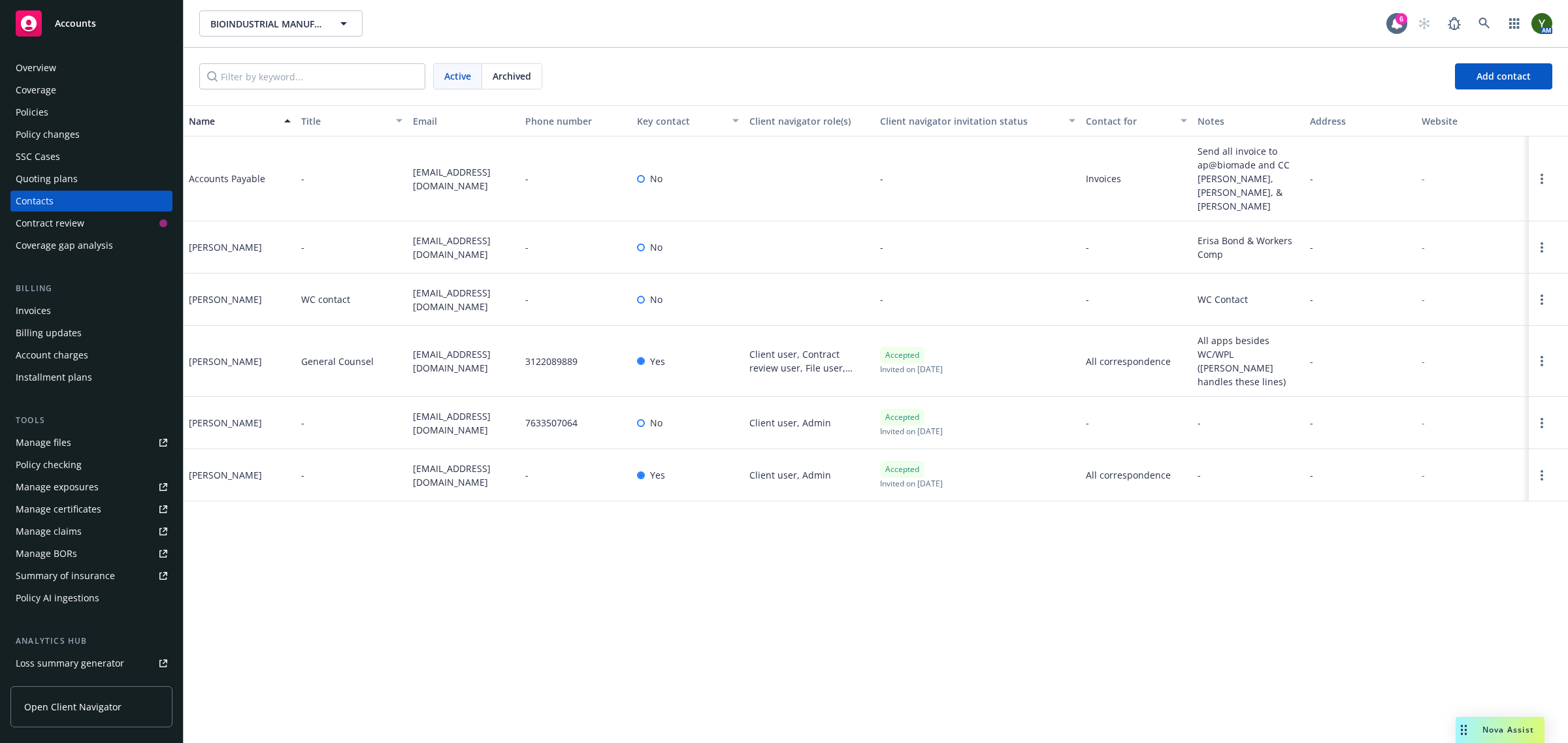
click at [19, 112] on div "Policies" at bounding box center [32, 112] width 33 height 21
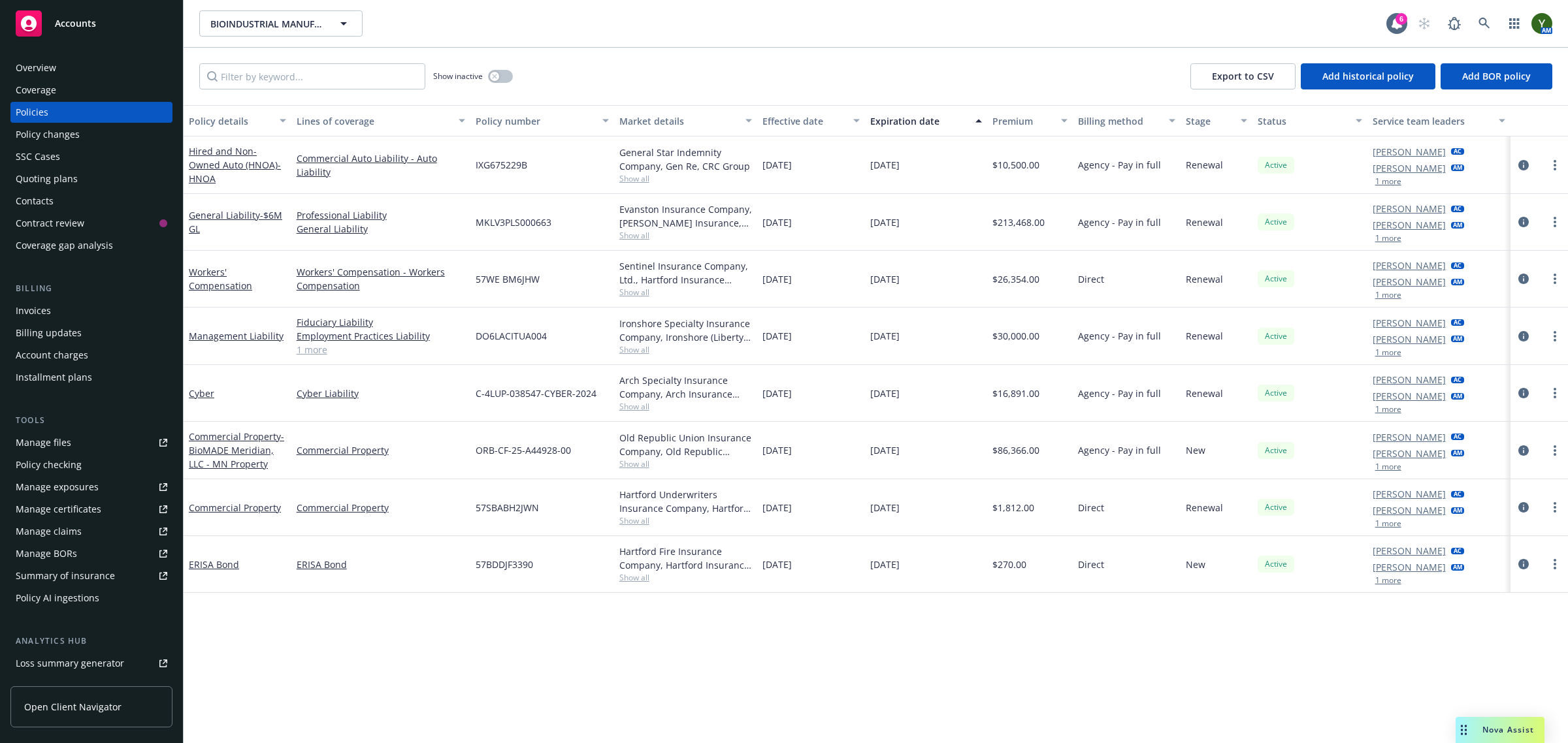
click at [55, 203] on div "Contacts" at bounding box center [91, 201] width 152 height 21
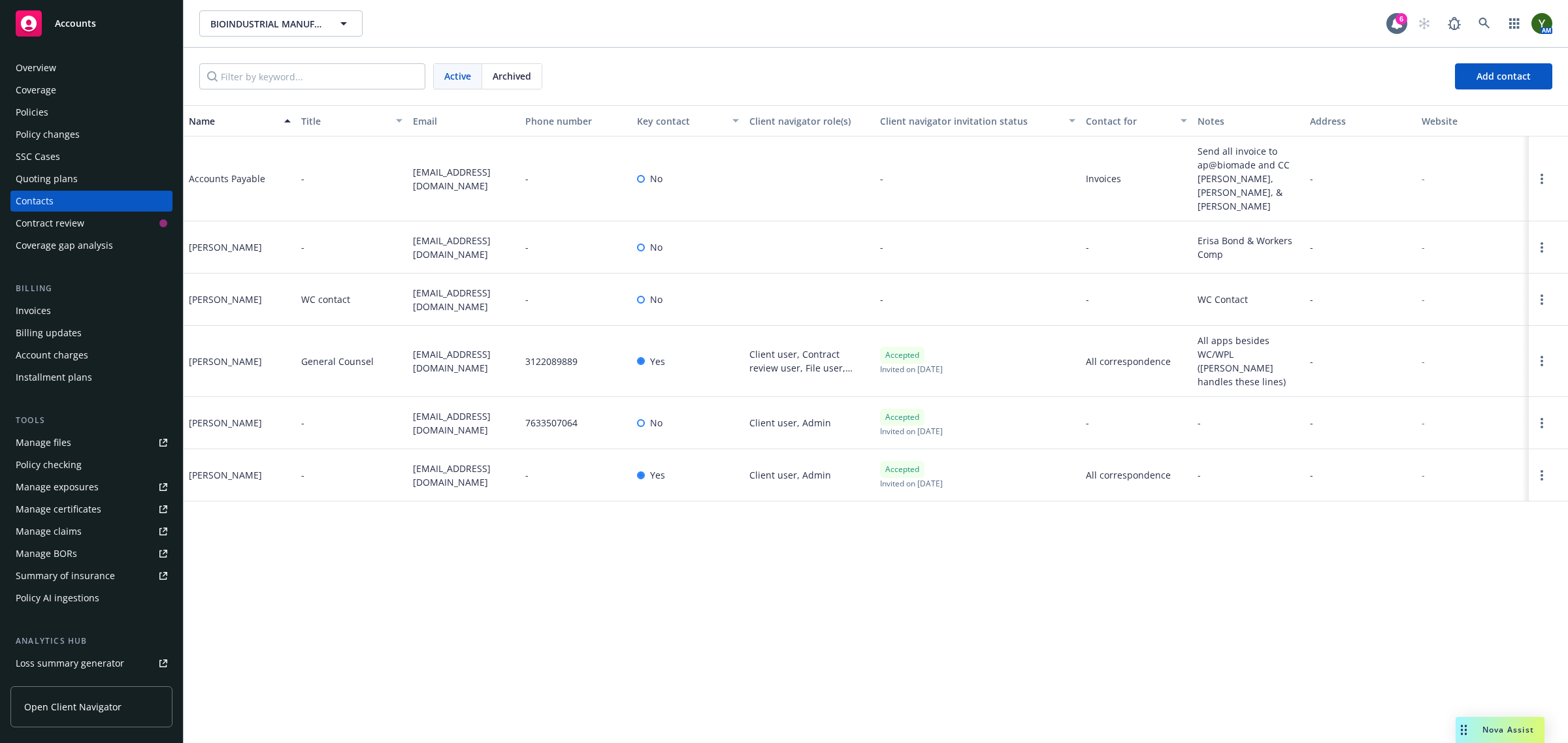
click at [442, 462] on span "jtpelletier@biomade.org" at bounding box center [464, 475] width 102 height 27
copy span "jtpelletier@biomade.org"
click at [430, 348] on span "jlaiprasert@biomade.org" at bounding box center [464, 361] width 102 height 27
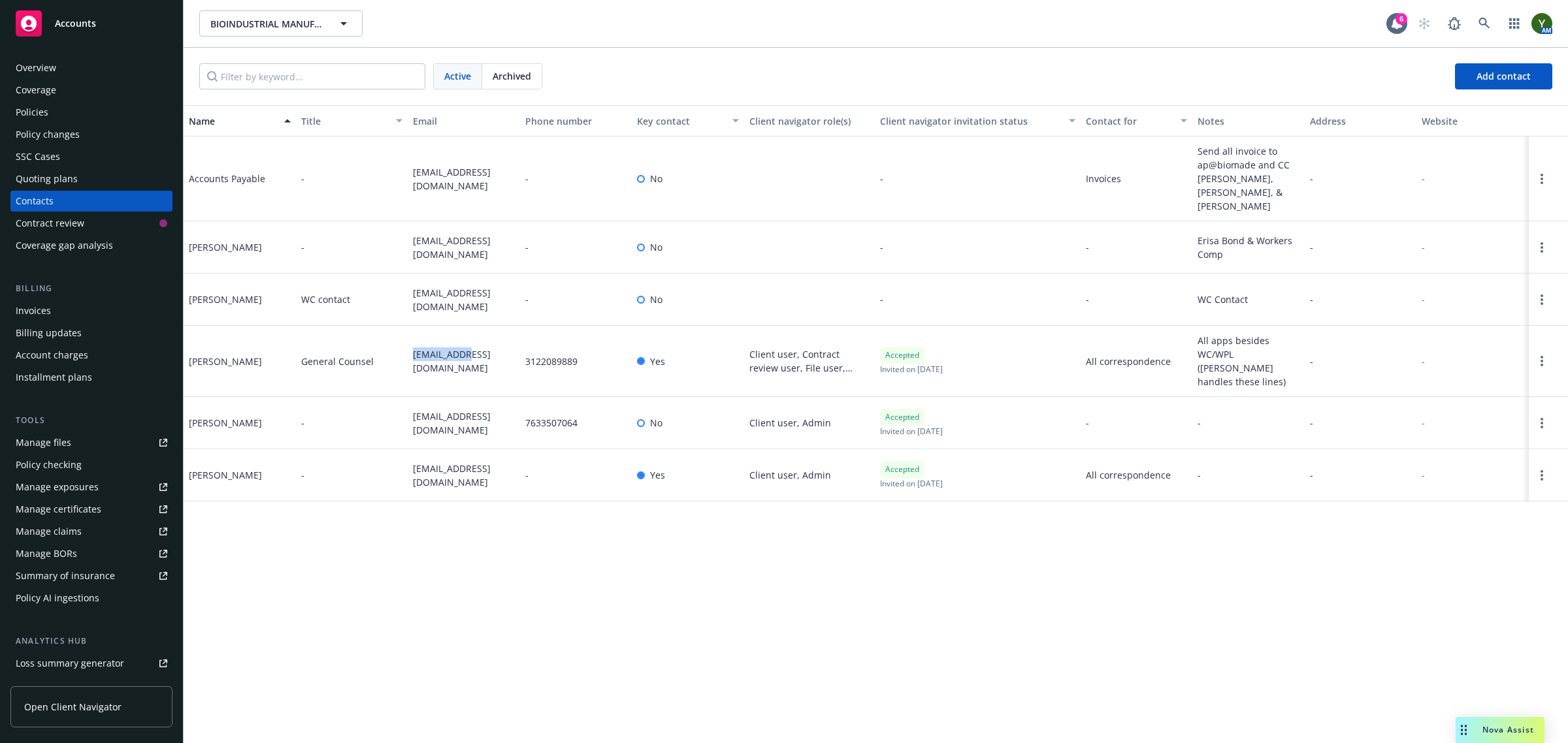
click at [430, 348] on span "jlaiprasert@biomade.org" at bounding box center [464, 361] width 102 height 27
copy span "jlaiprasert@biomade.org"
click at [438, 170] on span "ap@biomade.org" at bounding box center [464, 178] width 102 height 27
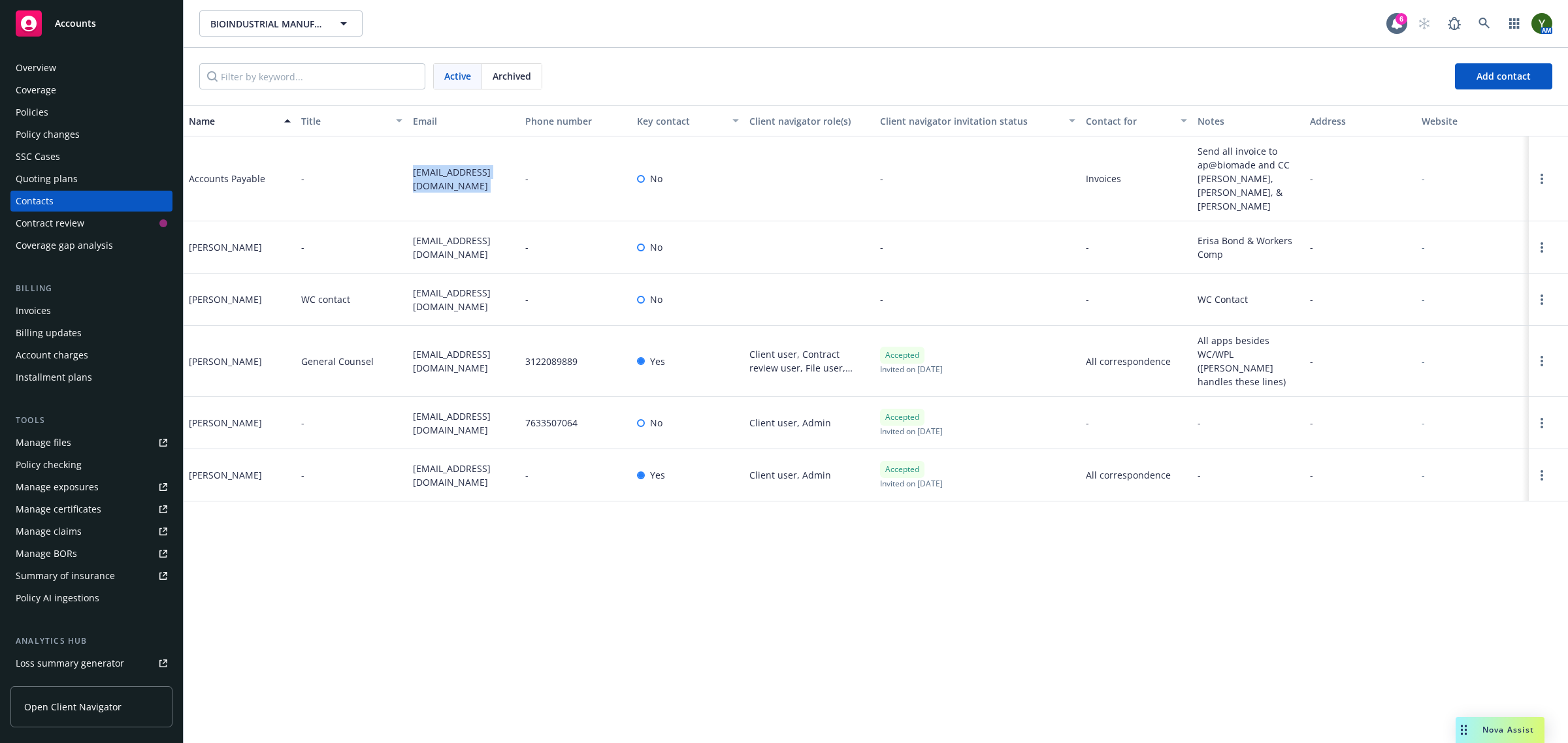
click at [438, 170] on span "ap@biomade.org" at bounding box center [464, 178] width 102 height 27
copy span "ap@biomade.org"
click at [49, 69] on div "Overview" at bounding box center [36, 68] width 40 height 21
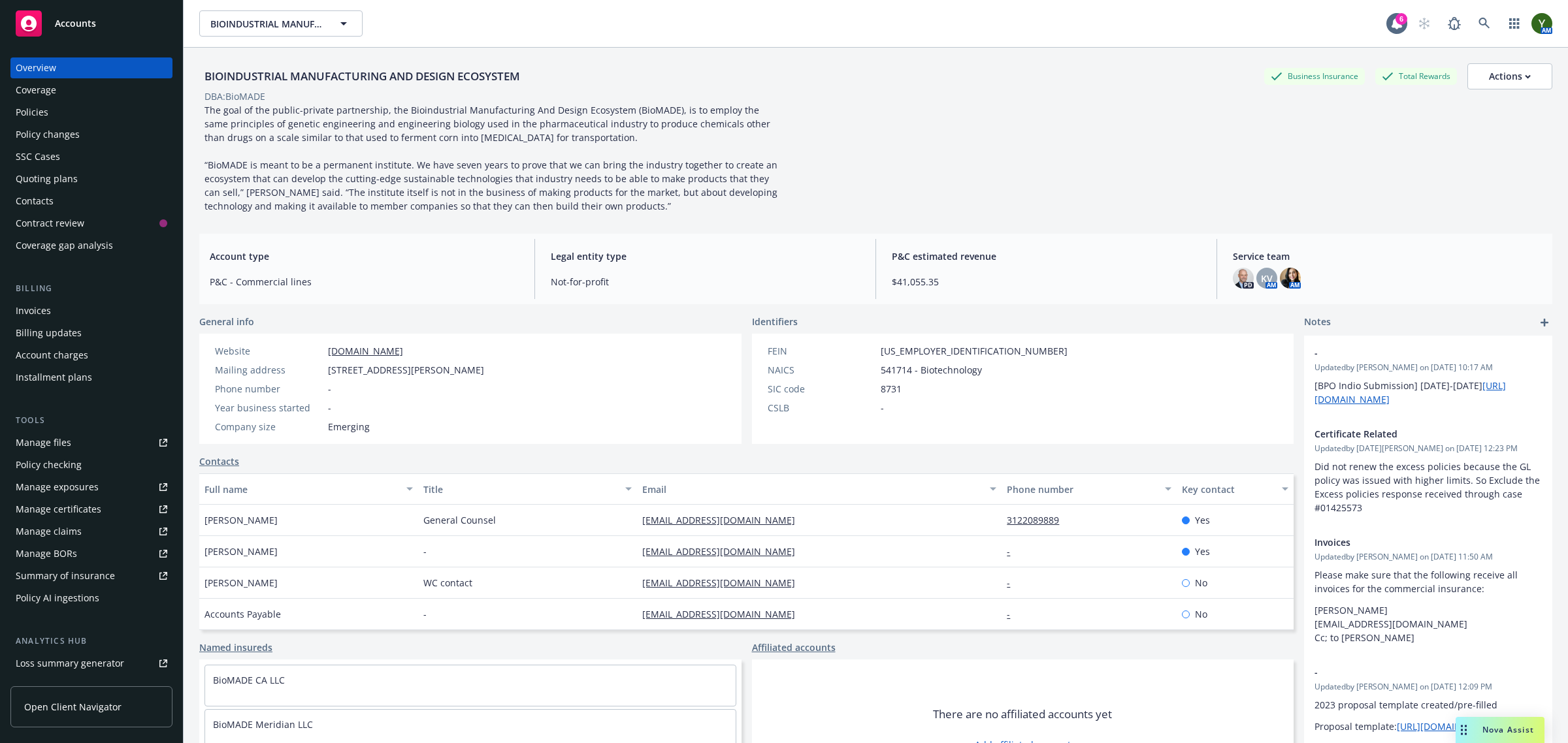
click at [247, 95] on div "DBA: BioMADE" at bounding box center [235, 96] width 61 height 14
copy div "BioMADE"
click at [37, 117] on div "Policies" at bounding box center [32, 112] width 33 height 21
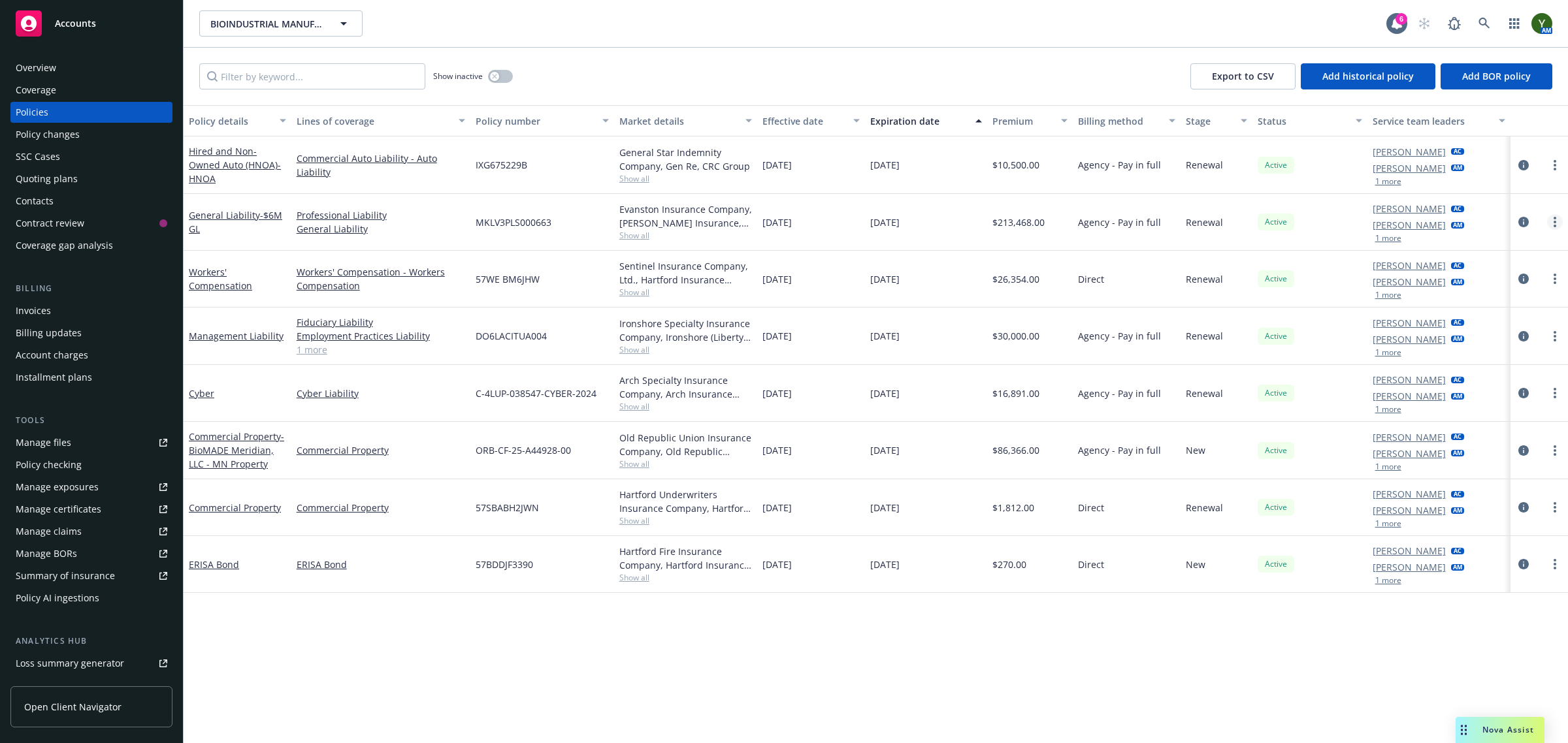
click at [1559, 222] on link "more" at bounding box center [1555, 222] width 16 height 16
click at [1454, 397] on link "Copy logging email" at bounding box center [1486, 405] width 153 height 26
click at [584, 633] on div "Policy details Lines of coverage Policy number Market details Effective date Ex…" at bounding box center [875, 424] width 1384 height 639
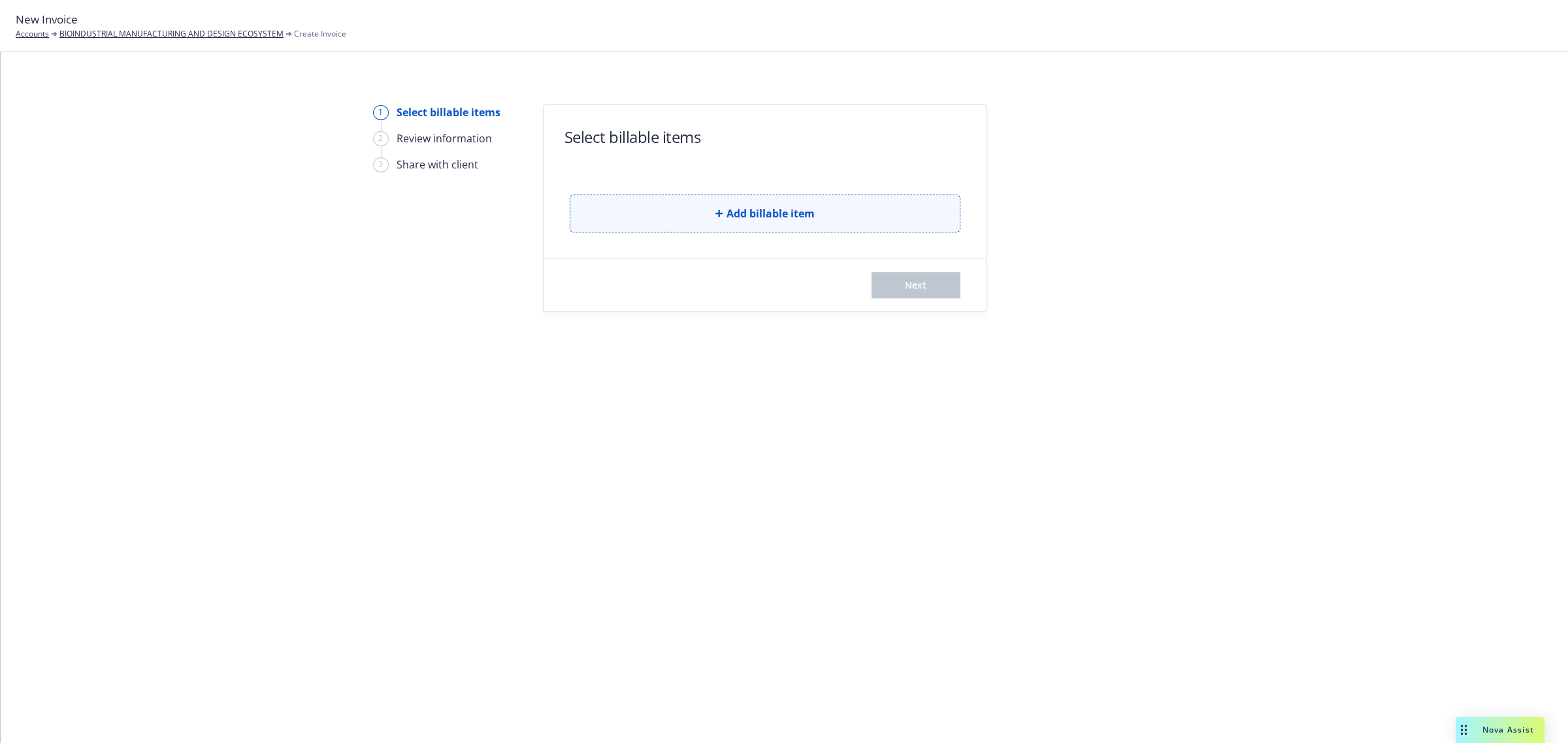
click at [725, 213] on button "Add billable item" at bounding box center [765, 213] width 391 height 38
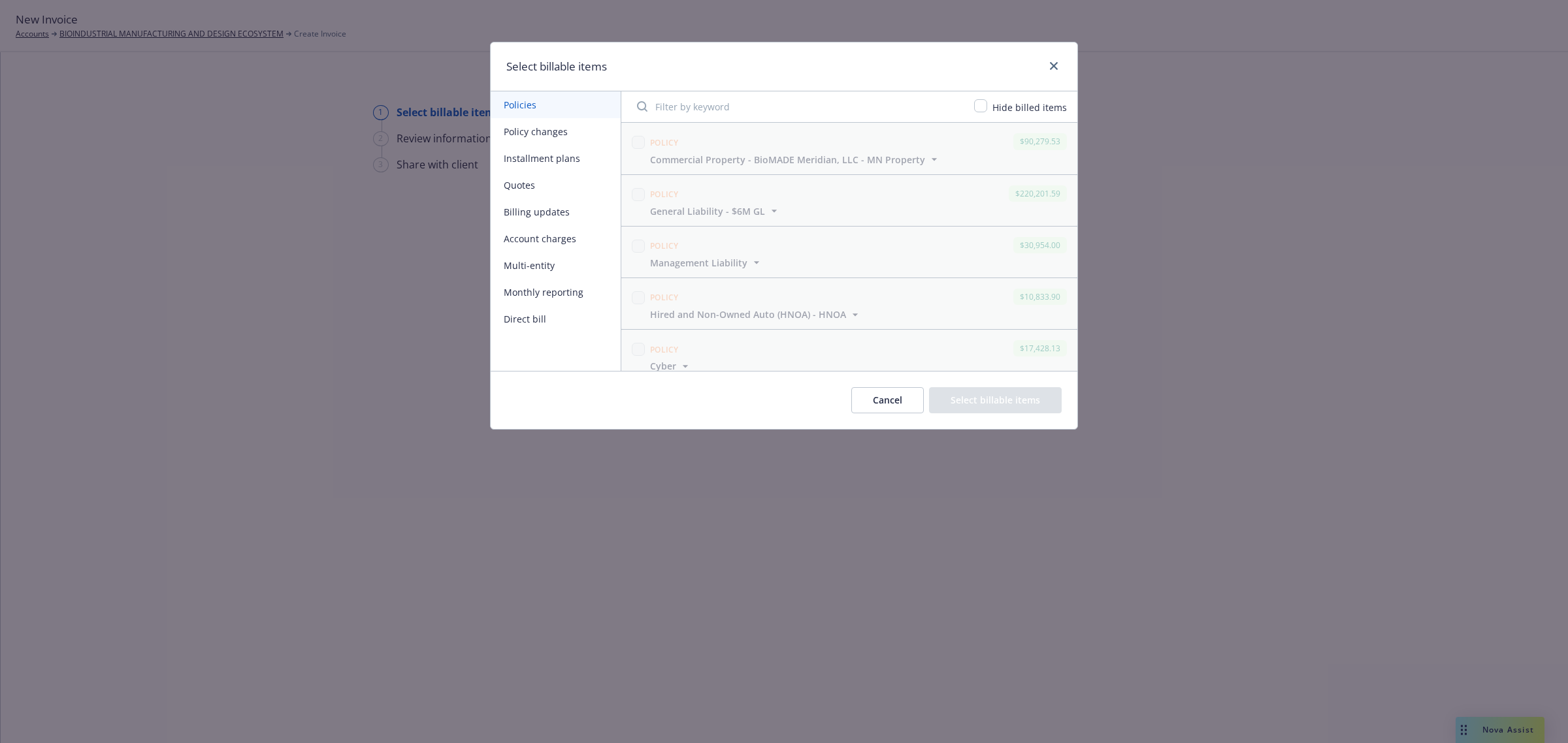
click at [526, 137] on button "Policy changes" at bounding box center [556, 131] width 130 height 26
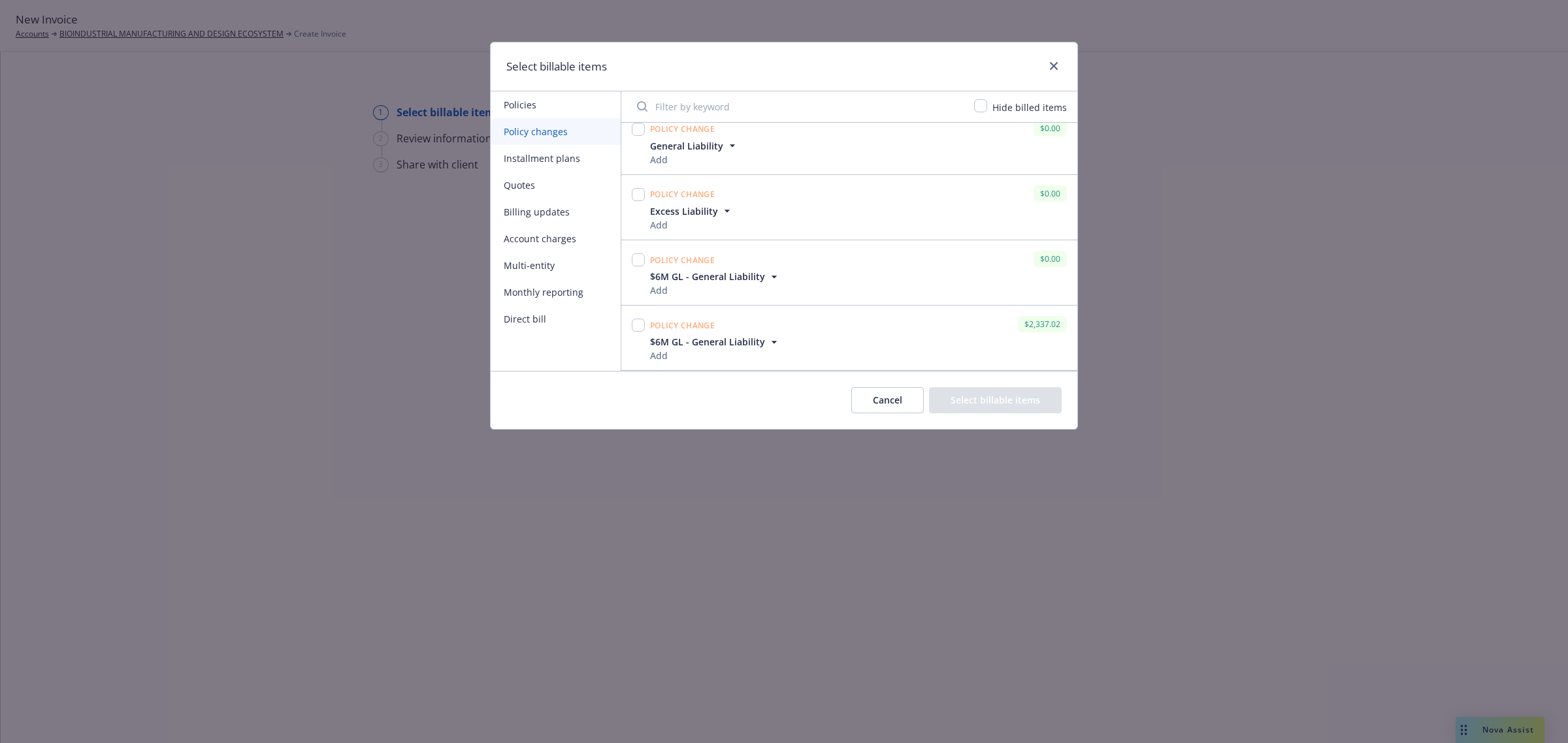
scroll to position [1979, 0]
click at [637, 322] on input "checkbox" at bounding box center [638, 325] width 13 height 13
checkbox input "true"
click at [759, 343] on span "$6M GL - General Liability" at bounding box center [707, 342] width 115 height 14
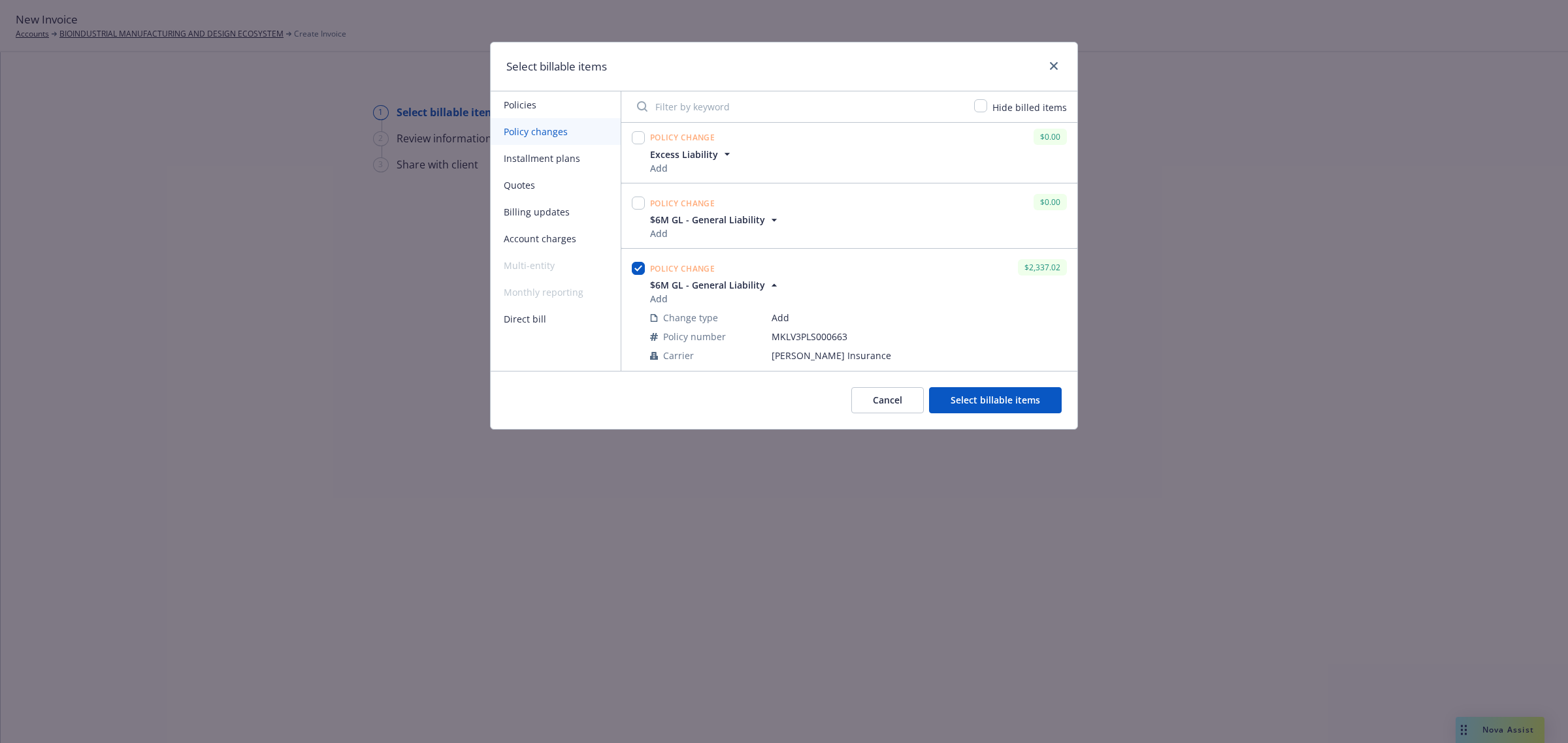
scroll to position [2084, 0]
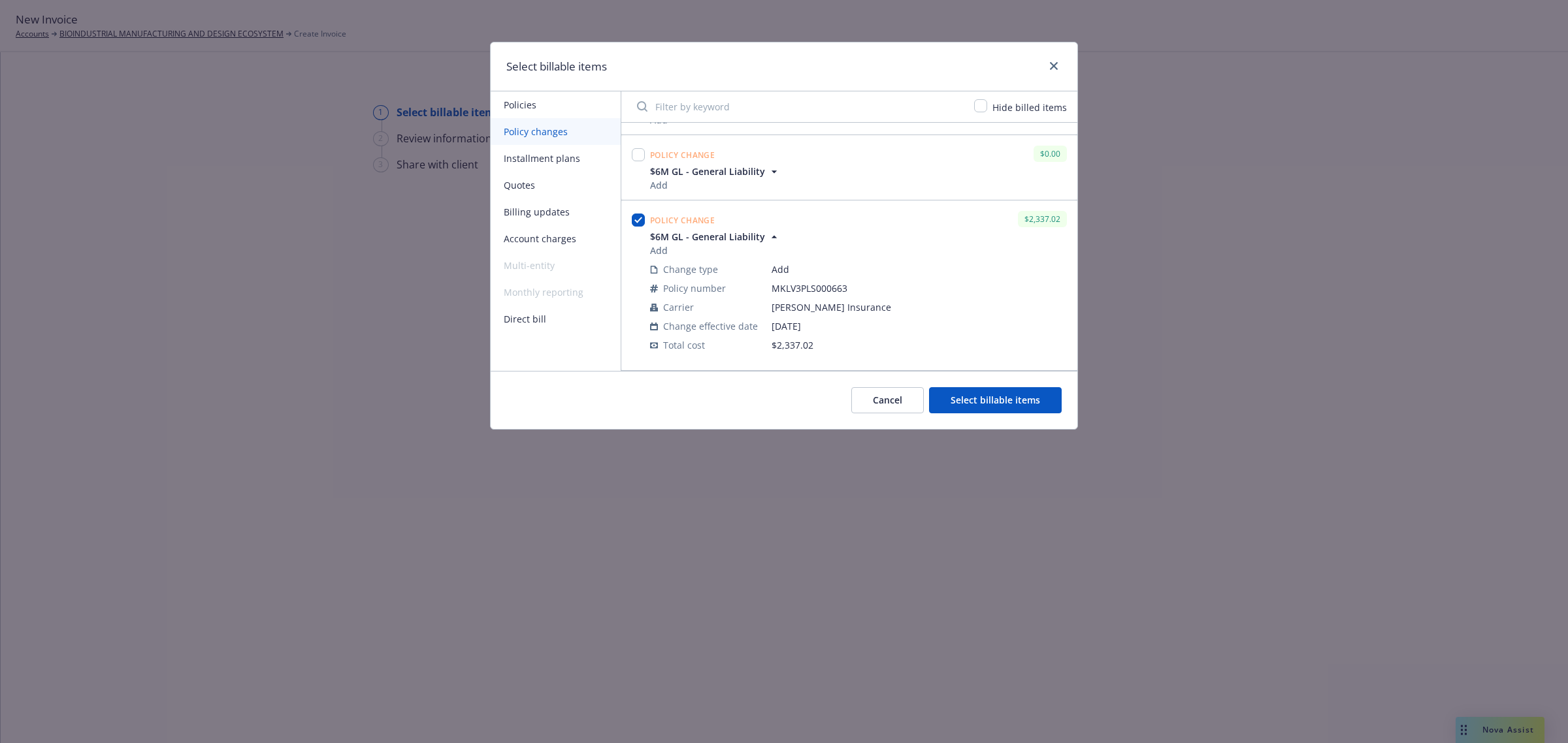
click at [1044, 401] on button "Select billable items" at bounding box center [995, 401] width 132 height 26
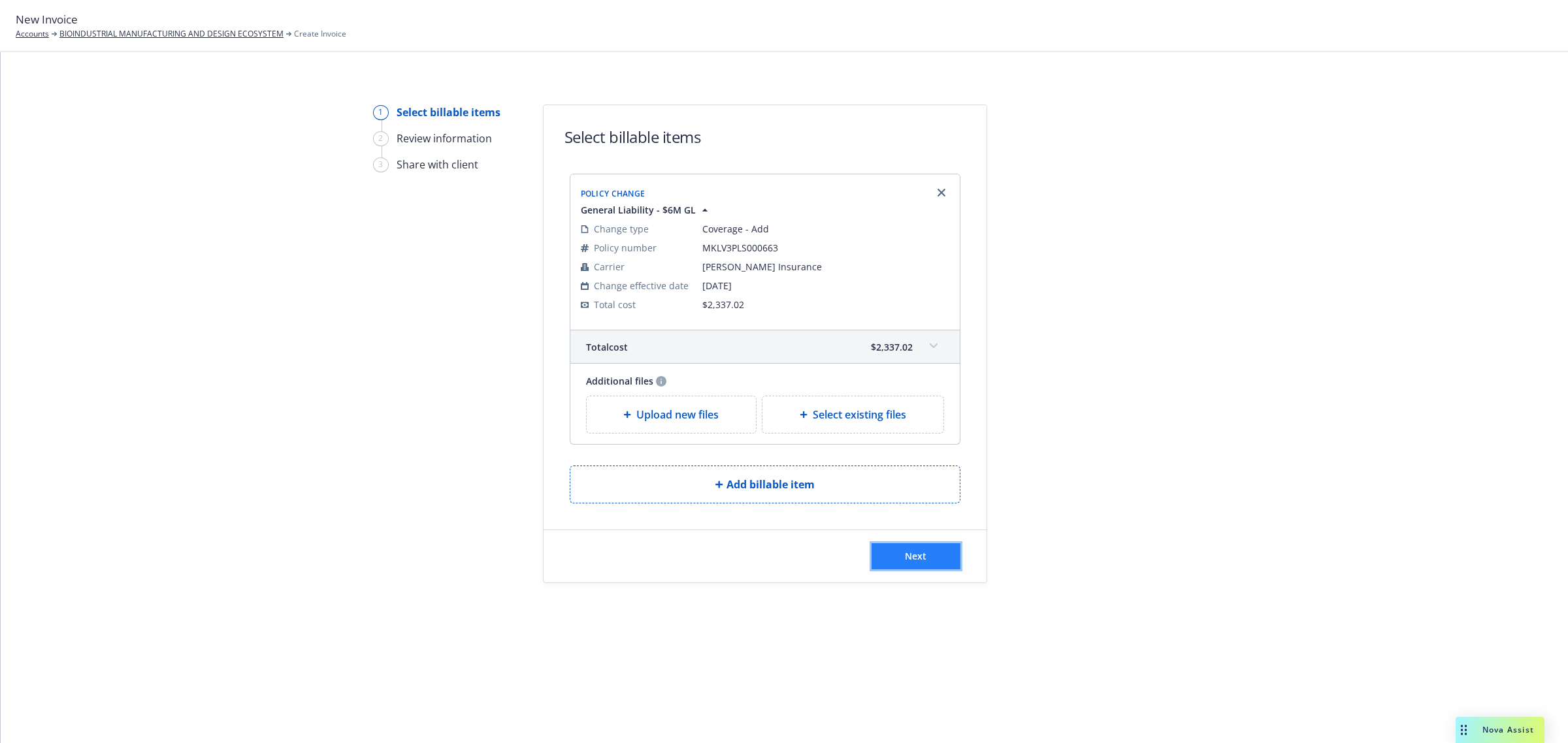
click at [915, 555] on span "Next" at bounding box center [916, 556] width 22 height 12
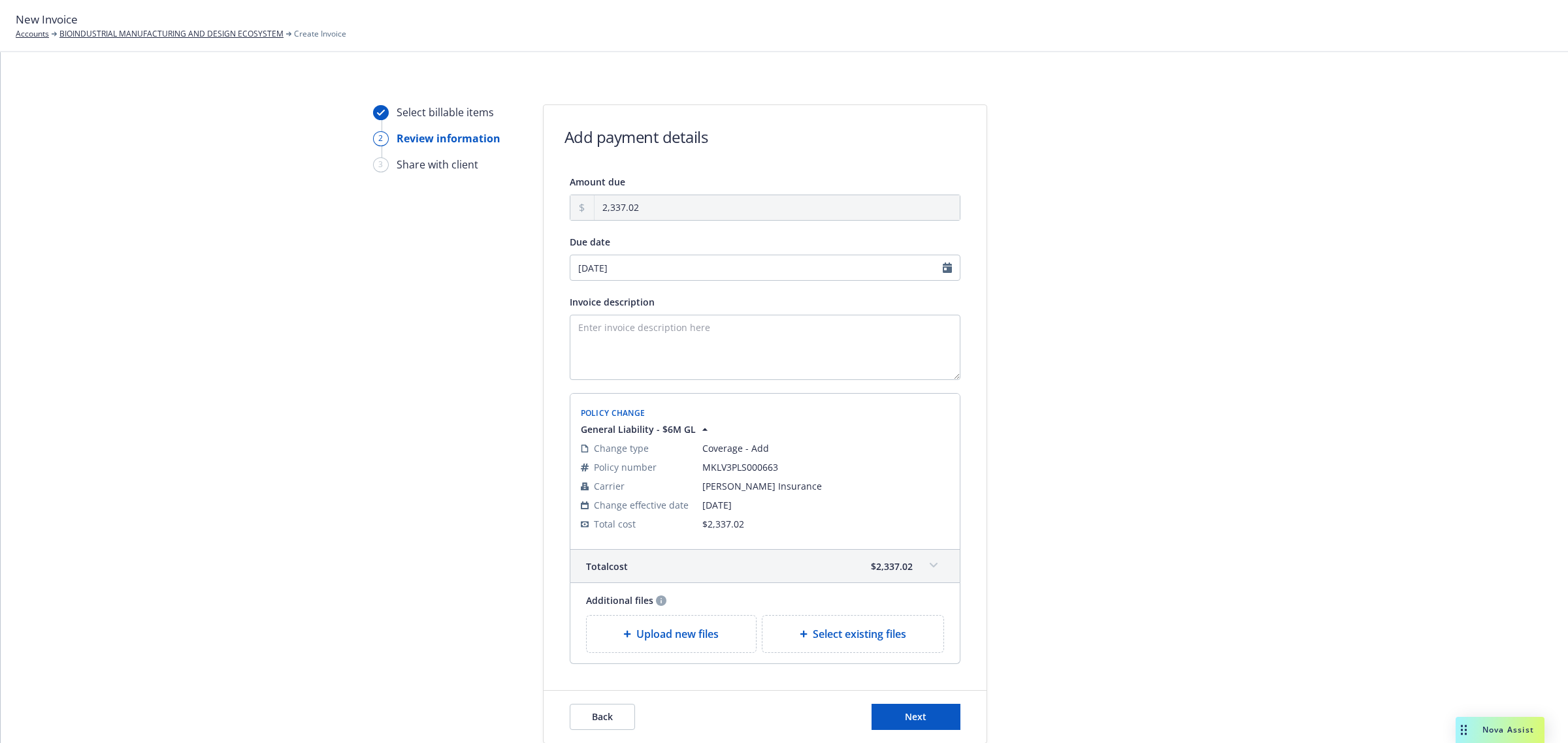
scroll to position [85, 0]
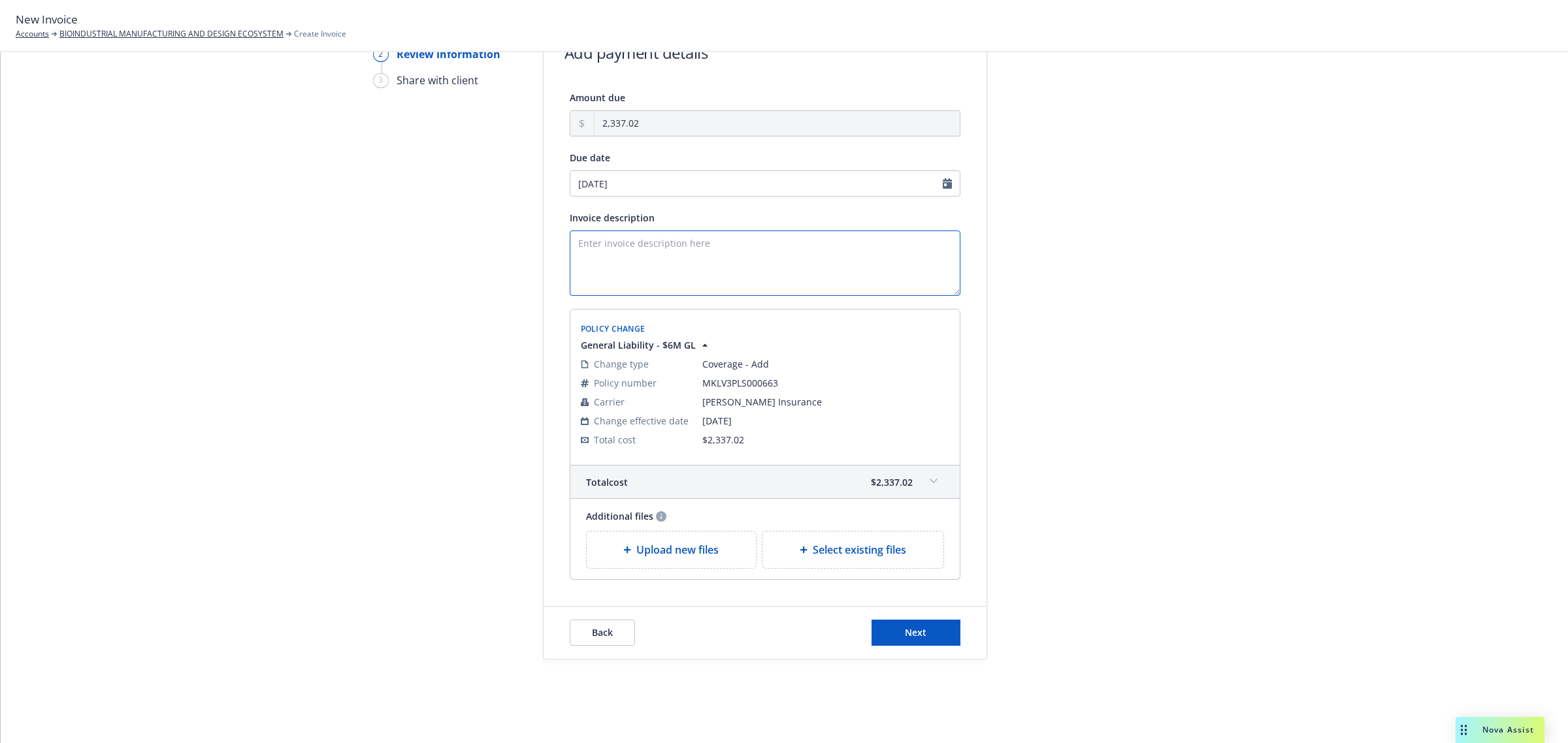
click at [713, 273] on textarea "Invoice description" at bounding box center [765, 263] width 391 height 65
click at [729, 263] on textarea "Invoice description" at bounding box center [765, 263] width 391 height 65
click at [573, 234] on textarea "Add Hired and Non-Owned Auto Coverage to 2025 General Liability Policy" at bounding box center [765, 263] width 391 height 65
drag, startPoint x: 926, startPoint y: 242, endPoint x: 887, endPoint y: 238, distance: 39.2
click at [887, 238] on textarea "Enorsement to Add Hired and Non-Owned Auto Coverage to 2025 General Liability P…" at bounding box center [765, 263] width 391 height 65
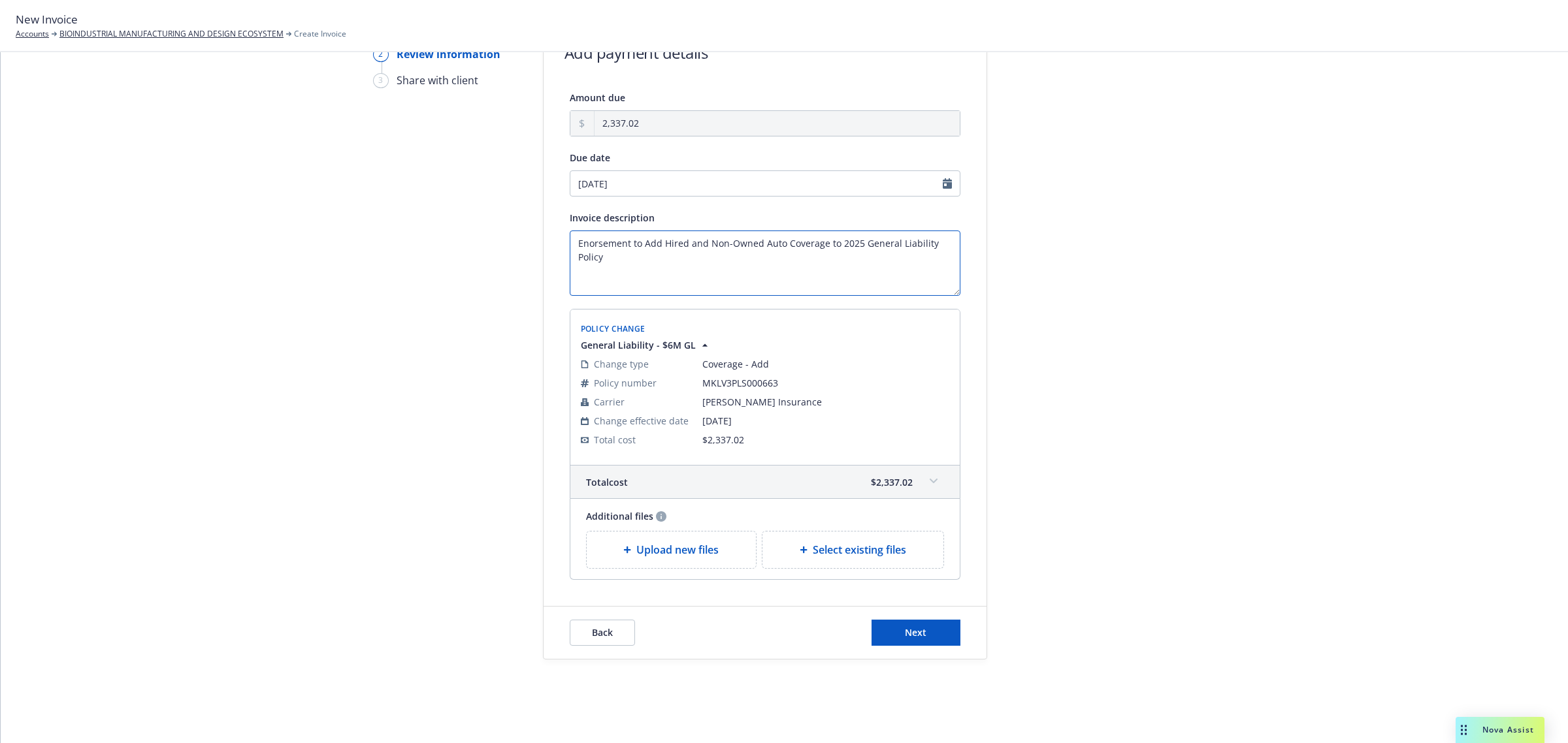
drag, startPoint x: 818, startPoint y: 242, endPoint x: 664, endPoint y: 240, distance: 154.0
click at [664, 240] on textarea "Enorsement to Add Hired and Non-Owned Auto Coverage to 2025 General Liability P…" at bounding box center [765, 263] width 391 height 65
drag, startPoint x: 788, startPoint y: 245, endPoint x: 725, endPoint y: 247, distance: 63.0
click at [725, 247] on textarea "Enorsement to Add HNOA to 2025 General Liability Policy" at bounding box center [765, 263] width 391 height 65
click at [944, 247] on textarea "Enorsement to Add HNOA to 2025 GL Policy" at bounding box center [765, 263] width 391 height 65
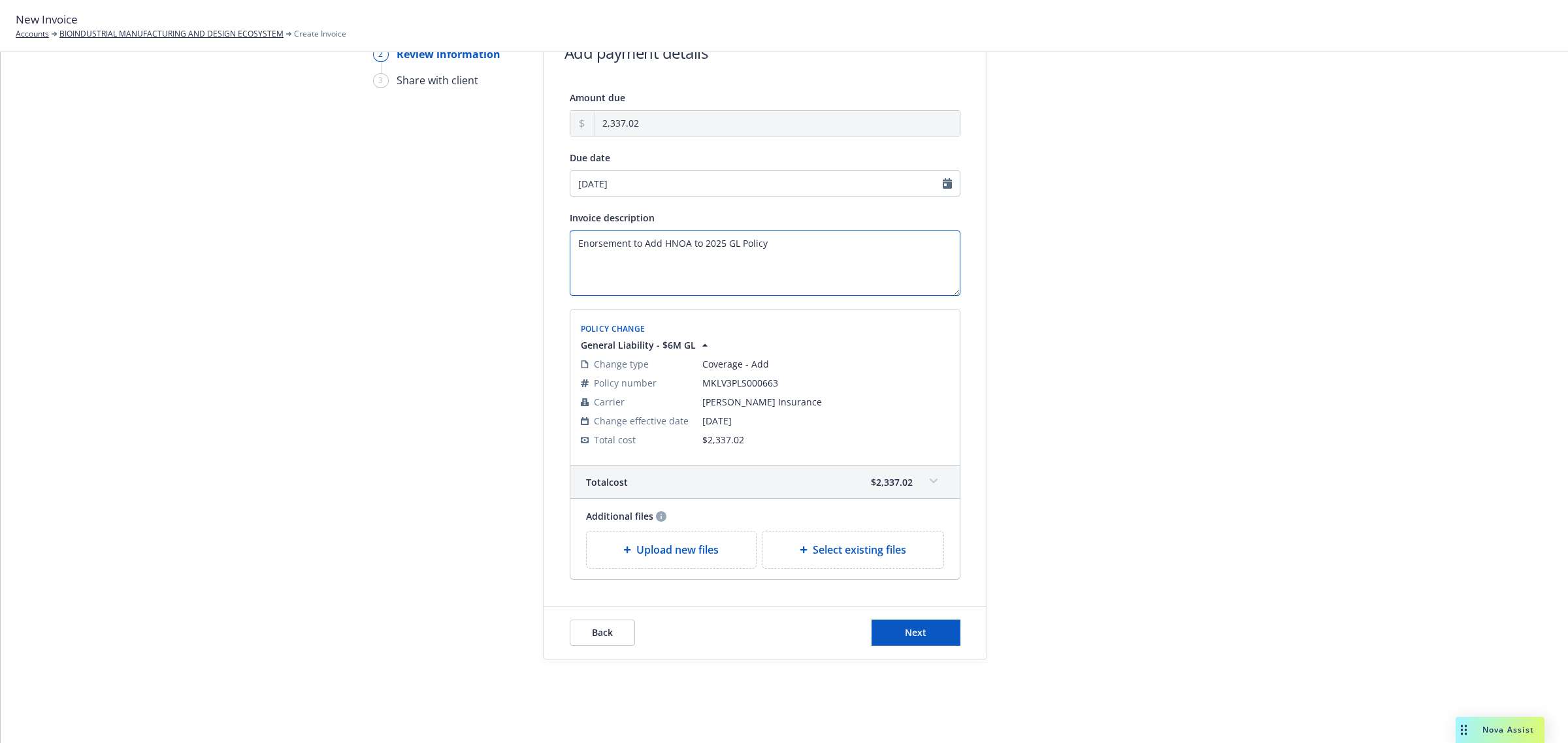
drag, startPoint x: 638, startPoint y: 242, endPoint x: 625, endPoint y: 247, distance: 13.9
click at [625, 247] on textarea "Enorsement to Add HNOA to 2025 GL Policy" at bounding box center [765, 263] width 391 height 65
click at [808, 254] on textarea "Enorsement to Add HNOA to 2025 GL Policy" at bounding box center [765, 263] width 391 height 65
click at [592, 243] on textarea "Enorsement to Add HNOA to 2025 GL Policy" at bounding box center [765, 263] width 391 height 65
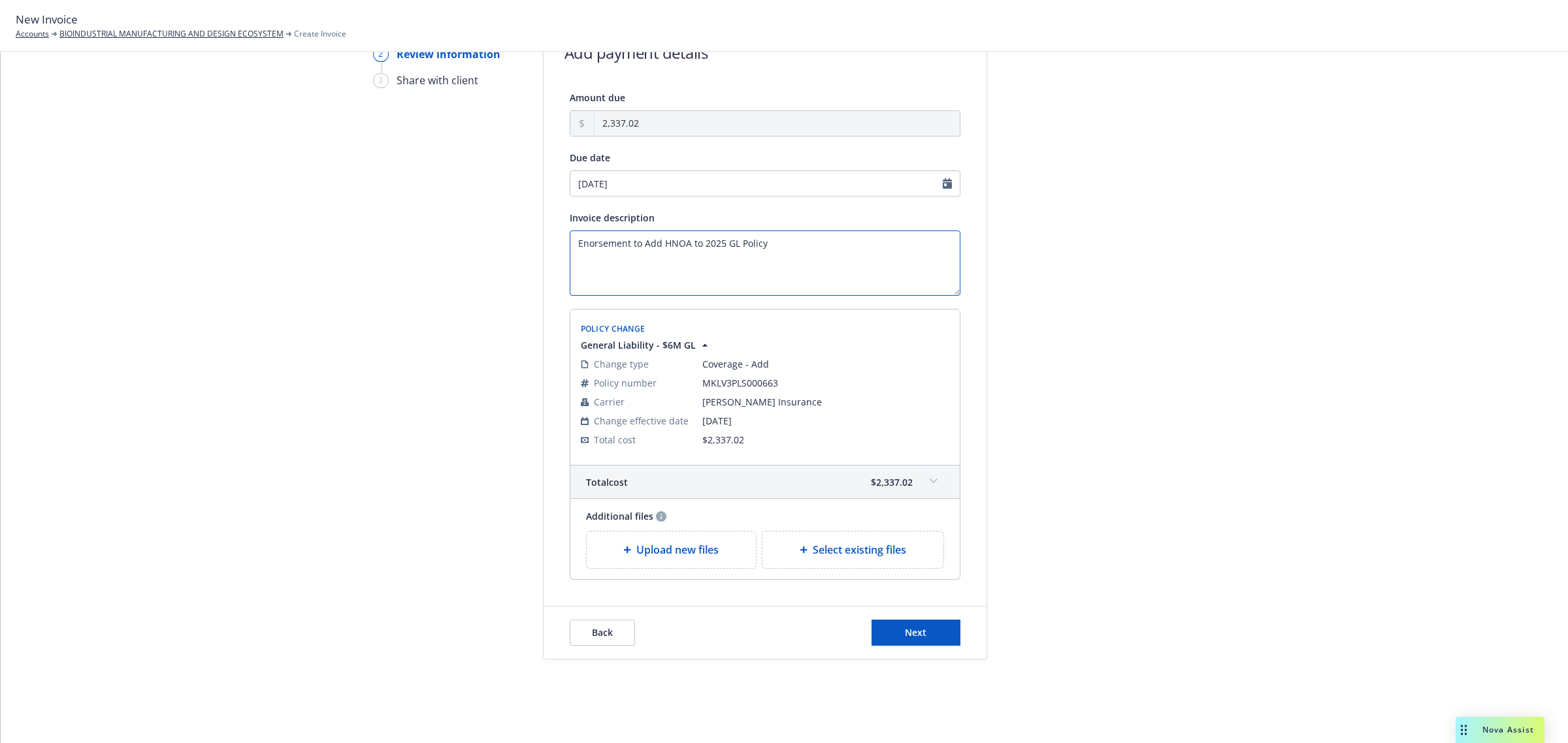
click at [592, 243] on textarea "Enorsement to Add HNOA to 2025 GL Policy" at bounding box center [765, 263] width 391 height 65
type textarea "Enorsement to Add HNOA to 2025 GL Policy"
click at [1529, 738] on div "Nova Assist" at bounding box center [1500, 731] width 89 height 26
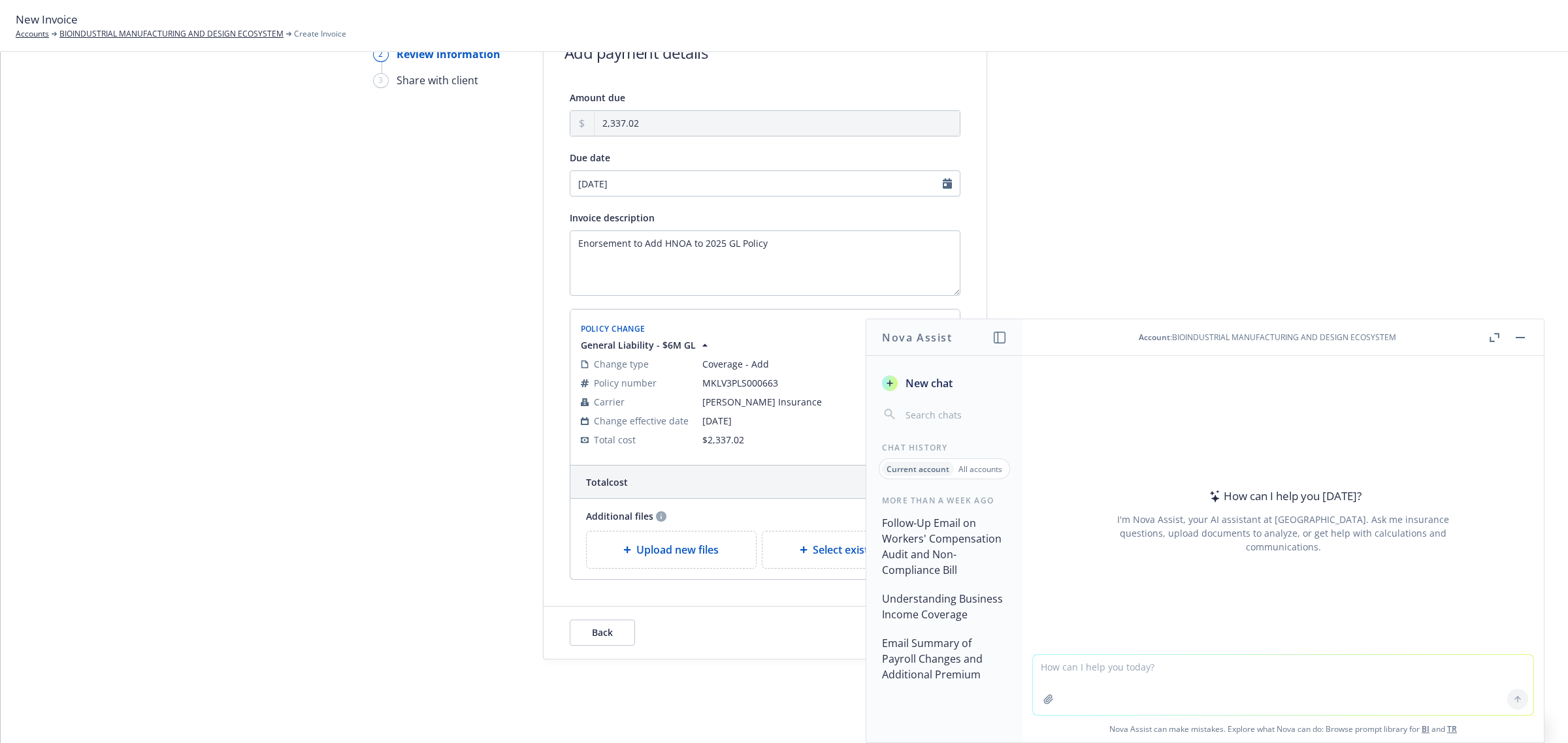
click at [1156, 686] on textarea at bounding box center [1282, 685] width 500 height 60
paste textarea "Enorsement to Add HNOA to 2025 GL Policy"
type textarea "improve: Enorsement to Add HNOA to 2025 GL Policy"
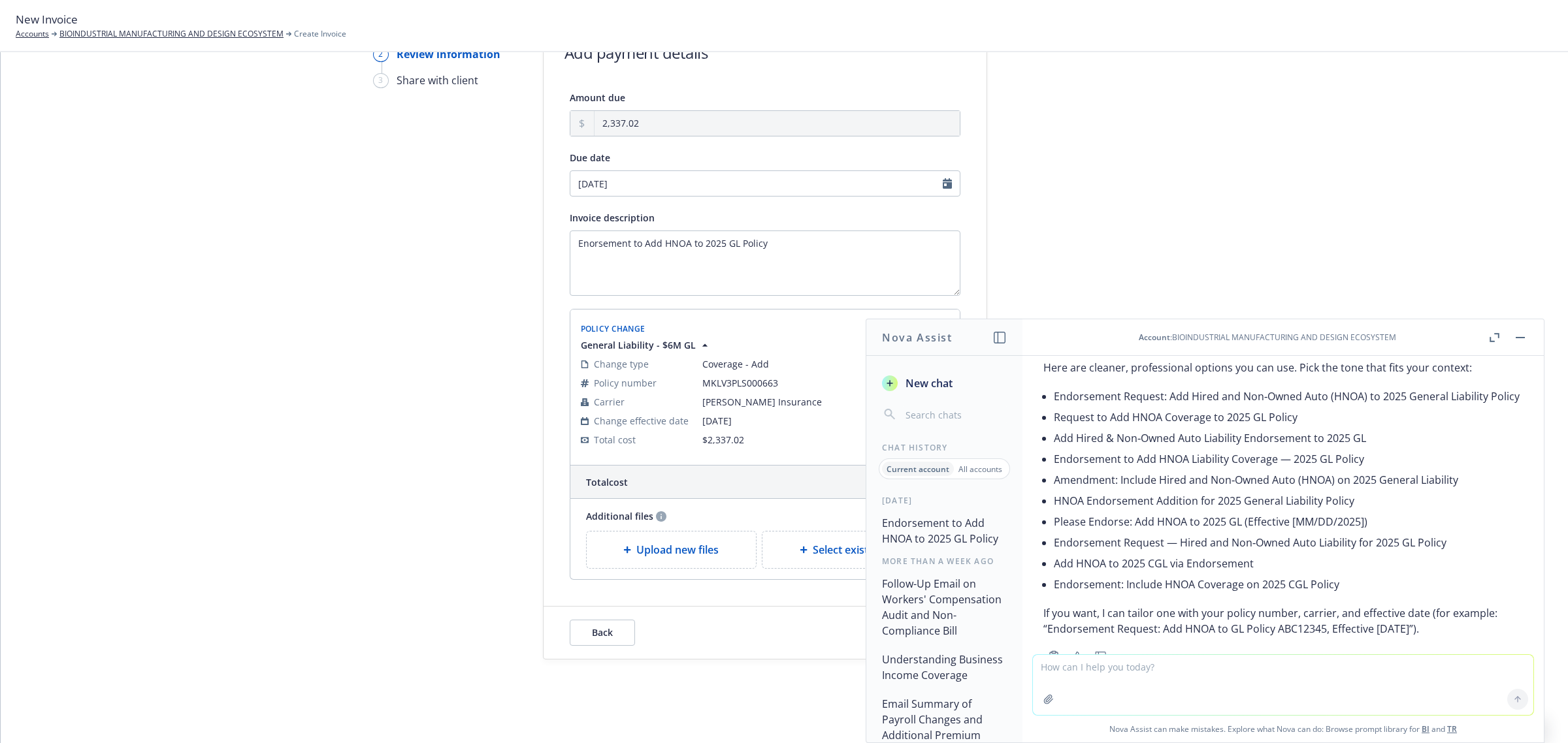
scroll to position [54, 0]
drag, startPoint x: 1353, startPoint y: 515, endPoint x: 1057, endPoint y: 524, distance: 296.1
click at [1057, 511] on li "HNOA Endorsement Addition for 2025 General Liability Policy" at bounding box center [1288, 500] width 469 height 21
click at [1173, 687] on textarea at bounding box center [1282, 685] width 500 height 60
type textarea "this is the invoice to the insured - make a good subject line"
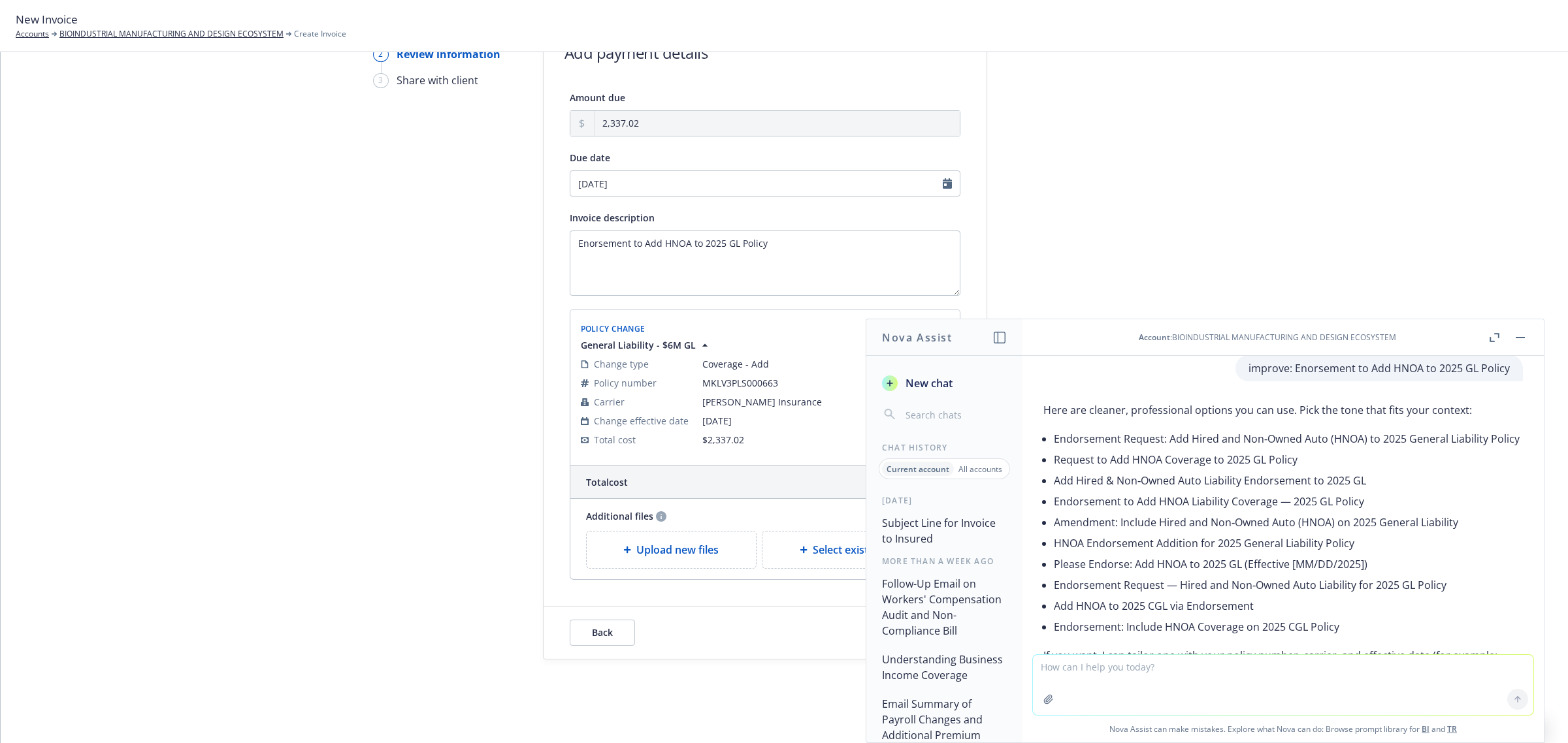
scroll to position [0, 0]
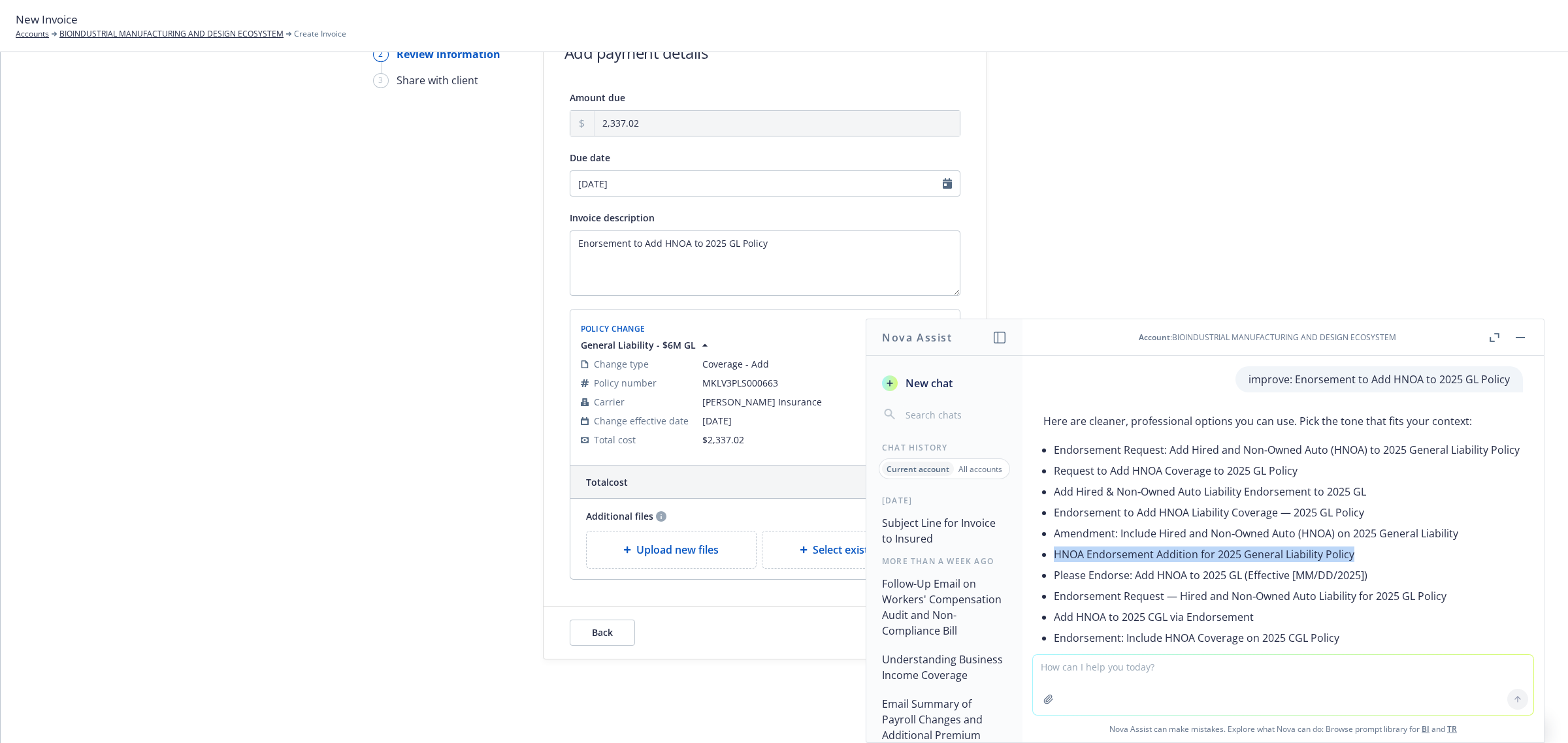
drag, startPoint x: 1356, startPoint y: 566, endPoint x: 1055, endPoint y: 567, distance: 301.0
click at [1055, 565] on li "HNOA Endorsement Addition for 2025 General Liability Policy" at bounding box center [1288, 554] width 469 height 21
copy li "HNOA Endorsement Addition for 2025 General Liability Policy"
click at [773, 243] on textarea "Enorsement to Add HNOA to 2025 GL Policy" at bounding box center [765, 263] width 391 height 65
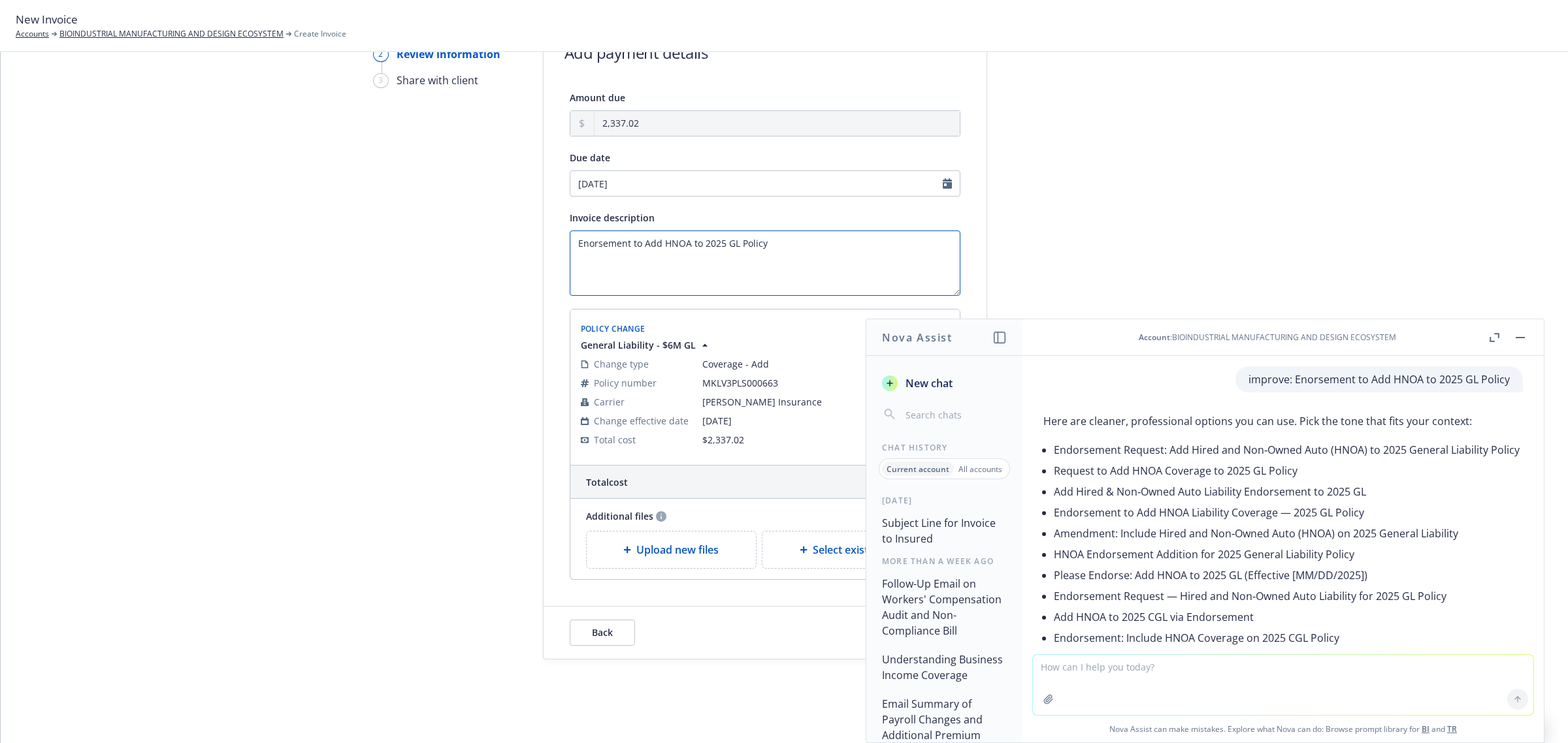
click at [773, 243] on textarea "Enorsement to Add HNOA to 2025 GL Policy" at bounding box center [765, 263] width 391 height 65
paste textarea "HNOA Endorsement Addition for 2025 General Liability"
type textarea "HNOA Endorsement Addition for 2025 General Liability Policy"
click at [1513, 340] on button "button" at bounding box center [1521, 338] width 16 height 16
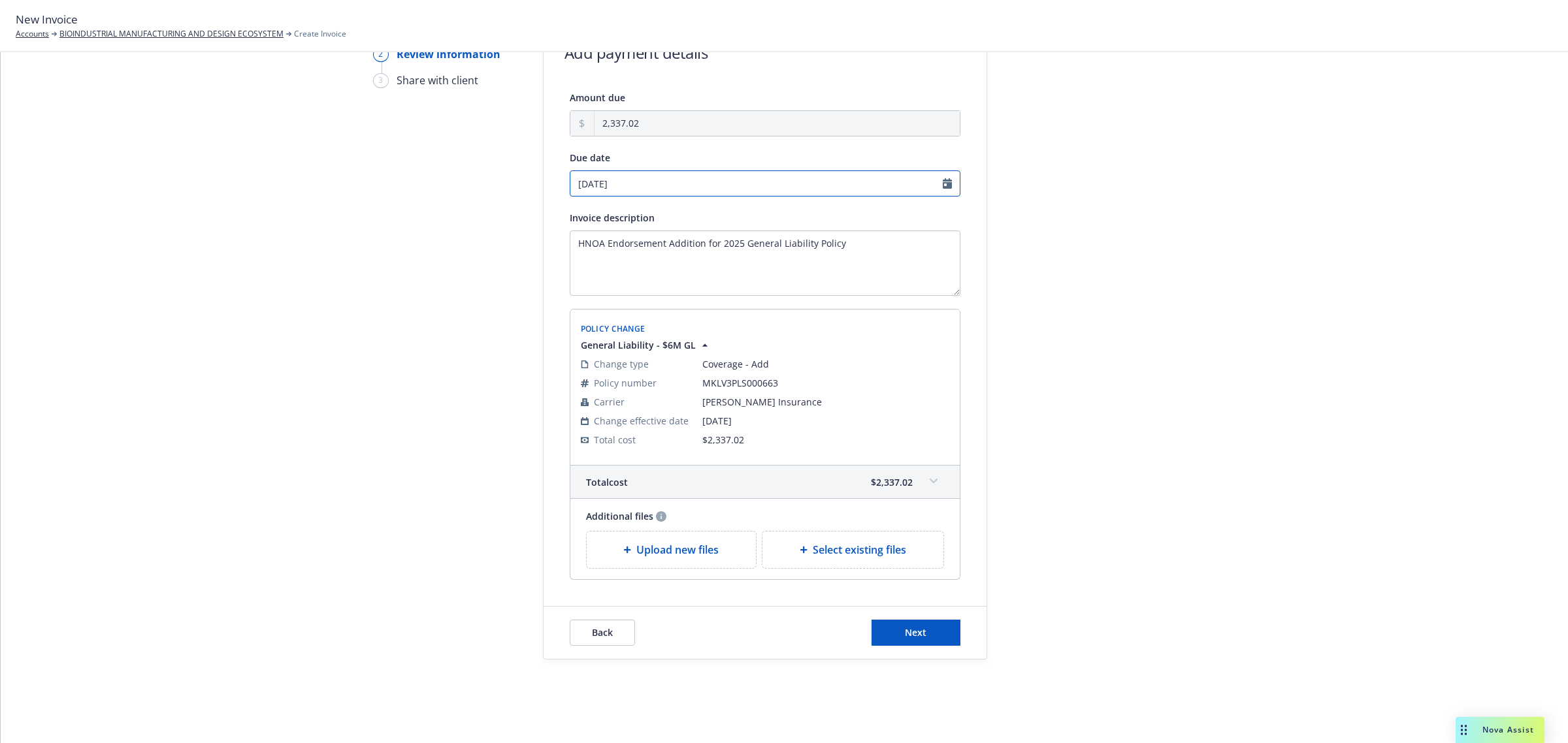
click at [609, 183] on input "09/29/2025" at bounding box center [765, 184] width 391 height 26
select select "September"
select select "2025"
click at [704, 207] on icon "chevronRight" at bounding box center [704, 210] width 4 height 8
select select "October"
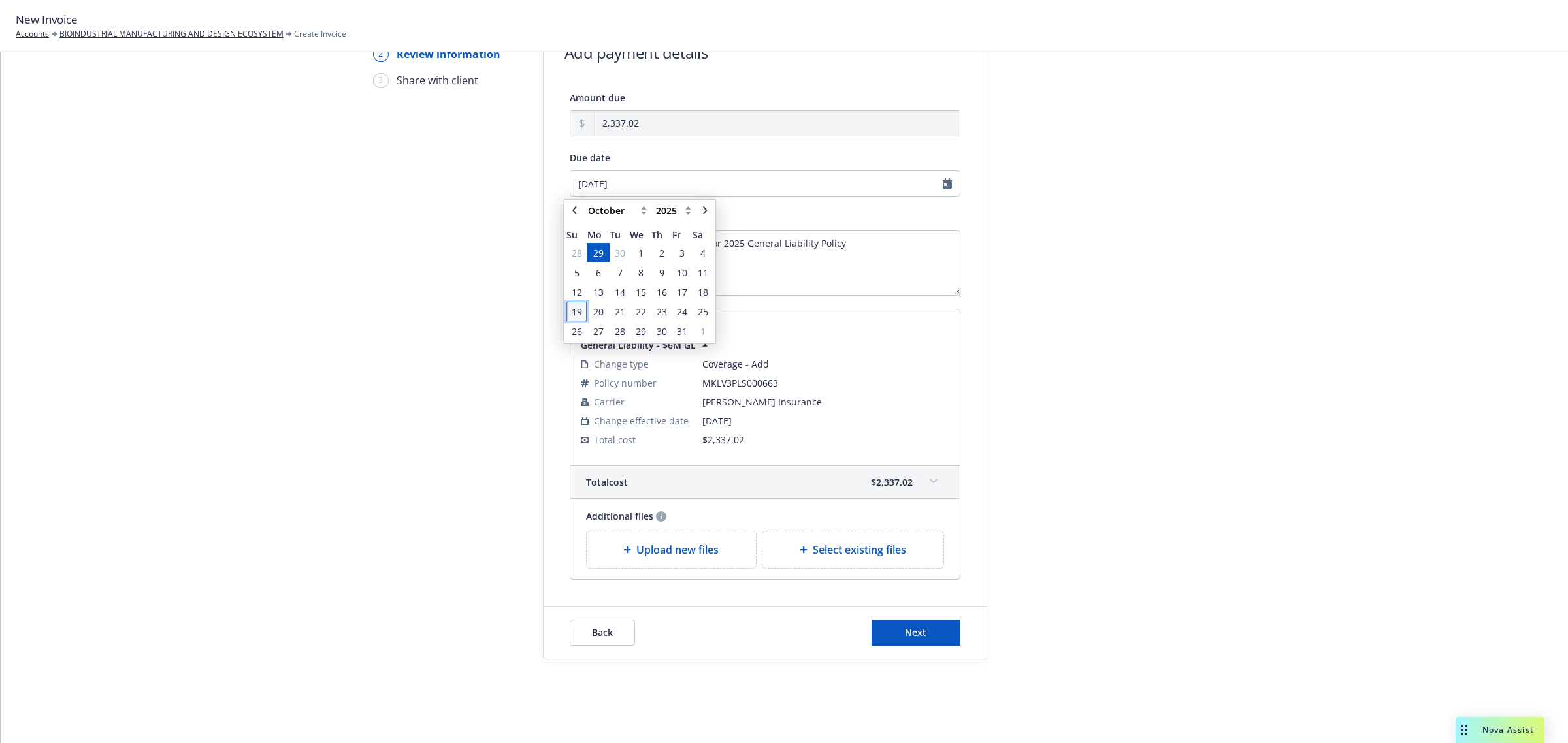
click at [583, 304] on span "19" at bounding box center [577, 311] width 18 height 16
type input "10/19/2025"
click at [1089, 205] on div at bounding box center [1104, 340] width 183 height 640
click at [922, 635] on button "Next" at bounding box center [916, 633] width 89 height 26
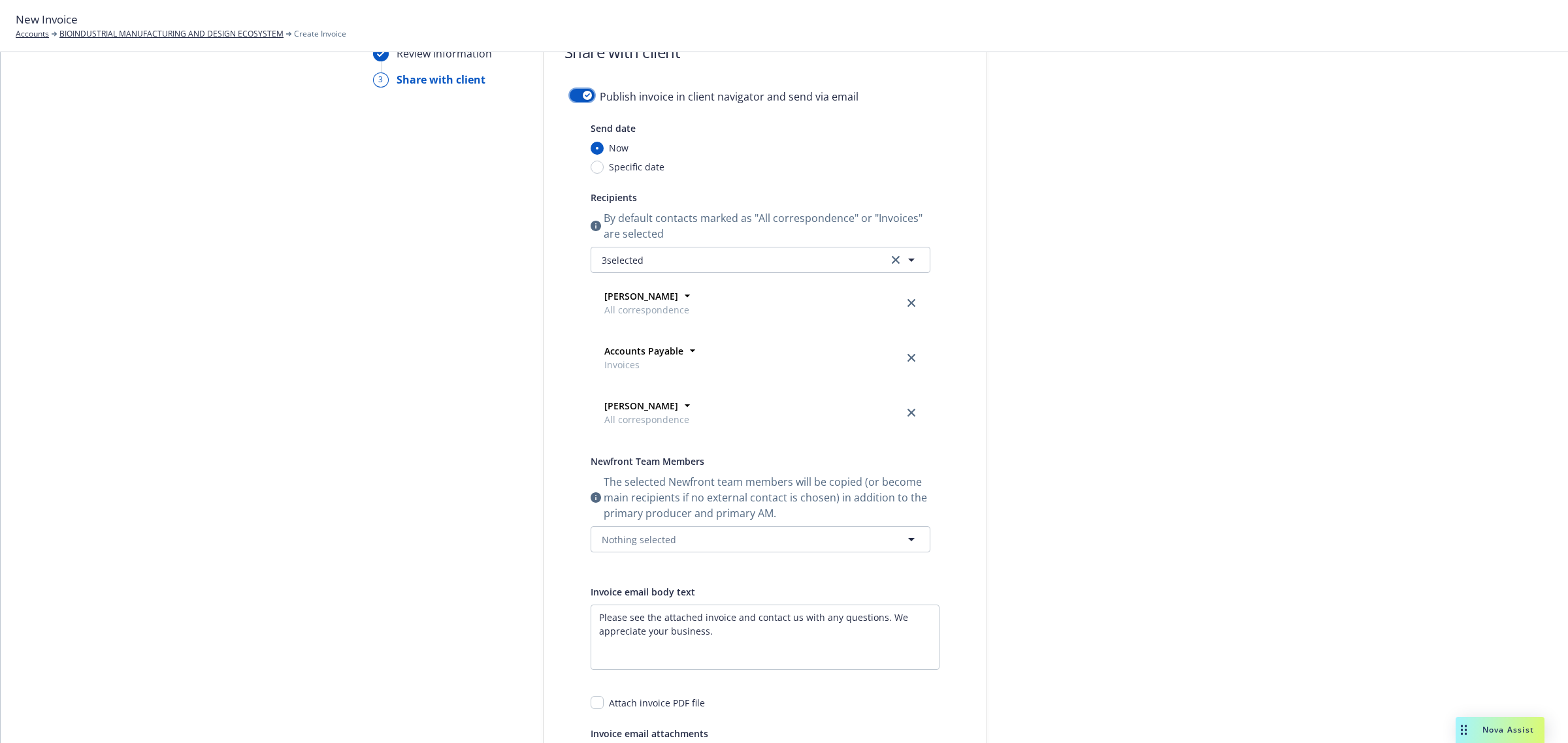
click at [574, 96] on button "button" at bounding box center [582, 95] width 25 height 13
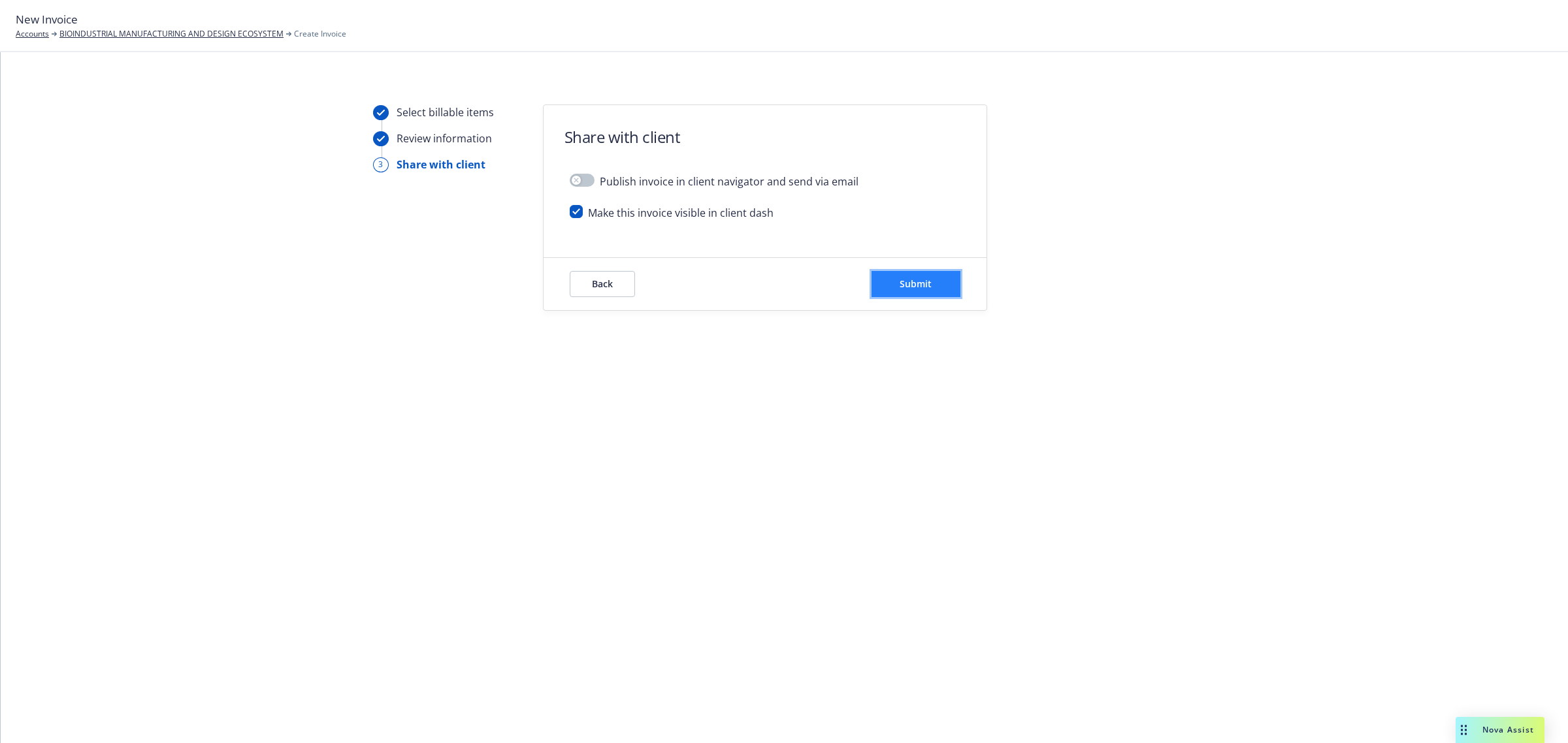
click at [935, 291] on button "Submit" at bounding box center [916, 284] width 89 height 26
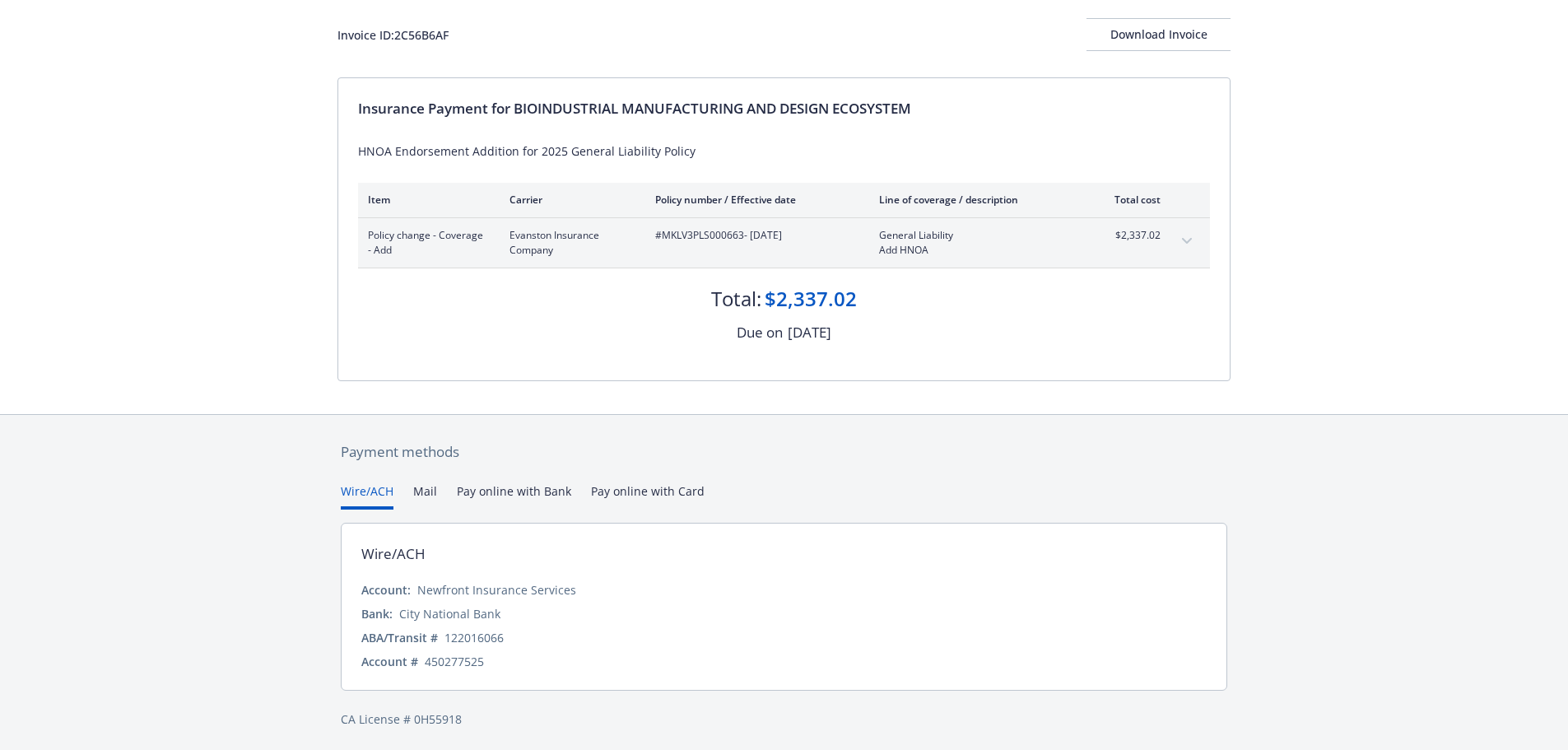
scroll to position [98, 0]
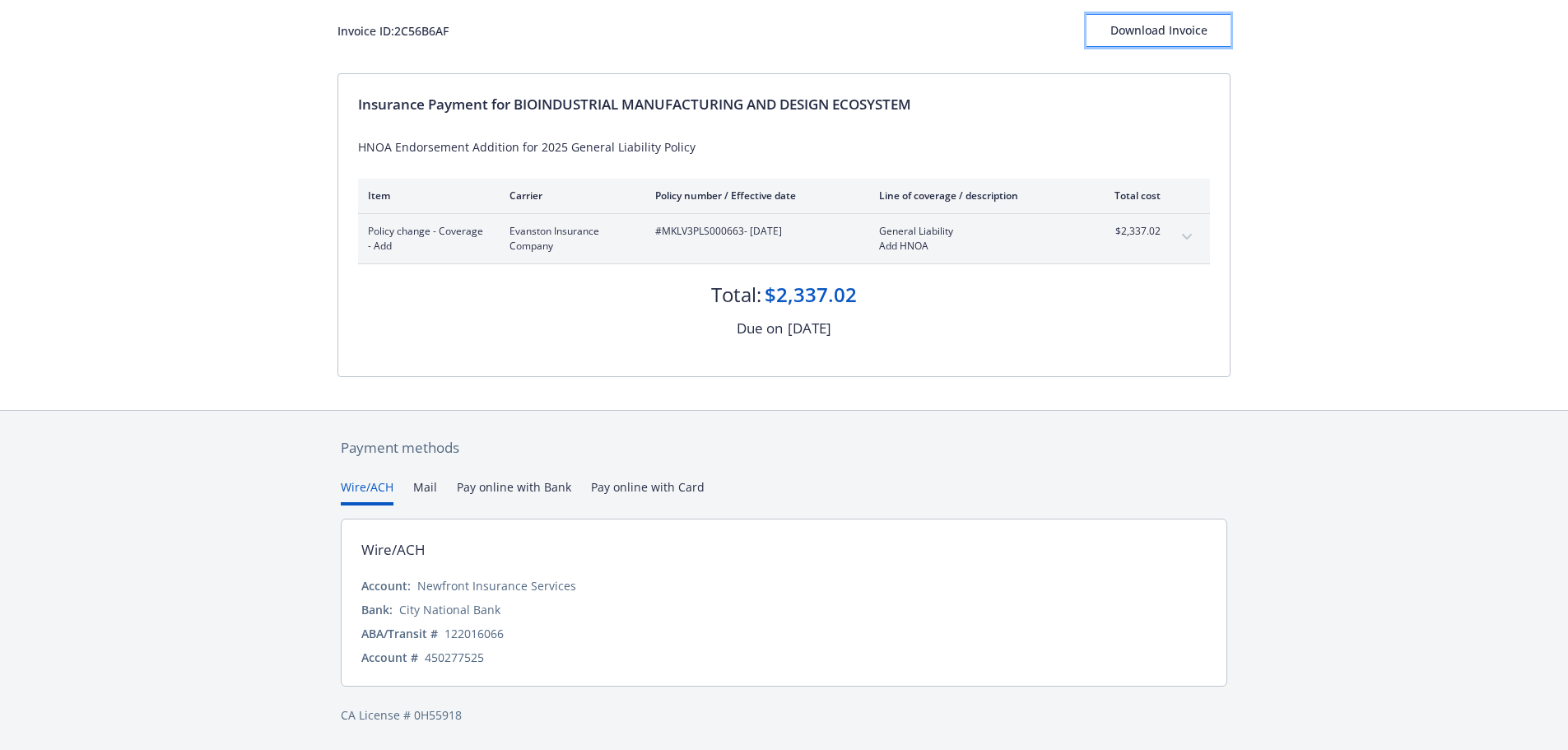
click at [1127, 25] on div "Download Invoice" at bounding box center [1158, 30] width 144 height 31
